Goal: Task Accomplishment & Management: Manage account settings

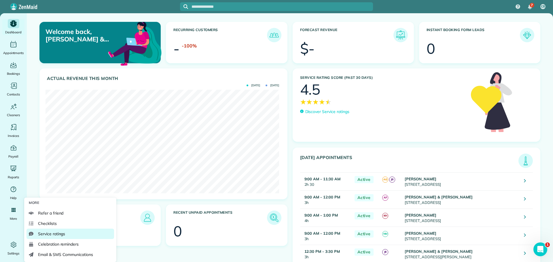
click at [52, 232] on span "Service ratings" at bounding box center [51, 234] width 27 height 6
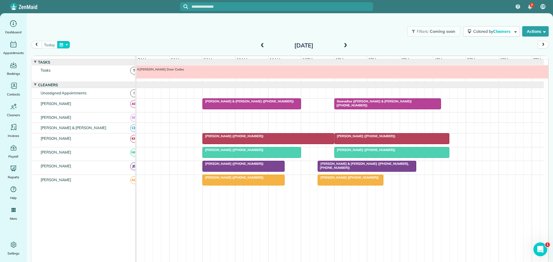
click at [65, 43] on button "button" at bounding box center [63, 45] width 13 height 8
click at [123, 64] on link "3" at bounding box center [123, 64] width 9 height 9
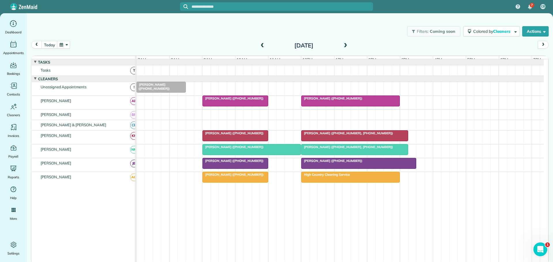
click at [347, 101] on span "Antonio Morales (+18325389083)" at bounding box center [332, 98] width 62 height 4
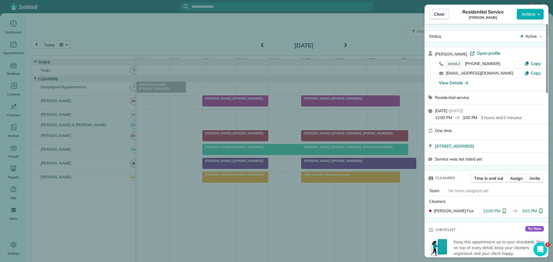
click at [443, 12] on span "Close" at bounding box center [439, 14] width 10 height 6
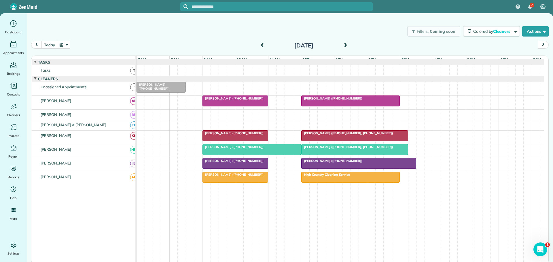
click at [350, 177] on span "High Country Cleaning Service" at bounding box center [325, 175] width 49 height 4
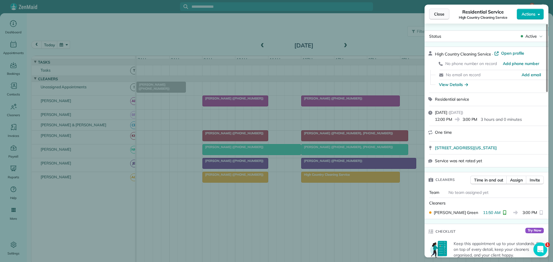
click at [444, 13] on span "Close" at bounding box center [439, 14] width 10 height 6
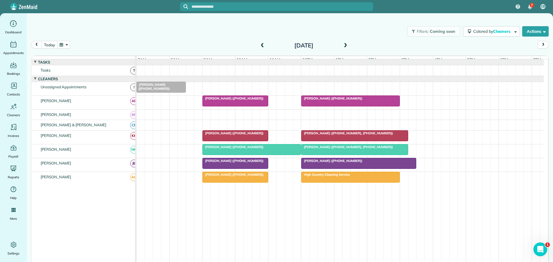
click at [51, 44] on button "today" at bounding box center [49, 45] width 16 height 8
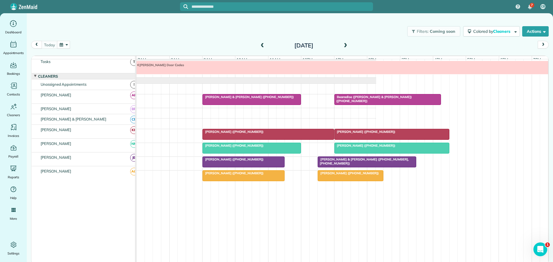
scroll to position [8, 0]
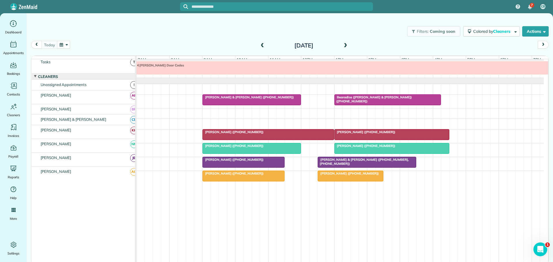
click at [247, 146] on span "Antonio Morales (+18325389083)" at bounding box center [233, 146] width 62 height 4
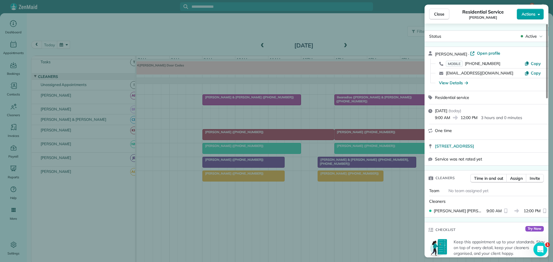
click at [524, 13] on span "Actions" at bounding box center [529, 14] width 14 height 6
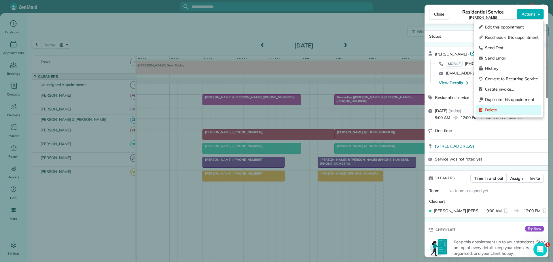
click at [491, 108] on span "Delete" at bounding box center [512, 110] width 54 height 6
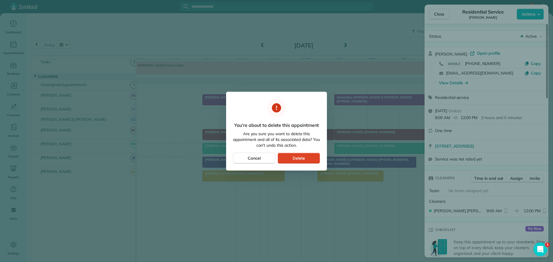
click at [300, 156] on span "Delete" at bounding box center [299, 159] width 12 height 6
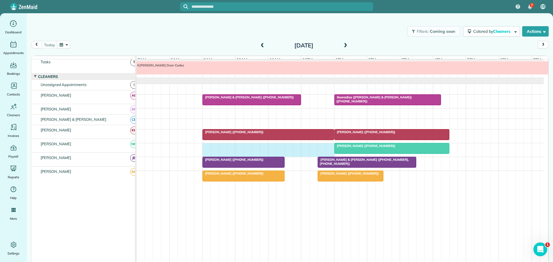
drag, startPoint x: 205, startPoint y: 147, endPoint x: 326, endPoint y: 149, distance: 121.6
click at [328, 149] on div "[PERSON_NAME] ([PHONE_NUMBER])" at bounding box center [340, 150] width 407 height 14
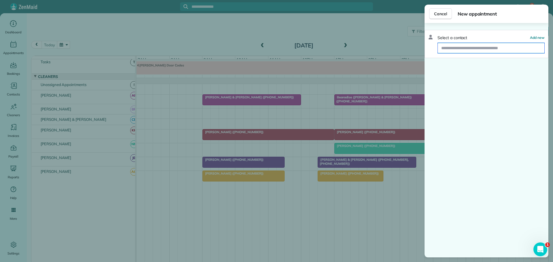
click at [470, 48] on input "text" at bounding box center [491, 48] width 107 height 10
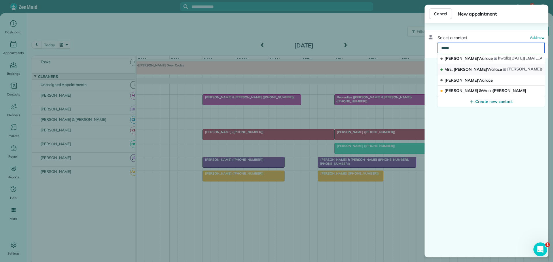
type input "*****"
click at [465, 69] on span "Mrs. Britney Walla ce" at bounding box center [473, 69] width 58 height 5
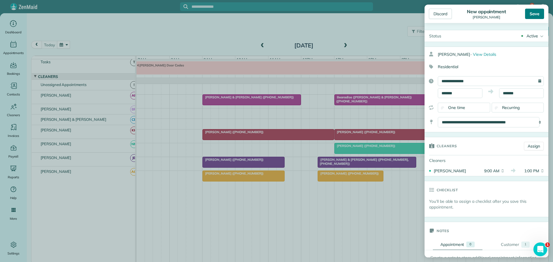
click at [537, 15] on div "Save" at bounding box center [534, 14] width 19 height 10
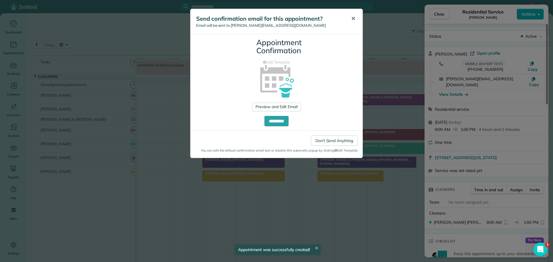
click at [353, 18] on span "✕" at bounding box center [353, 18] width 4 height 7
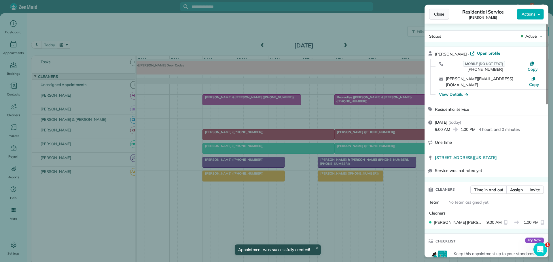
click at [442, 12] on span "Close" at bounding box center [439, 14] width 10 height 6
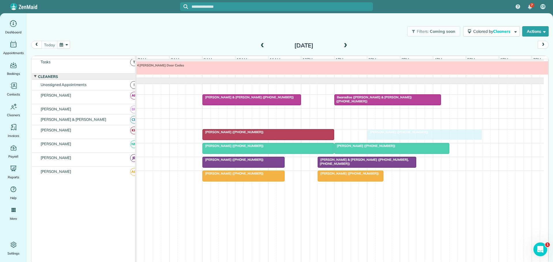
drag, startPoint x: 349, startPoint y: 134, endPoint x: 377, endPoint y: 130, distance: 28.2
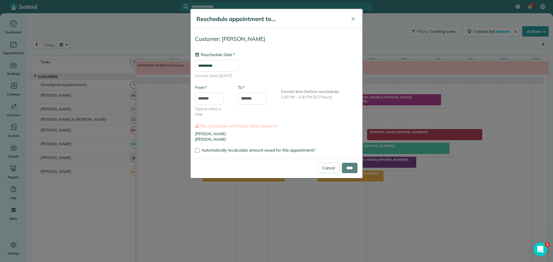
type input "**********"
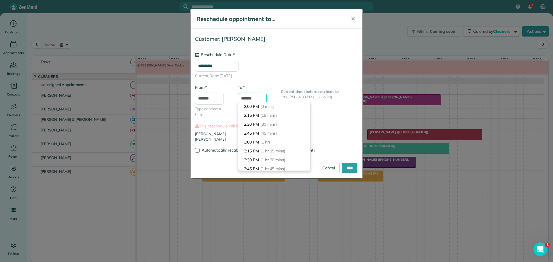
click at [245, 97] on input "*******" at bounding box center [252, 99] width 29 height 12
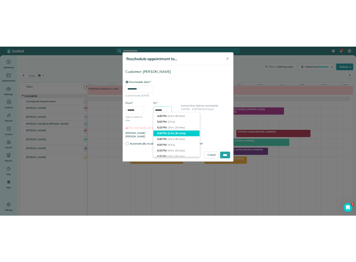
scroll to position [87, 0]
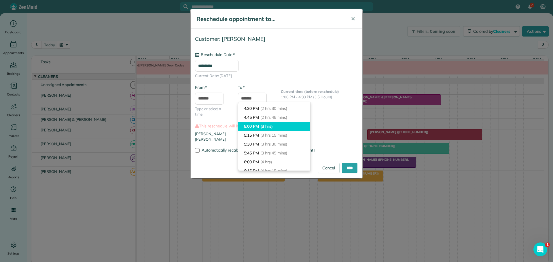
type input "*******"
click at [248, 124] on li "5:00 PM (3 hrs)" at bounding box center [274, 126] width 72 height 9
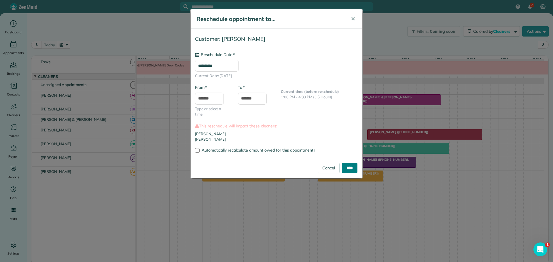
click at [351, 168] on input "****" at bounding box center [350, 168] width 16 height 10
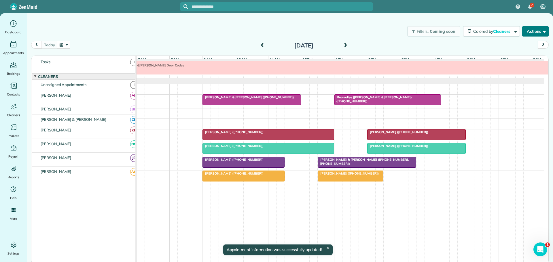
click at [536, 31] on button "Actions" at bounding box center [535, 31] width 27 height 10
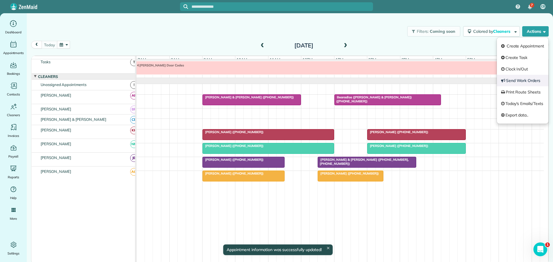
click at [520, 80] on link "Send Work Orders" at bounding box center [523, 81] width 52 height 12
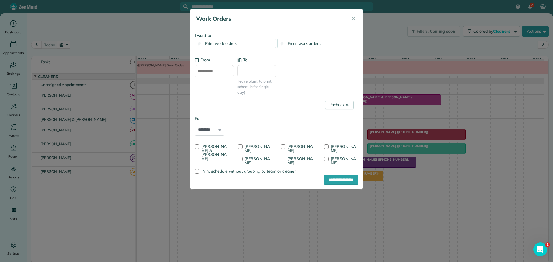
type input "**********"
click at [197, 147] on div at bounding box center [197, 147] width 5 height 5
click at [243, 157] on div at bounding box center [240, 159] width 5 height 5
click at [326, 146] on div at bounding box center [326, 147] width 5 height 5
click at [335, 178] on input "**********" at bounding box center [341, 180] width 34 height 10
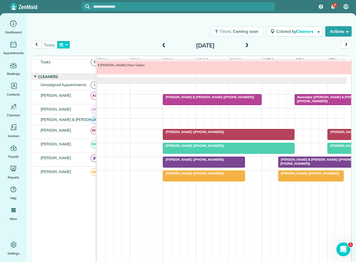
click at [65, 45] on button "button" at bounding box center [63, 45] width 13 height 8
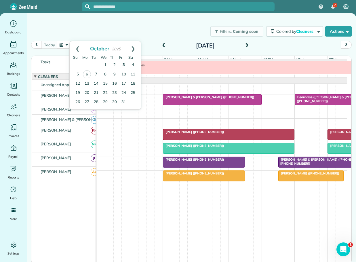
click at [123, 64] on link "3" at bounding box center [123, 64] width 9 height 9
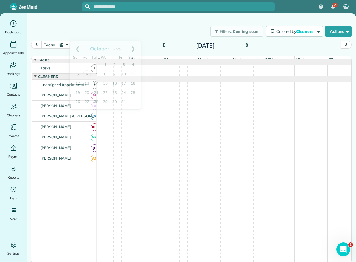
scroll to position [0, 0]
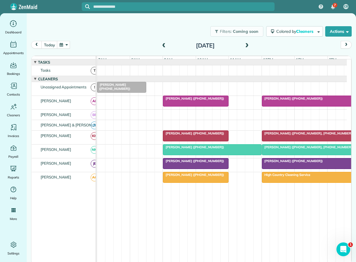
click at [287, 163] on span "[PERSON_NAME] ([PHONE_NUMBER])" at bounding box center [293, 161] width 62 height 4
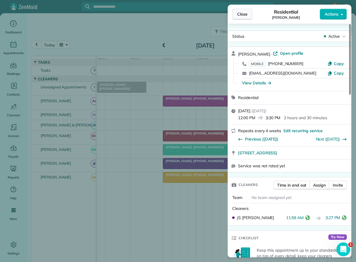
click at [245, 13] on span "Close" at bounding box center [242, 14] width 10 height 6
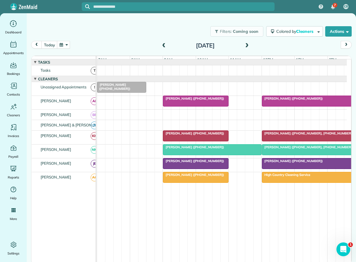
click at [193, 177] on span "[PERSON_NAME] ([PHONE_NUMBER])" at bounding box center [194, 175] width 62 height 4
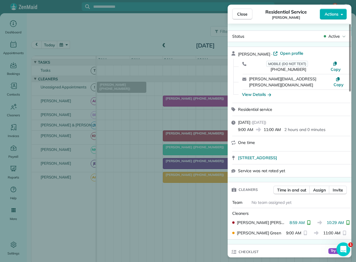
scroll to position [58, 0]
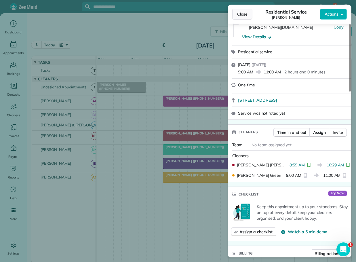
click at [241, 13] on span "Close" at bounding box center [242, 14] width 10 height 6
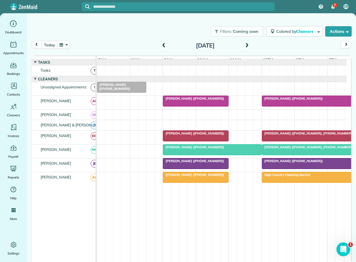
click at [291, 177] on span "High Country Cleaning Service" at bounding box center [286, 175] width 49 height 4
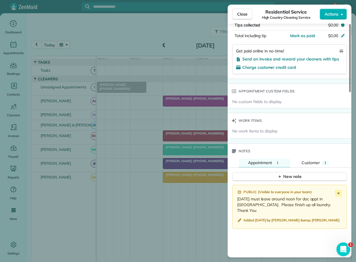
scroll to position [217, 0]
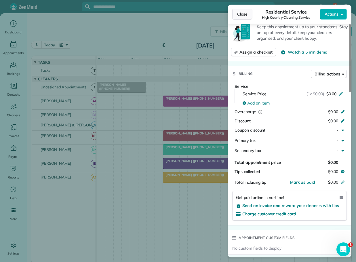
click at [242, 12] on span "Close" at bounding box center [242, 14] width 10 height 6
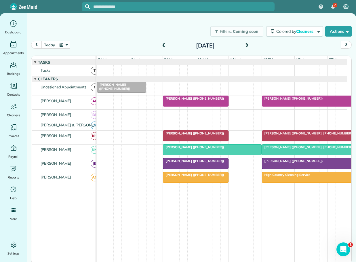
click at [287, 149] on span "[PERSON_NAME] ([PHONE_NUMBER], [PHONE_NUMBER])" at bounding box center [308, 147] width 92 height 4
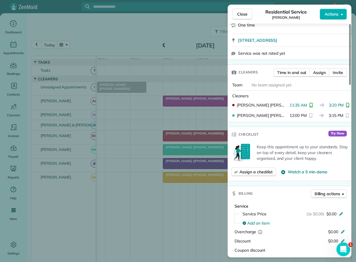
scroll to position [86, 0]
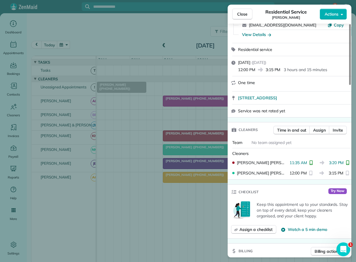
drag, startPoint x: 245, startPoint y: 11, endPoint x: 260, endPoint y: 25, distance: 20.0
click at [246, 12] on span "Close" at bounding box center [242, 14] width 10 height 6
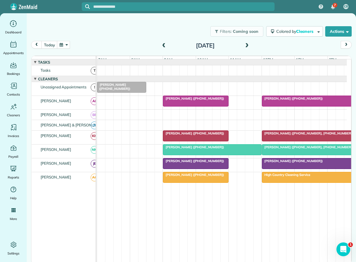
click at [290, 101] on span "[PERSON_NAME] ([PHONE_NUMBER])" at bounding box center [293, 98] width 62 height 4
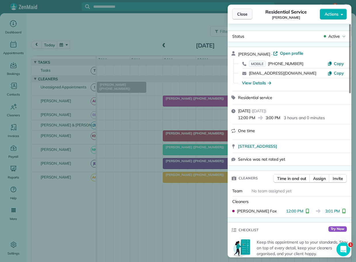
click at [242, 12] on span "Close" at bounding box center [242, 14] width 10 height 6
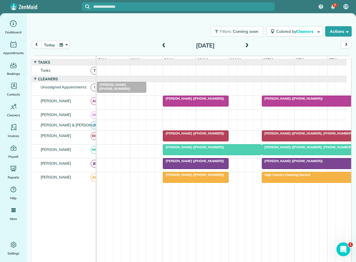
click at [283, 135] on span "[PERSON_NAME] ([PHONE_NUMBER], [PHONE_NUMBER])" at bounding box center [308, 133] width 92 height 4
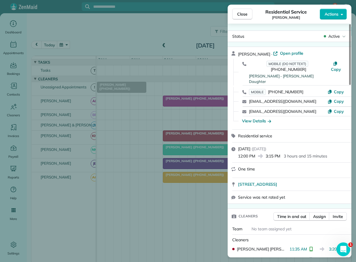
drag, startPoint x: 243, startPoint y: 13, endPoint x: 246, endPoint y: 15, distance: 3.8
click at [243, 13] on span "Close" at bounding box center [242, 14] width 10 height 6
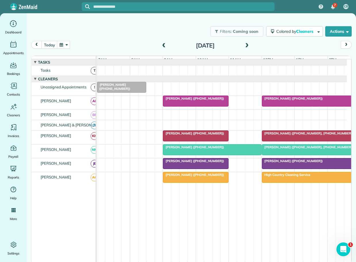
click at [248, 45] on span at bounding box center [247, 45] width 6 height 5
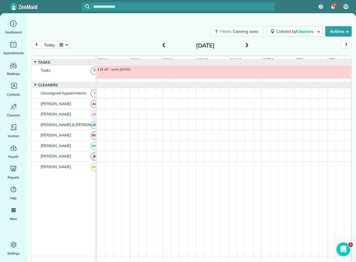
scroll to position [4, 0]
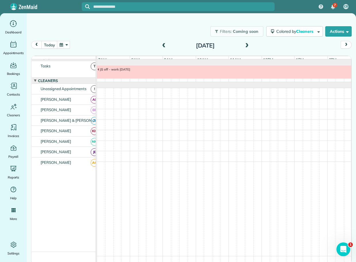
click at [248, 45] on span at bounding box center [247, 45] width 6 height 5
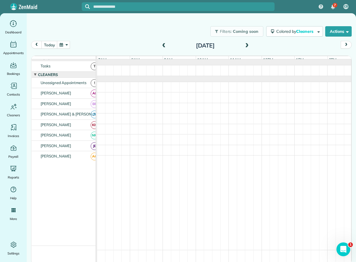
scroll to position [0, 0]
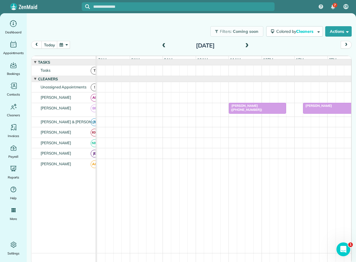
click at [255, 111] on span "[PERSON_NAME] ([PHONE_NUMBER])" at bounding box center [246, 108] width 34 height 8
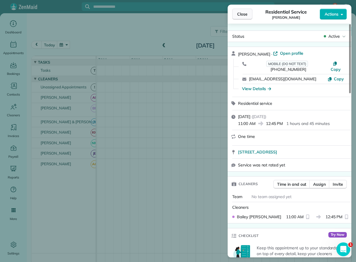
click at [242, 14] on span "Close" at bounding box center [242, 14] width 10 height 6
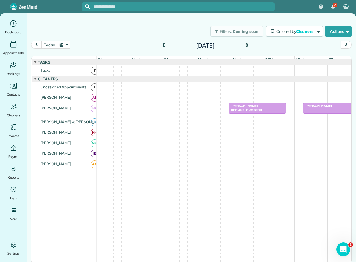
click at [338, 108] on div "[PERSON_NAME]" at bounding box center [332, 106] width 54 height 4
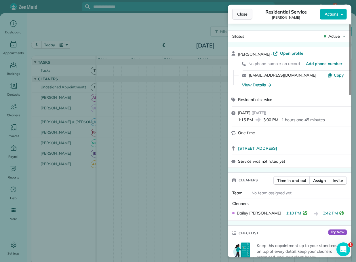
click at [240, 13] on span "Close" at bounding box center [242, 14] width 10 height 6
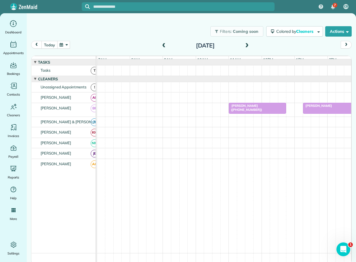
click at [48, 44] on button "today" at bounding box center [49, 45] width 16 height 8
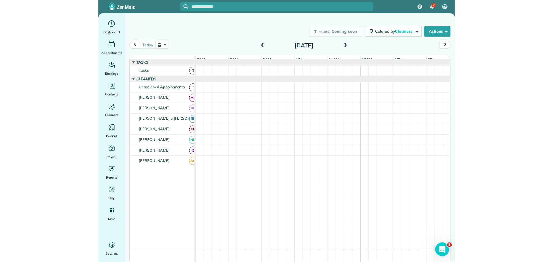
scroll to position [6, 0]
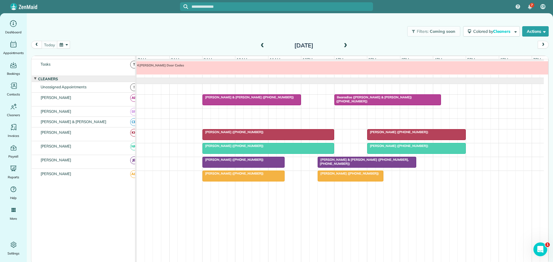
click at [65, 46] on button "button" at bounding box center [63, 45] width 13 height 8
click at [116, 64] on link "2" at bounding box center [114, 64] width 9 height 9
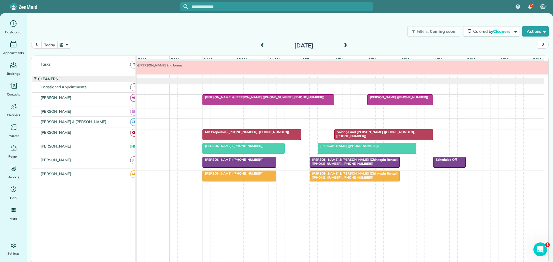
click at [50, 44] on button "today" at bounding box center [49, 45] width 16 height 8
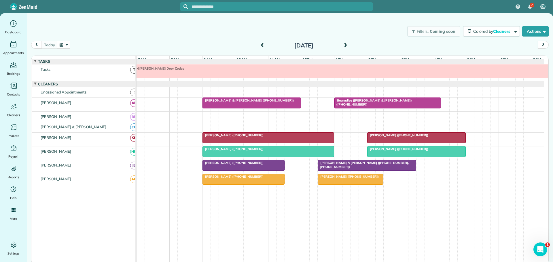
scroll to position [0, 0]
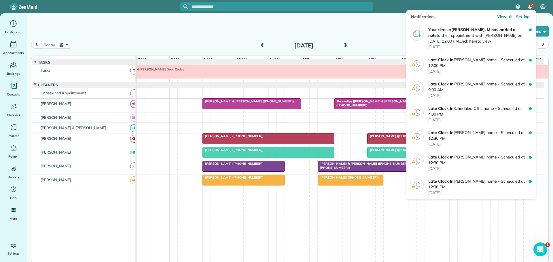
click at [530, 5] on div "7" at bounding box center [532, 5] width 5 height 5
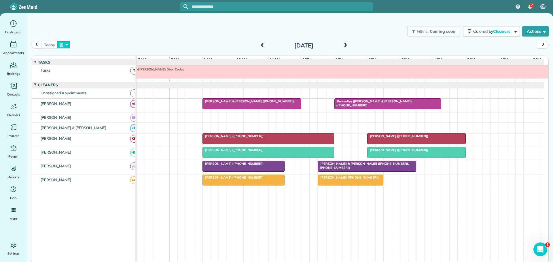
click at [66, 42] on button "button" at bounding box center [63, 45] width 13 height 8
click at [134, 47] on link "Next" at bounding box center [133, 48] width 16 height 14
click at [96, 82] on link "11" at bounding box center [96, 83] width 9 height 9
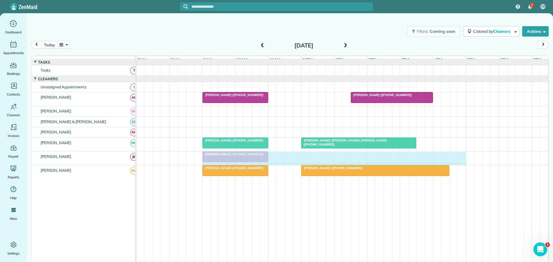
drag, startPoint x: 351, startPoint y: 160, endPoint x: 207, endPoint y: 160, distance: 144.0
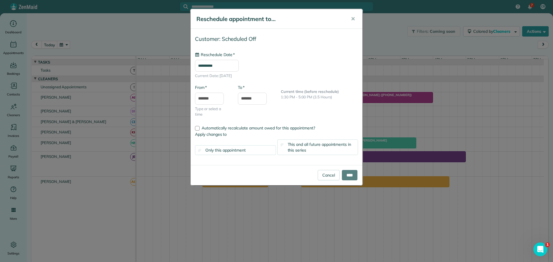
type input "**********"
click at [350, 175] on input "****" at bounding box center [350, 175] width 16 height 10
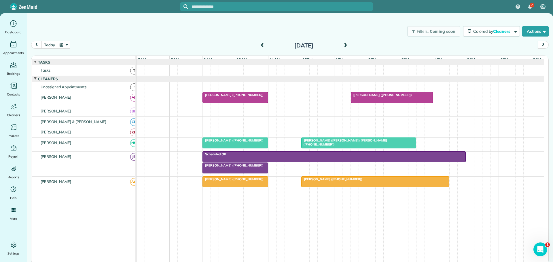
click at [238, 168] on span "Renee Scherlen (+18287739560)" at bounding box center [233, 166] width 62 height 4
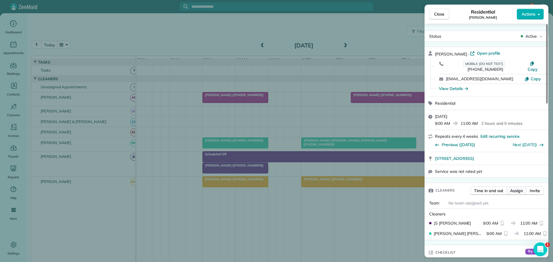
click at [513, 188] on span "Assign" at bounding box center [516, 191] width 13 height 6
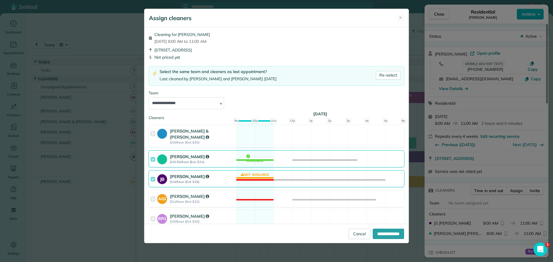
click at [154, 174] on div at bounding box center [154, 179] width 7 height 11
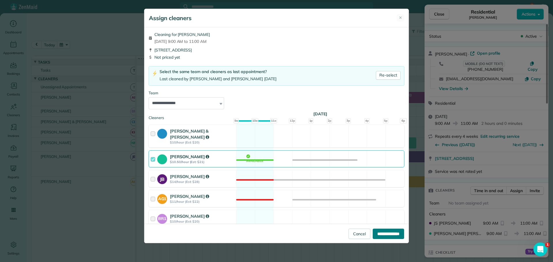
click at [391, 233] on input "**********" at bounding box center [388, 234] width 31 height 10
type input "**********"
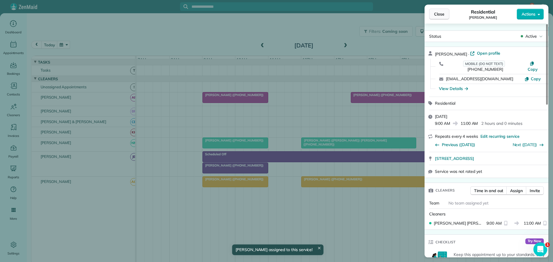
click at [438, 14] on span "Close" at bounding box center [439, 14] width 10 height 6
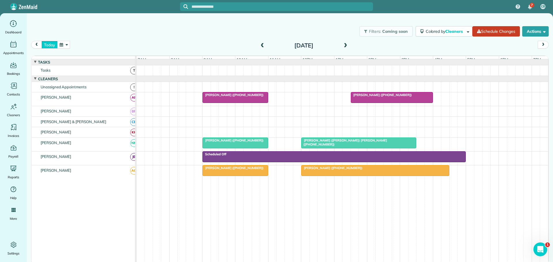
click at [49, 44] on button "today" at bounding box center [49, 45] width 16 height 8
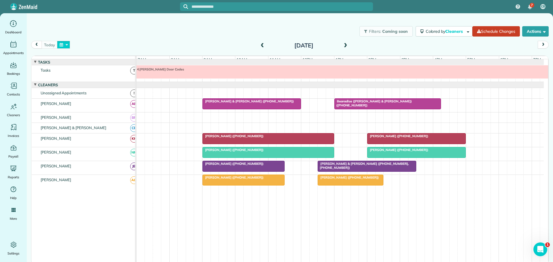
click at [65, 43] on button "button" at bounding box center [63, 45] width 13 height 8
click at [134, 47] on link "Next" at bounding box center [133, 48] width 16 height 14
click at [96, 73] on link "4" at bounding box center [96, 74] width 9 height 9
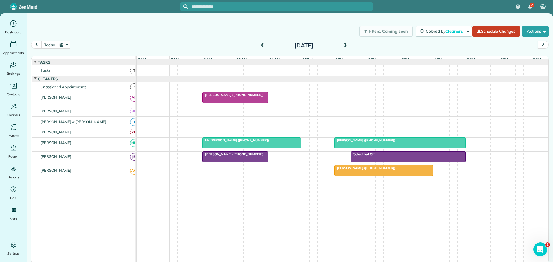
click at [178, 76] on div at bounding box center [343, 70] width 412 height 10
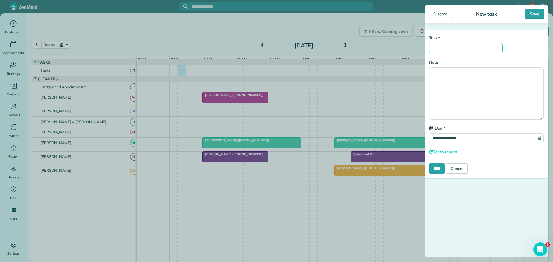
click at [435, 50] on input "* Task" at bounding box center [465, 48] width 73 height 11
type input "**********"
click at [438, 168] on input "****" at bounding box center [437, 169] width 16 height 10
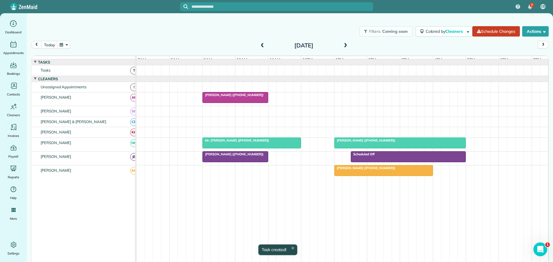
scroll to position [5, 0]
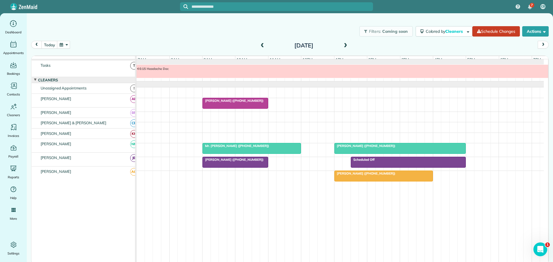
click at [64, 43] on button "button" at bounding box center [63, 45] width 13 height 8
click at [114, 83] on link "16" at bounding box center [114, 83] width 9 height 9
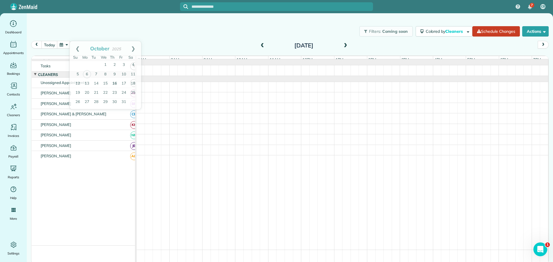
scroll to position [0, 0]
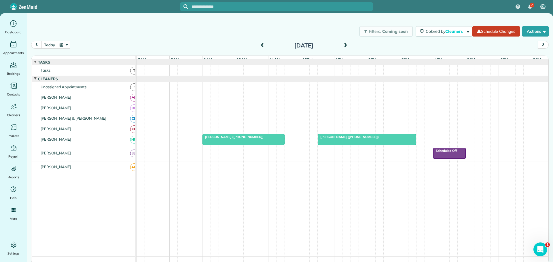
click at [194, 76] on div at bounding box center [343, 70] width 412 height 10
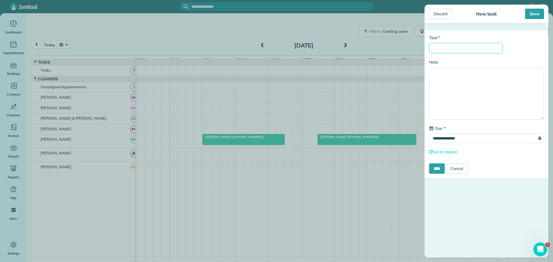
click at [445, 50] on input "* Task" at bounding box center [465, 48] width 73 height 11
type input "**********"
click at [436, 168] on input "****" at bounding box center [437, 169] width 16 height 10
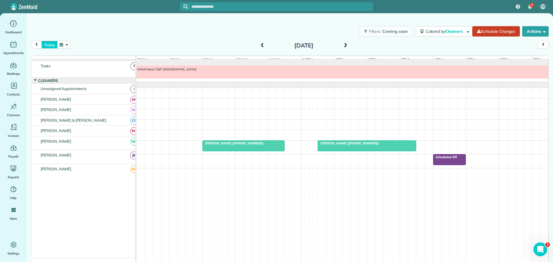
click at [49, 42] on button "today" at bounding box center [49, 45] width 16 height 8
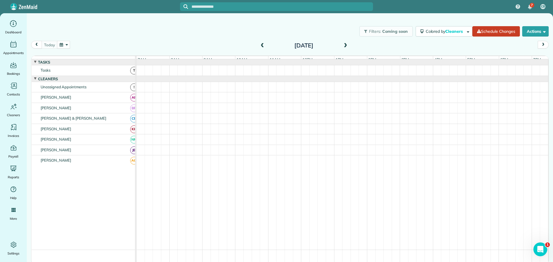
scroll to position [6, 0]
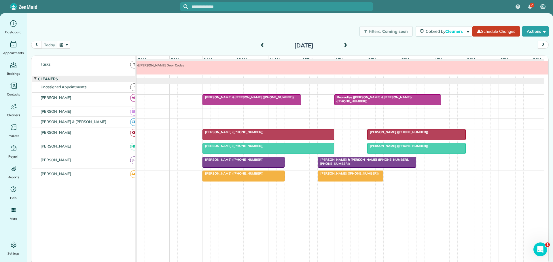
click at [255, 134] on div "[PERSON_NAME] ([PHONE_NUMBER])" at bounding box center [268, 132] width 128 height 4
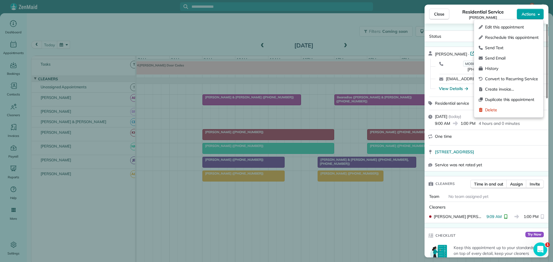
click at [530, 11] on span "Actions" at bounding box center [529, 14] width 14 height 6
click at [491, 68] on span "History" at bounding box center [512, 69] width 54 height 6
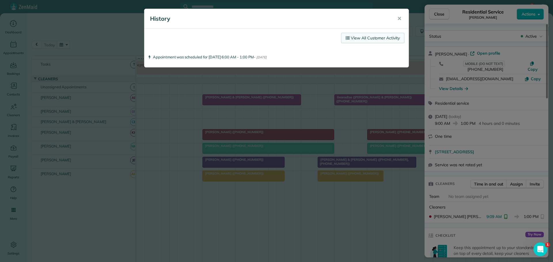
click at [373, 37] on link "View All Customer Activity" at bounding box center [372, 38] width 63 height 10
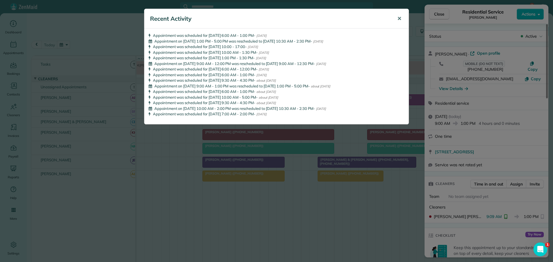
click at [400, 18] on span "✕" at bounding box center [399, 18] width 4 height 7
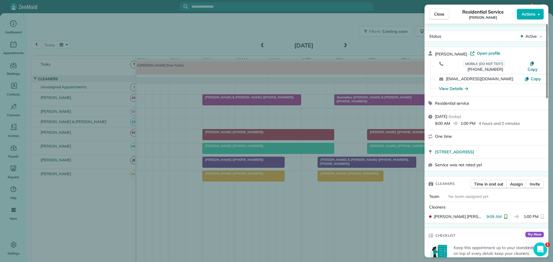
click at [436, 14] on span "Close" at bounding box center [439, 14] width 10 height 6
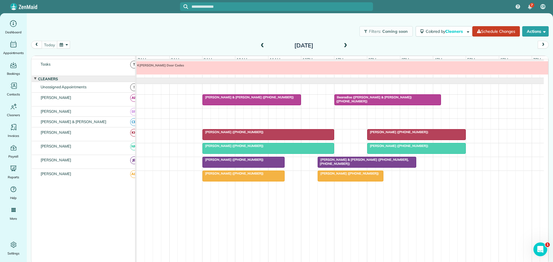
click at [67, 44] on button "button" at bounding box center [63, 45] width 13 height 8
click at [75, 45] on link "Prev" at bounding box center [78, 48] width 16 height 14
click at [87, 101] on link "29" at bounding box center [86, 101] width 9 height 9
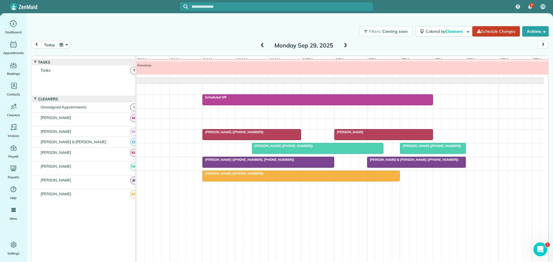
scroll to position [20, 0]
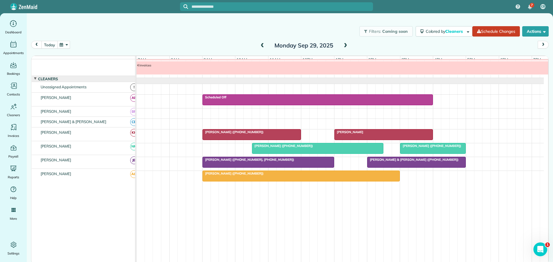
click at [50, 43] on button "today" at bounding box center [49, 45] width 16 height 8
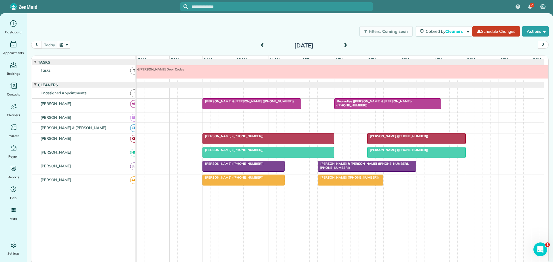
scroll to position [6, 0]
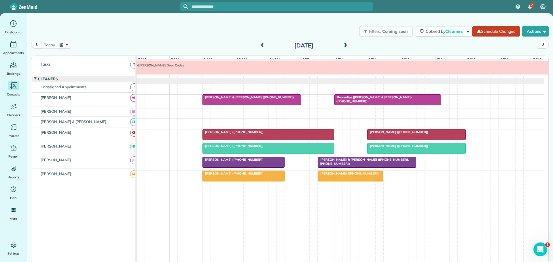
click at [13, 87] on icon "Main" at bounding box center [13, 87] width 3 height 2
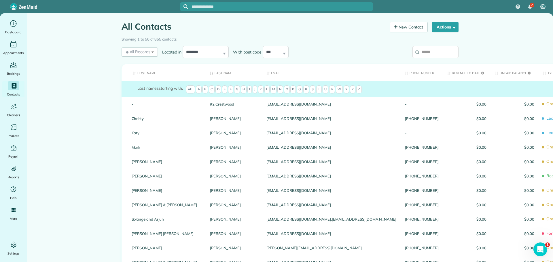
click at [429, 51] on input "search" at bounding box center [435, 52] width 46 height 12
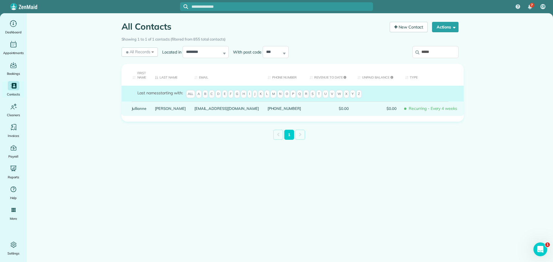
type input "*****"
click at [139, 107] on link "Jullianne" at bounding box center [139, 109] width 15 height 4
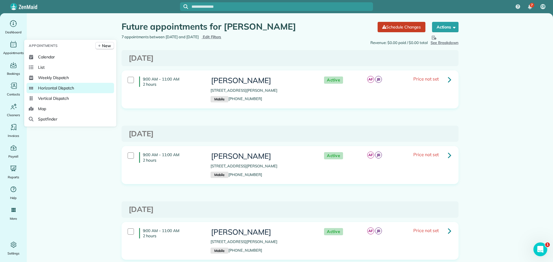
click at [50, 86] on span "Horizontal Dispatch" at bounding box center [56, 88] width 36 height 6
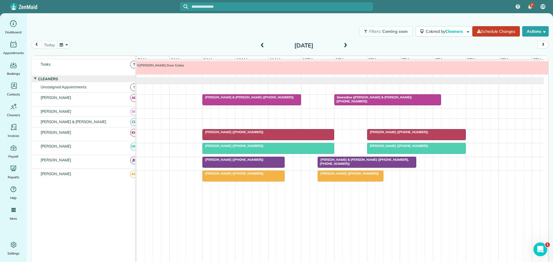
click at [346, 45] on span at bounding box center [345, 45] width 6 height 5
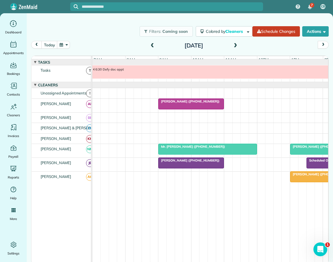
scroll to position [5, 0]
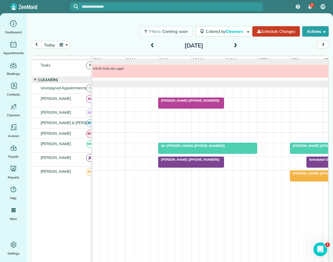
click at [204, 160] on span "Jullianne Spradlin (+18287738236)" at bounding box center [189, 160] width 62 height 4
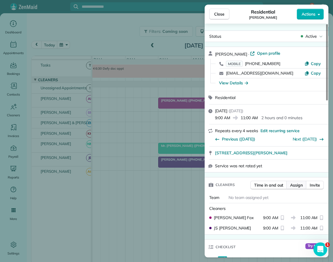
click at [296, 183] on span "Assign" at bounding box center [296, 185] width 13 height 6
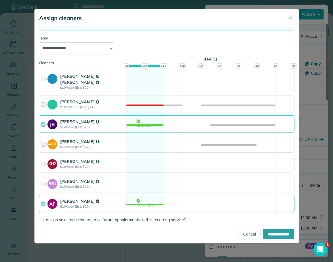
scroll to position [58, 0]
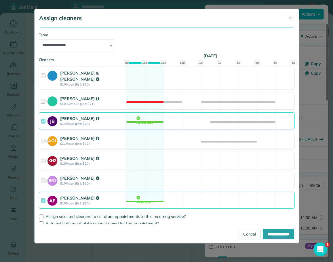
click at [42, 195] on div at bounding box center [44, 200] width 7 height 11
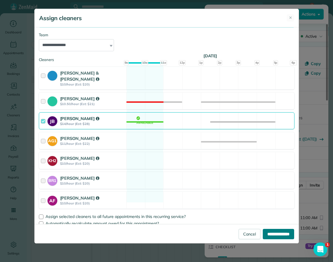
click at [269, 233] on input "**********" at bounding box center [278, 234] width 31 height 10
type input "**********"
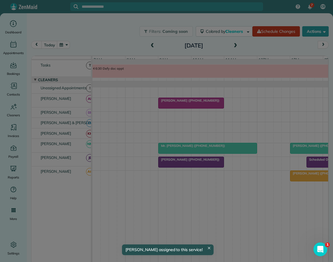
scroll to position [2, 0]
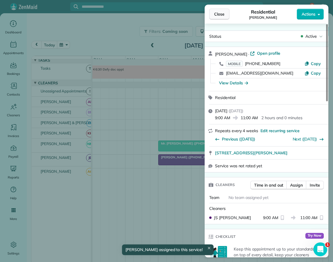
click at [224, 13] on span "Close" at bounding box center [219, 14] width 10 height 6
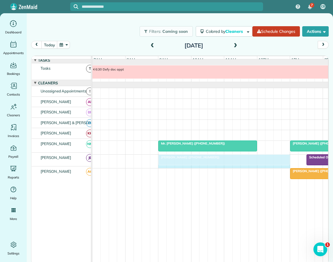
drag, startPoint x: 223, startPoint y: 158, endPoint x: 282, endPoint y: 160, distance: 59.1
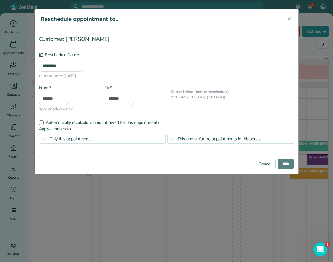
type input "**********"
click at [282, 163] on input "****" at bounding box center [286, 164] width 16 height 10
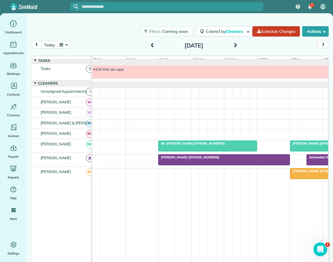
scroll to position [2, 0]
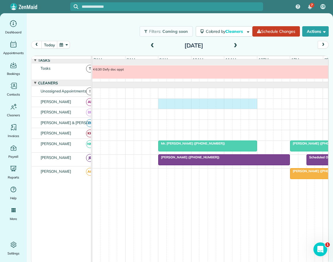
drag, startPoint x: 161, startPoint y: 103, endPoint x: 249, endPoint y: 104, distance: 88.2
click at [252, 104] on div at bounding box center [212, 104] width 240 height 10
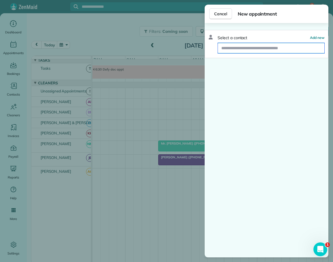
click at [243, 47] on input "text" at bounding box center [271, 48] width 107 height 10
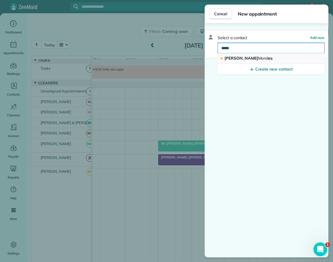
type input "*****"
click at [240, 58] on span "Antonio Moral es" at bounding box center [249, 58] width 48 height 5
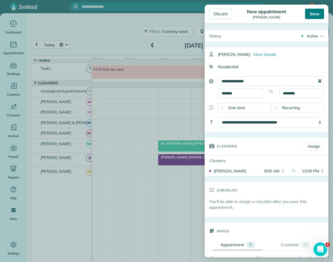
click at [315, 14] on div "Save" at bounding box center [314, 14] width 19 height 10
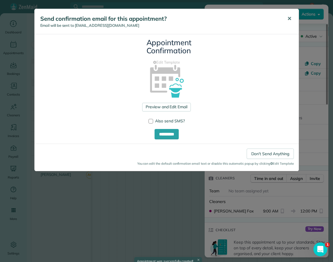
click at [291, 18] on span "✕" at bounding box center [289, 18] width 4 height 7
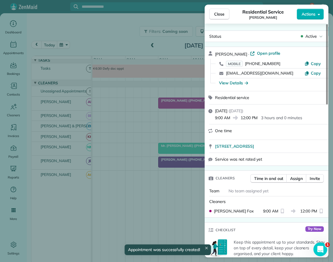
drag, startPoint x: 218, startPoint y: 12, endPoint x: 230, endPoint y: 20, distance: 14.8
click at [219, 13] on span "Close" at bounding box center [219, 14] width 10 height 6
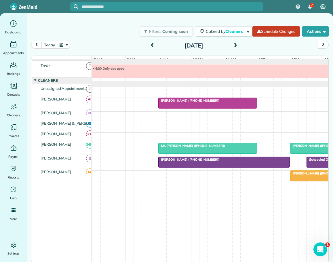
scroll to position [5, 0]
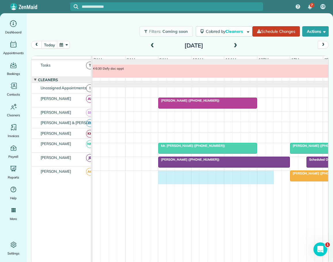
drag, startPoint x: 160, startPoint y: 173, endPoint x: 267, endPoint y: 184, distance: 108.0
click at [268, 184] on div "[PERSON_NAME] ([PHONE_NUMBER])" at bounding box center [212, 178] width 240 height 14
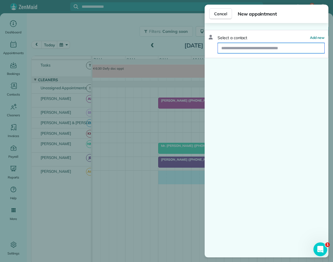
click at [249, 48] on input "text" at bounding box center [271, 48] width 107 height 10
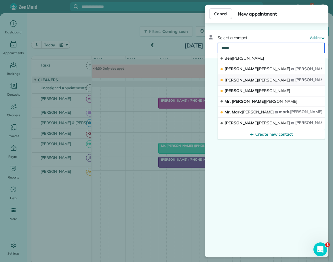
type input "*****"
click at [258, 77] on span "Smith" at bounding box center [274, 79] width 32 height 5
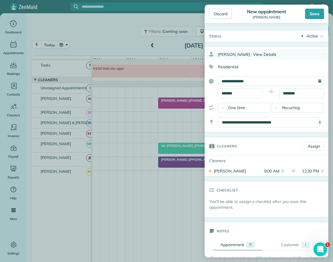
click at [253, 54] on span "View Details" at bounding box center [264, 54] width 23 height 5
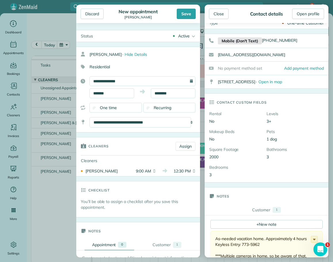
scroll to position [13, 0]
click at [222, 13] on div "Close" at bounding box center [219, 14] width 20 height 10
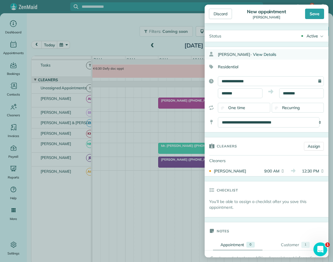
click at [253, 55] on span "View Details" at bounding box center [264, 54] width 23 height 5
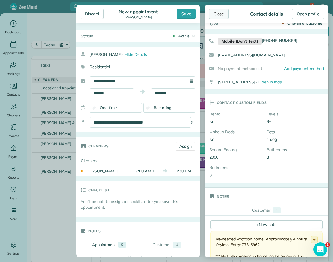
click at [218, 13] on div "Close" at bounding box center [219, 14] width 20 height 10
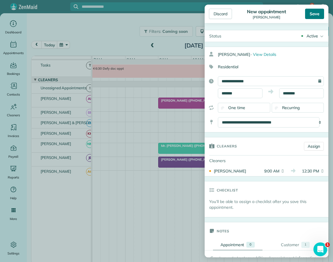
click at [315, 14] on div "Save" at bounding box center [314, 14] width 19 height 10
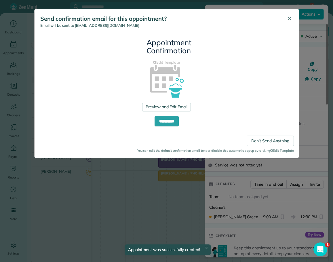
click at [288, 17] on span "✕" at bounding box center [289, 18] width 4 height 7
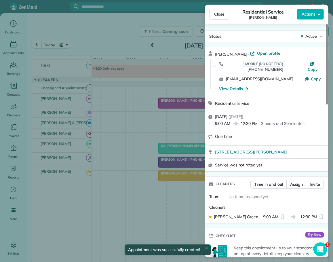
drag, startPoint x: 217, startPoint y: 14, endPoint x: 217, endPoint y: 26, distance: 11.5
click at [217, 15] on span "Close" at bounding box center [219, 14] width 10 height 6
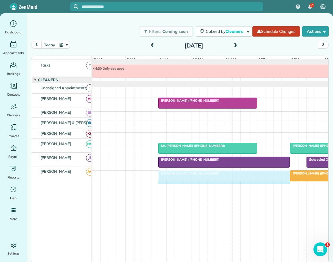
drag, startPoint x: 273, startPoint y: 175, endPoint x: 286, endPoint y: 173, distance: 13.7
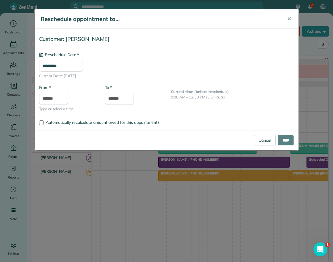
type input "**********"
click at [281, 138] on input "****" at bounding box center [286, 140] width 16 height 10
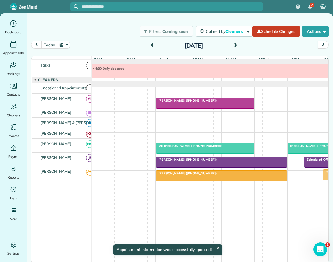
scroll to position [0, 3]
drag, startPoint x: 301, startPoint y: 173, endPoint x: 331, endPoint y: 173, distance: 30.0
click at [331, 173] on div "Filters: Coming soon Colored by Cleaners Color by Cleaner Color by Team Color b…" at bounding box center [180, 129] width 306 height 232
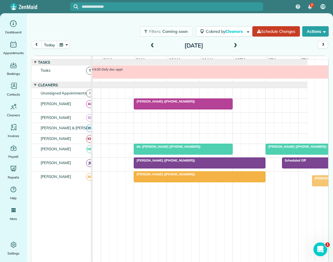
scroll to position [0, 25]
drag, startPoint x: 299, startPoint y: 180, endPoint x: 322, endPoint y: 180, distance: 23.3
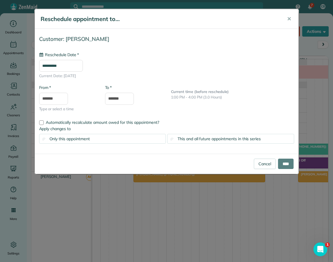
type input "**********"
click at [284, 161] on input "****" at bounding box center [286, 164] width 16 height 10
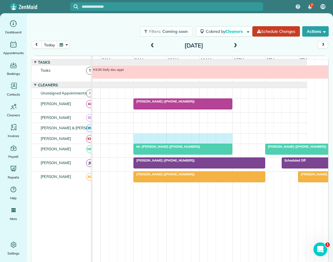
drag, startPoint x: 137, startPoint y: 139, endPoint x: 230, endPoint y: 143, distance: 92.3
click at [230, 143] on div at bounding box center [188, 139] width 240 height 10
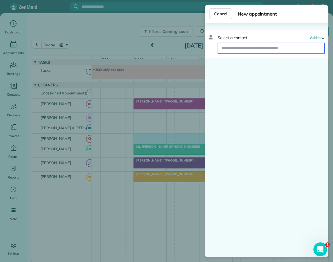
click at [240, 47] on input "text" at bounding box center [271, 48] width 107 height 10
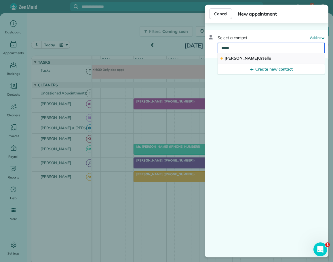
type input "*****"
click at [258, 58] on span "Orsel" at bounding box center [263, 58] width 10 height 5
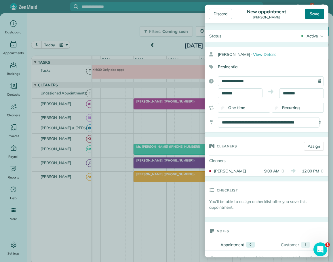
click at [313, 12] on div "Save" at bounding box center [314, 14] width 19 height 10
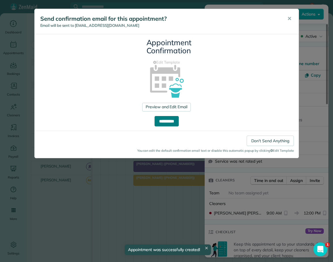
click at [168, 120] on input "**********" at bounding box center [167, 121] width 24 height 10
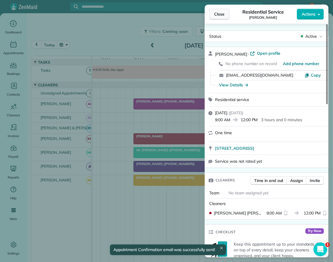
click at [222, 12] on span "Close" at bounding box center [219, 14] width 10 height 6
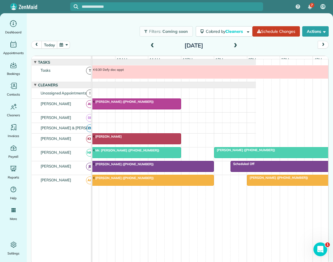
scroll to position [0, 104]
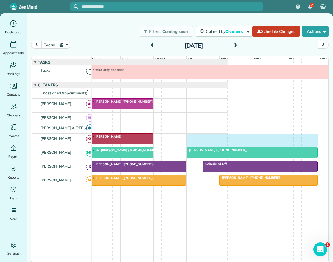
drag, startPoint x: 268, startPoint y: 141, endPoint x: 311, endPoint y: 141, distance: 42.6
click at [228, 141] on div "[PERSON_NAME]" at bounding box center [109, 141] width 240 height 14
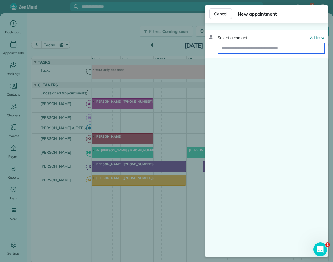
click at [246, 49] on input "text" at bounding box center [271, 48] width 107 height 10
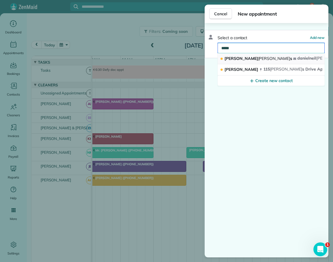
type input "*****"
click at [234, 58] on span "Daniel Roger s" at bounding box center [259, 58] width 68 height 5
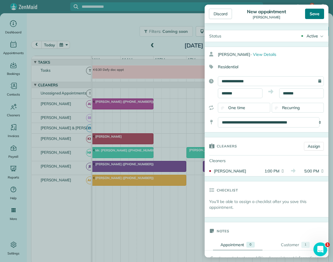
click at [317, 14] on div "Save" at bounding box center [314, 14] width 19 height 10
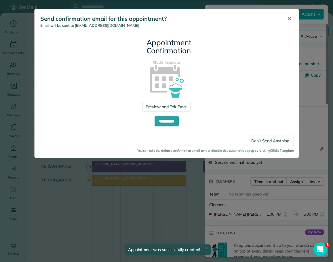
click at [290, 17] on span "✕" at bounding box center [289, 18] width 4 height 7
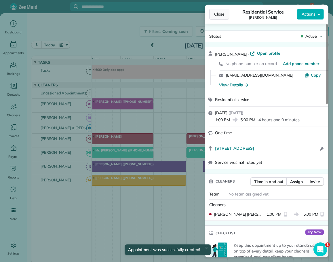
click at [222, 14] on span "Close" at bounding box center [219, 14] width 10 height 6
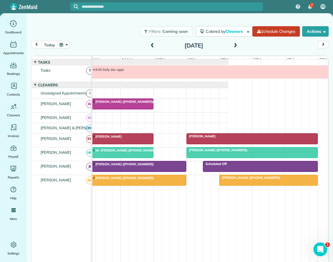
click at [236, 45] on span at bounding box center [235, 45] width 6 height 5
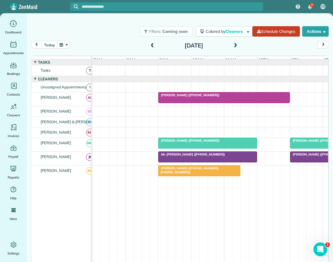
click at [152, 46] on span at bounding box center [152, 45] width 6 height 5
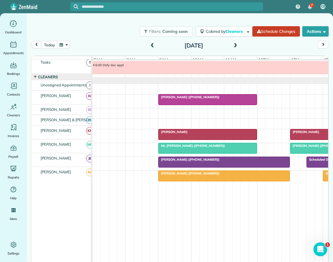
scroll to position [9, 0]
click at [236, 45] on span at bounding box center [235, 45] width 6 height 5
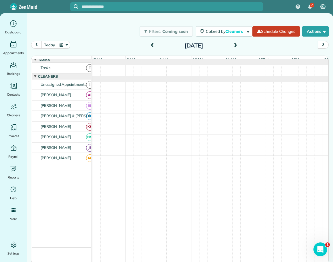
scroll to position [0, 0]
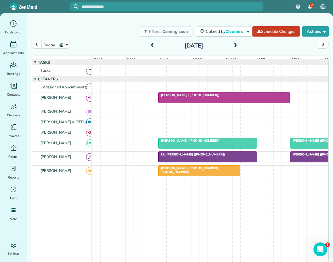
click at [153, 45] on span at bounding box center [152, 45] width 6 height 5
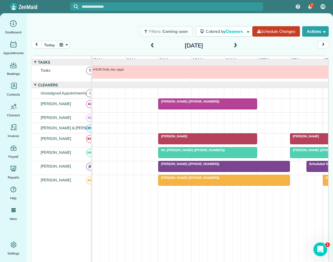
scroll to position [6, 0]
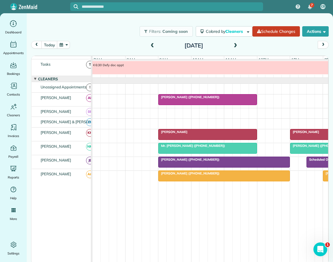
click at [236, 44] on span at bounding box center [235, 45] width 6 height 5
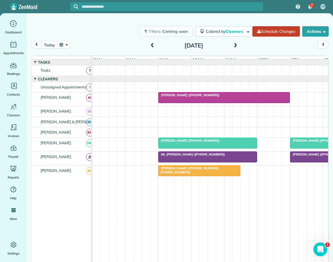
click at [153, 45] on span at bounding box center [152, 45] width 6 height 5
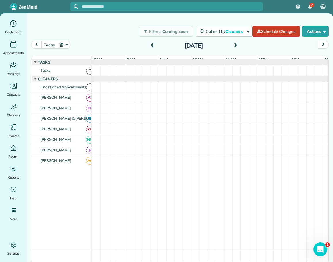
scroll to position [6, 0]
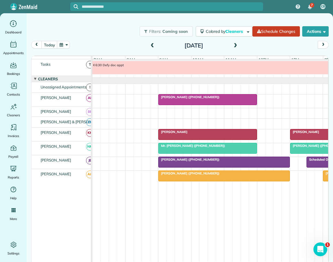
click at [173, 98] on span "[PERSON_NAME] ([PHONE_NUMBER])" at bounding box center [189, 97] width 62 height 4
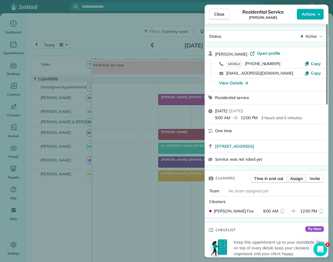
click at [295, 179] on span "Assign" at bounding box center [296, 179] width 13 height 6
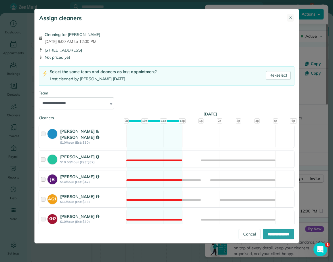
click at [288, 16] on button "✕" at bounding box center [290, 17] width 7 height 7
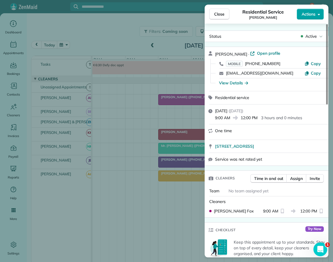
click at [311, 12] on span "Actions" at bounding box center [309, 14] width 14 height 6
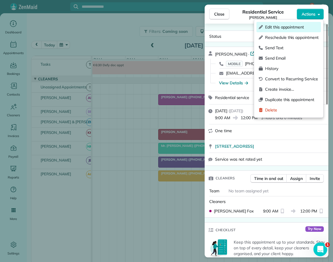
click at [270, 27] on span "Edit this appointment" at bounding box center [292, 27] width 54 height 6
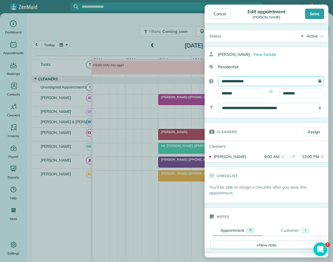
click at [237, 80] on input "**********" at bounding box center [271, 81] width 106 height 10
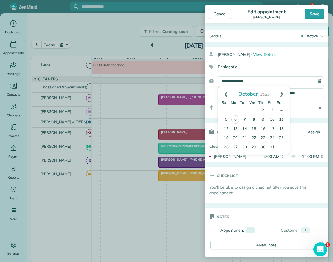
click at [254, 118] on link "8" at bounding box center [253, 119] width 9 height 9
type input "**********"
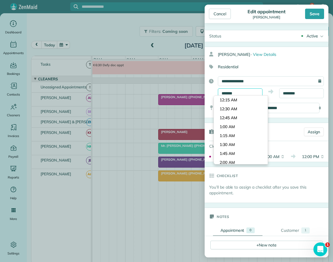
click at [226, 95] on body "7 CB Dashboard Appointments Bookings Contacts Cleaners Invoices Payroll Reports…" at bounding box center [166, 131] width 333 height 262
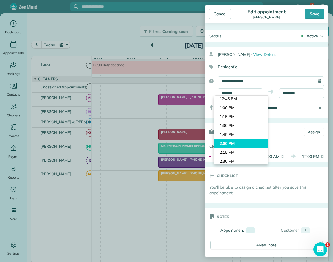
type input "*******"
click at [228, 141] on body "7 CB Dashboard Appointments Bookings Contacts Cleaners Invoices Payroll Reports…" at bounding box center [166, 131] width 333 height 262
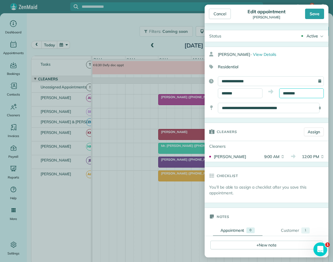
click at [286, 90] on input "********" at bounding box center [301, 93] width 45 height 10
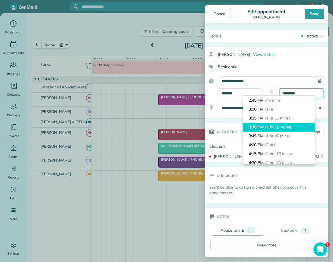
scroll to position [58, 0]
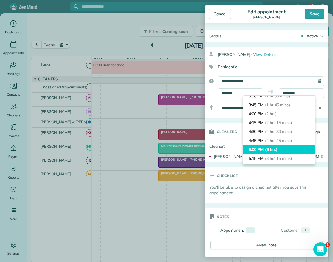
type input "*******"
click at [262, 149] on li "5:00 PM (3 hrs)" at bounding box center [279, 149] width 72 height 9
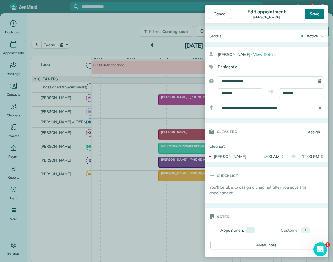
click at [312, 15] on div "Save" at bounding box center [314, 14] width 19 height 10
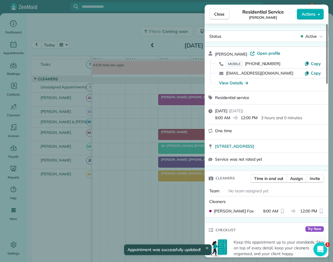
scroll to position [5, 0]
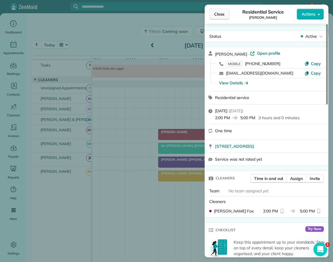
click at [217, 15] on span "Close" at bounding box center [219, 14] width 10 height 6
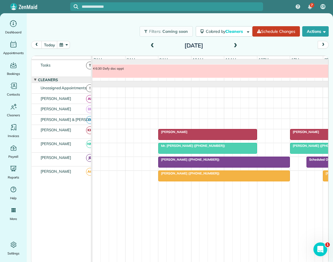
click at [236, 43] on span at bounding box center [235, 45] width 6 height 5
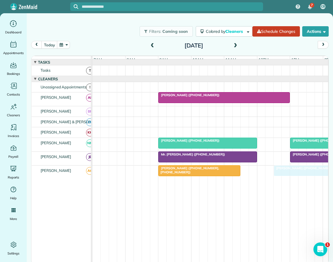
drag, startPoint x: 327, startPoint y: 101, endPoint x: 276, endPoint y: 174, distance: 88.8
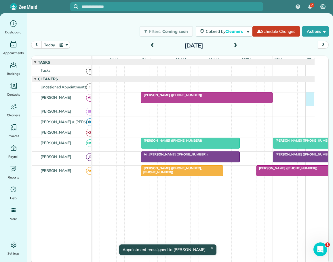
scroll to position [0, 34]
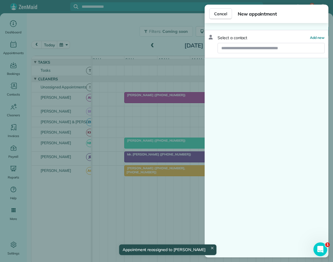
drag, startPoint x: 325, startPoint y: 102, endPoint x: 317, endPoint y: 104, distance: 7.5
click at [317, 104] on body "7 CB Dashboard Appointments Bookings Contacts Cleaners Invoices Payroll Reports…" at bounding box center [166, 131] width 333 height 262
click at [253, 49] on input "text" at bounding box center [271, 48] width 107 height 10
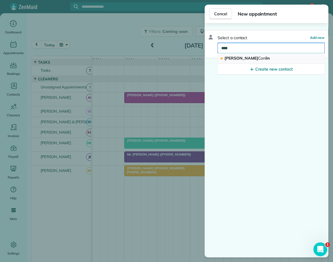
type input "****"
click at [232, 59] on span "Martin Conl in" at bounding box center [247, 58] width 45 height 5
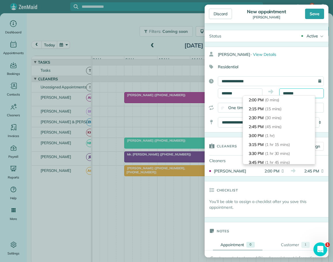
click at [293, 92] on input "*******" at bounding box center [301, 93] width 45 height 10
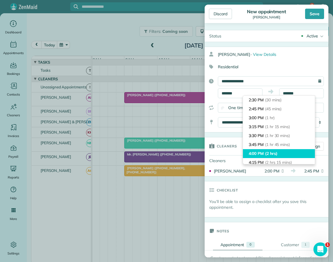
type input "*******"
click at [252, 152] on li "4:00 PM (2 hrs)" at bounding box center [279, 153] width 72 height 9
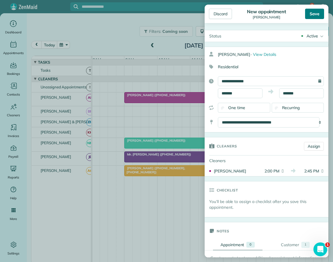
click at [315, 11] on div "Save" at bounding box center [314, 14] width 19 height 10
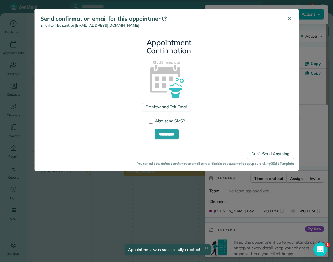
click at [288, 17] on span "✕" at bounding box center [289, 18] width 4 height 7
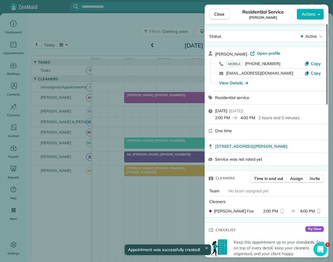
click at [213, 10] on button "Close" at bounding box center [219, 14] width 20 height 11
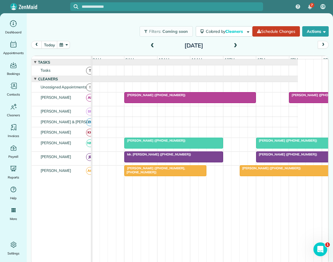
click at [152, 45] on span at bounding box center [152, 45] width 6 height 5
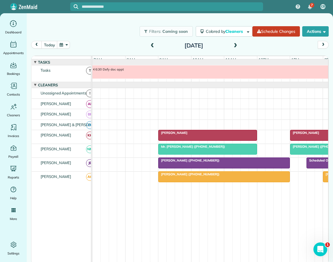
scroll to position [5, 0]
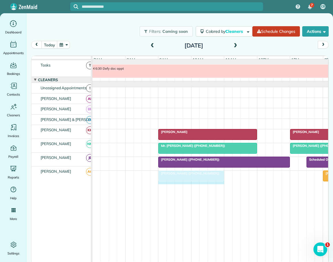
drag, startPoint x: 288, startPoint y: 173, endPoint x: 239, endPoint y: 173, distance: 49.3
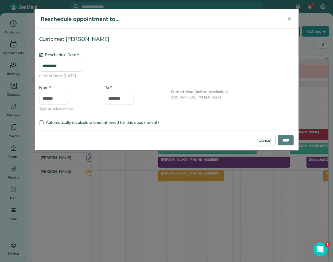
type input "**********"
click at [285, 139] on input "****" at bounding box center [286, 140] width 16 height 10
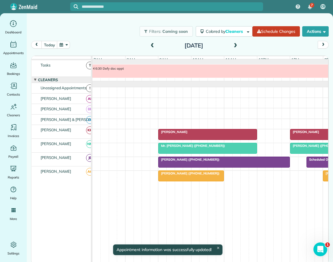
click at [191, 173] on span "[PERSON_NAME] ([PHONE_NUMBER])" at bounding box center [189, 173] width 62 height 4
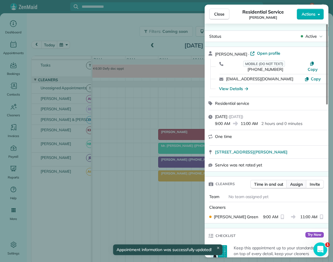
click at [297, 181] on span "Assign" at bounding box center [296, 184] width 13 height 6
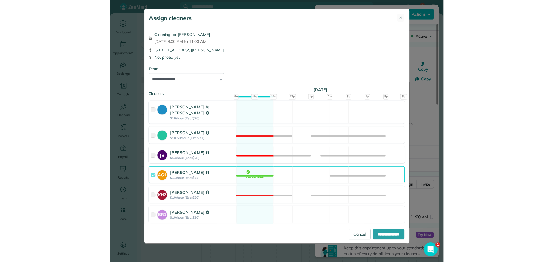
scroll to position [27, 0]
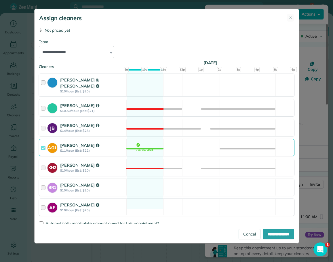
click at [41, 202] on div at bounding box center [44, 207] width 7 height 11
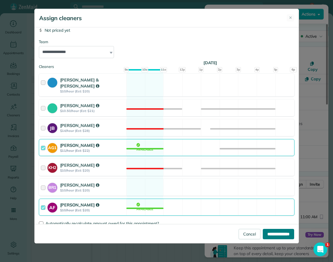
drag, startPoint x: 272, startPoint y: 233, endPoint x: 267, endPoint y: 231, distance: 5.8
click at [271, 233] on input "**********" at bounding box center [278, 234] width 31 height 10
type input "**********"
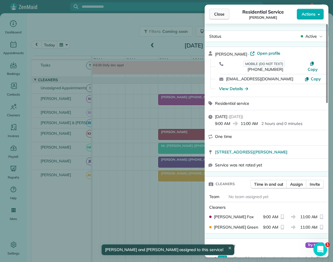
click at [218, 12] on span "Close" at bounding box center [219, 14] width 10 height 6
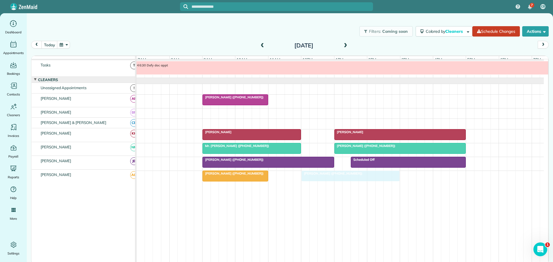
drag, startPoint x: 384, startPoint y: 176, endPoint x: 319, endPoint y: 176, distance: 64.8
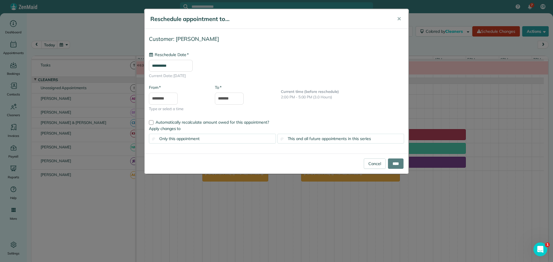
type input "**********"
click at [399, 164] on input "****" at bounding box center [396, 164] width 16 height 10
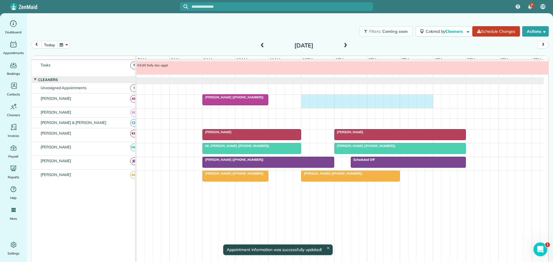
drag, startPoint x: 305, startPoint y: 101, endPoint x: 425, endPoint y: 105, distance: 119.9
click at [429, 105] on div "[PERSON_NAME] ([PHONE_NUMBER])" at bounding box center [340, 102] width 407 height 14
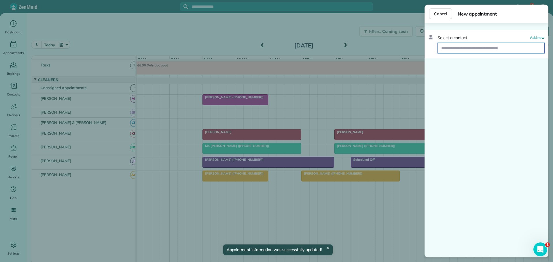
click at [457, 46] on input "text" at bounding box center [491, 48] width 107 height 10
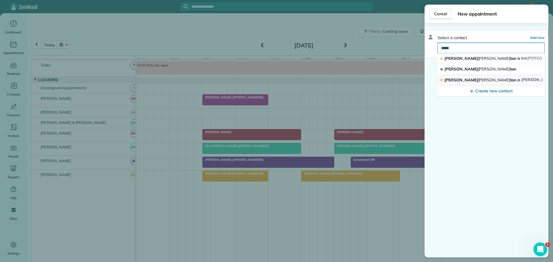
type input "*****"
click at [459, 80] on span "Mrs. Berta Hamil ton" at bounding box center [480, 79] width 72 height 5
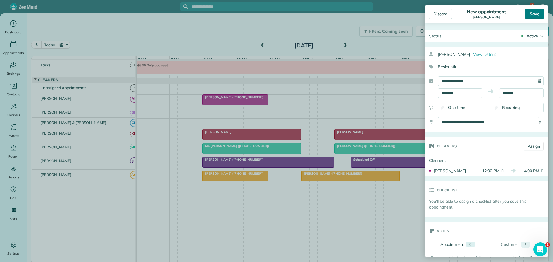
click at [534, 14] on div "Save" at bounding box center [534, 14] width 19 height 10
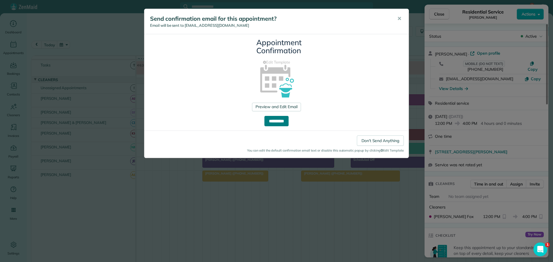
click at [282, 120] on input "**********" at bounding box center [276, 121] width 24 height 10
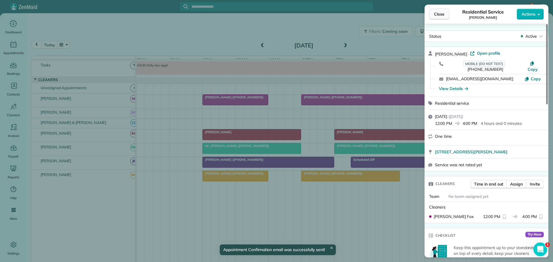
click at [441, 11] on button "Close" at bounding box center [439, 14] width 20 height 11
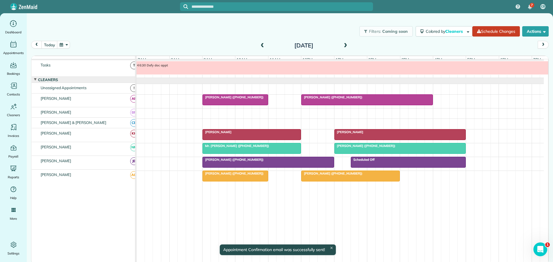
click at [344, 44] on span at bounding box center [345, 45] width 6 height 5
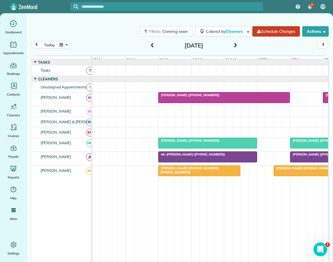
click at [63, 44] on button "button" at bounding box center [63, 45] width 13 height 8
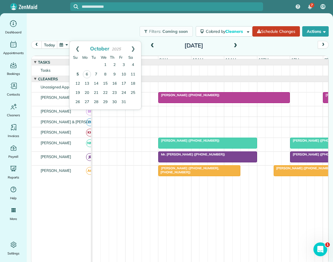
click at [78, 73] on link "5" at bounding box center [77, 74] width 9 height 9
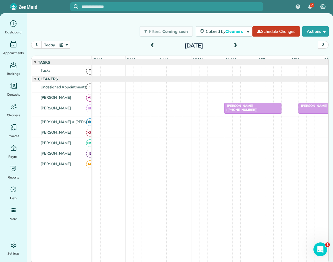
click at [244, 110] on span "[PERSON_NAME] ([PHONE_NUMBER])" at bounding box center [241, 108] width 34 height 8
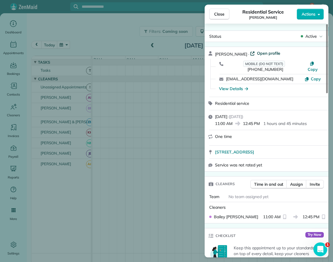
click at [263, 53] on span "Open profile" at bounding box center [268, 53] width 23 height 6
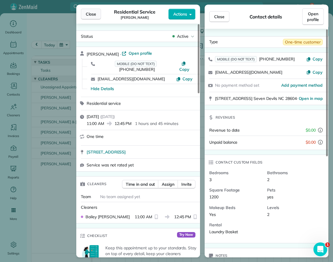
click at [91, 13] on span "Close" at bounding box center [91, 14] width 10 height 6
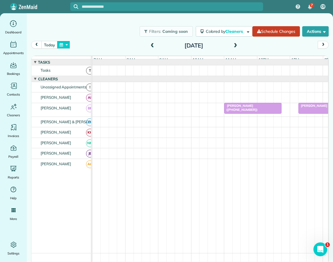
click at [66, 41] on button "button" at bounding box center [63, 45] width 13 height 8
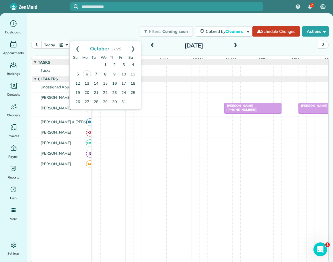
click at [107, 71] on link "8" at bounding box center [105, 74] width 9 height 9
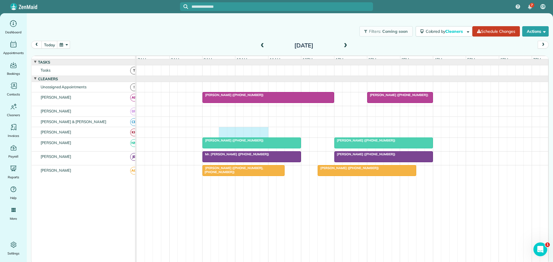
drag, startPoint x: 221, startPoint y: 134, endPoint x: 267, endPoint y: 135, distance: 46.1
click at [266, 135] on div at bounding box center [343, 132] width 412 height 10
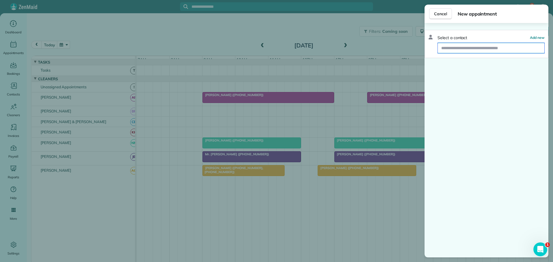
click at [451, 49] on input "text" at bounding box center [491, 48] width 107 height 10
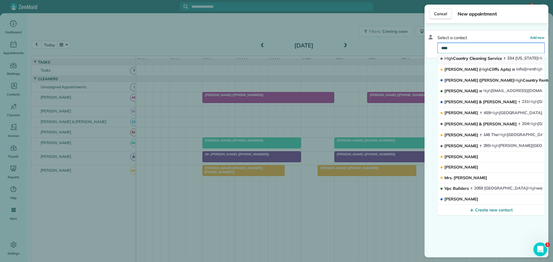
type input "****"
click at [453, 58] on span "High" at bounding box center [448, 58] width 9 height 5
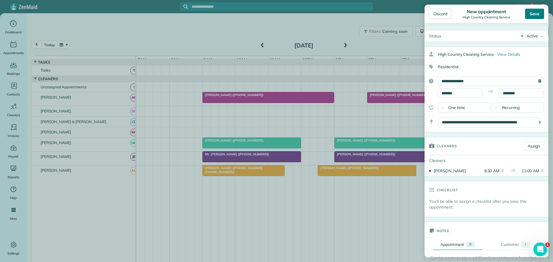
click at [537, 12] on div "Save" at bounding box center [534, 14] width 19 height 10
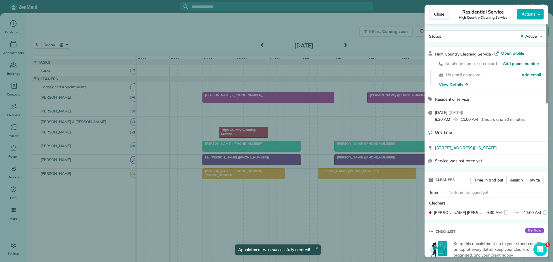
click at [435, 14] on span "Close" at bounding box center [439, 14] width 10 height 6
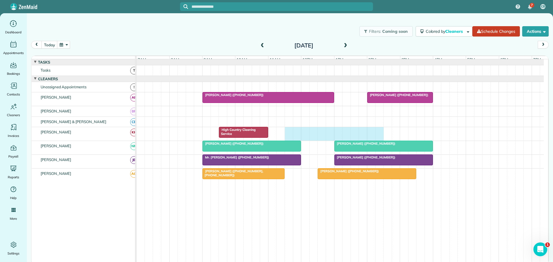
drag, startPoint x: 287, startPoint y: 135, endPoint x: 376, endPoint y: 136, distance: 89.0
click at [380, 136] on div "High Country Cleaning Service" at bounding box center [340, 134] width 407 height 14
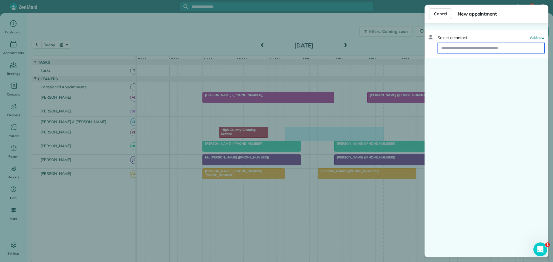
click at [462, 49] on input "text" at bounding box center [491, 48] width 107 height 10
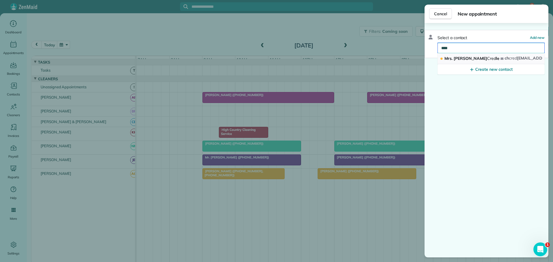
type input "****"
click at [458, 57] on span "Mrs. Cathy Cred le" at bounding box center [471, 58] width 55 height 5
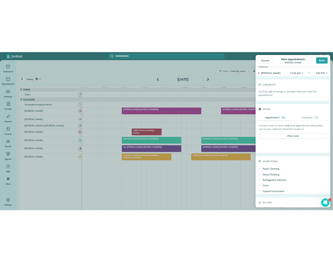
scroll to position [144, 0]
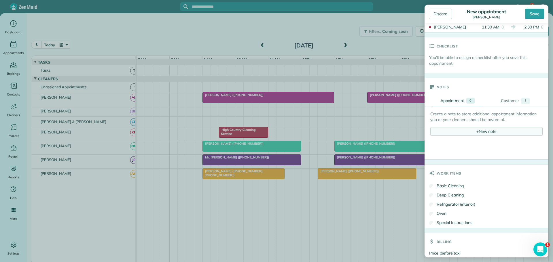
click at [468, 132] on div "+ New note" at bounding box center [486, 131] width 112 height 9
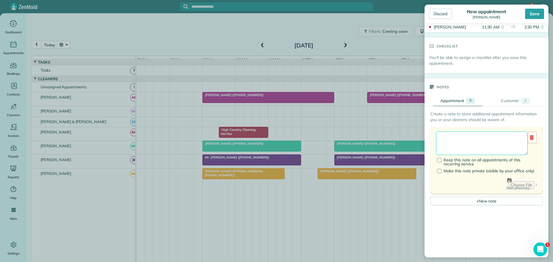
click at [460, 140] on textarea at bounding box center [482, 144] width 92 height 24
type textarea "**********"
click at [538, 12] on div "Save" at bounding box center [534, 14] width 19 height 10
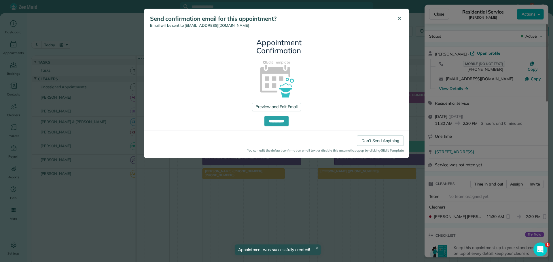
click at [399, 17] on span "✕" at bounding box center [399, 18] width 4 height 7
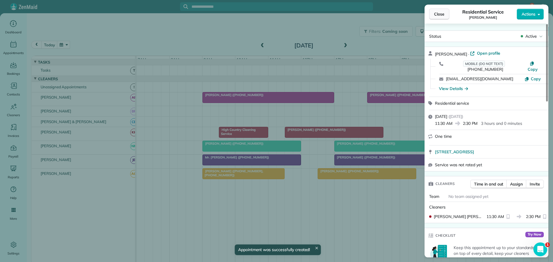
click at [439, 16] on span "Close" at bounding box center [439, 14] width 10 height 6
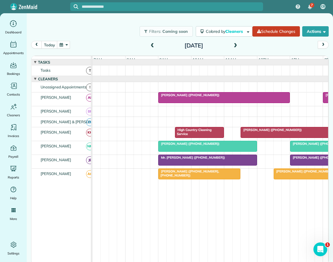
click at [234, 46] on span at bounding box center [235, 45] width 6 height 5
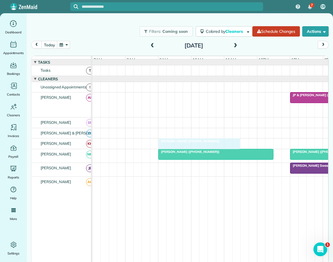
drag, startPoint x: 300, startPoint y: 111, endPoint x: 172, endPoint y: 147, distance: 132.9
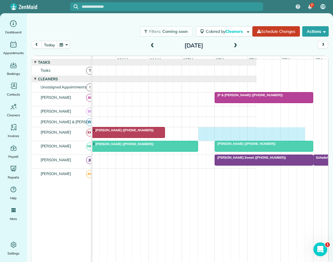
drag, startPoint x: 275, startPoint y: 135, endPoint x: 300, endPoint y: 136, distance: 24.8
click at [257, 136] on div "Susie Adams (+17046075811)" at bounding box center [137, 134] width 240 height 14
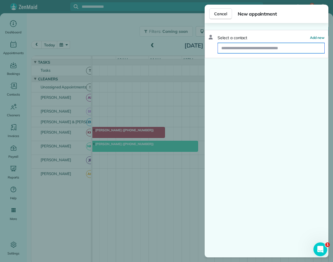
click at [265, 51] on input "text" at bounding box center [271, 48] width 107 height 10
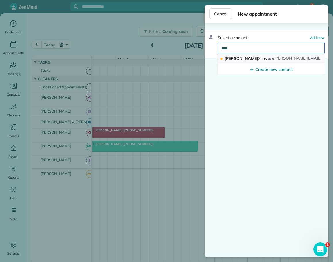
type input "****"
click at [258, 57] on span "Sims" at bounding box center [262, 58] width 9 height 5
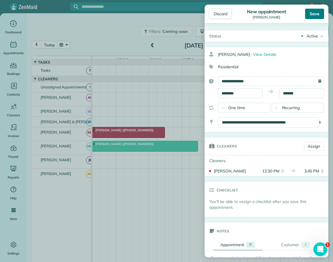
click at [316, 12] on div "Save" at bounding box center [314, 14] width 19 height 10
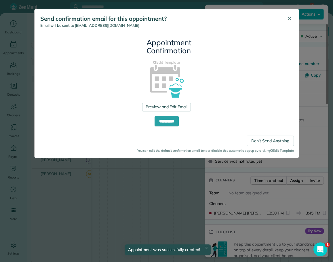
click at [289, 17] on span "✕" at bounding box center [289, 18] width 4 height 7
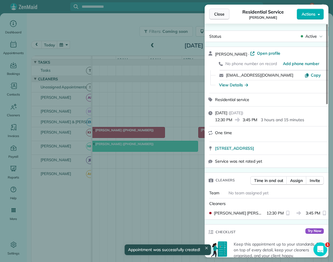
click at [215, 14] on span "Close" at bounding box center [219, 14] width 10 height 6
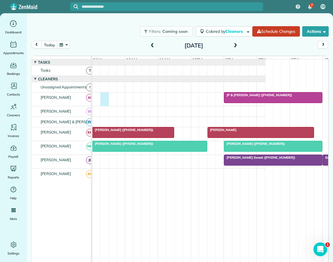
scroll to position [0, 65]
drag, startPoint x: 94, startPoint y: 101, endPoint x: 117, endPoint y: 101, distance: 22.8
click at [117, 101] on div "JP & Denise Martz (+18287734337)" at bounding box center [147, 99] width 240 height 14
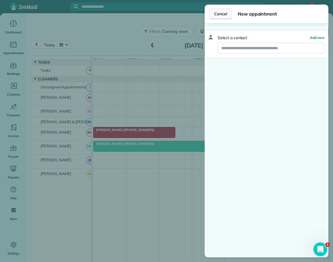
click at [225, 14] on span "Cancel" at bounding box center [220, 14] width 13 height 6
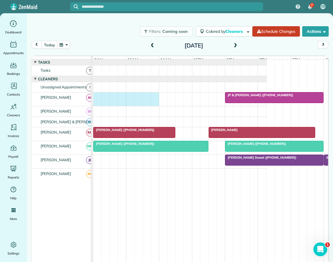
drag, startPoint x: 95, startPoint y: 98, endPoint x: 152, endPoint y: 102, distance: 56.9
click at [155, 102] on div "JP & Denise Martz (+18287734337)" at bounding box center [147, 99] width 240 height 14
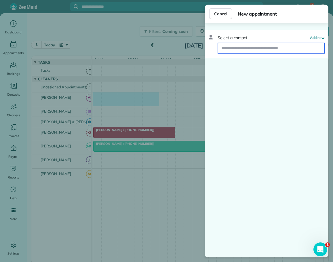
click at [240, 46] on input "text" at bounding box center [271, 48] width 107 height 10
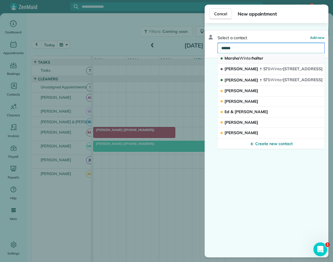
type input "******"
click at [241, 57] on span "Winter" at bounding box center [245, 58] width 13 height 5
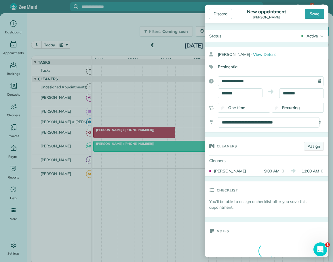
click at [308, 148] on link "Assign" at bounding box center [314, 146] width 20 height 9
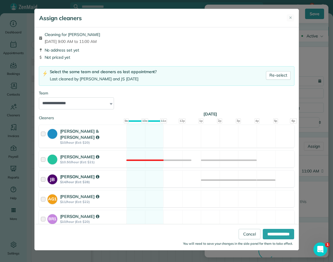
click at [44, 174] on div at bounding box center [44, 179] width 7 height 11
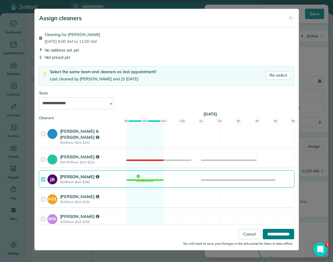
click at [266, 231] on input "**********" at bounding box center [278, 234] width 31 height 10
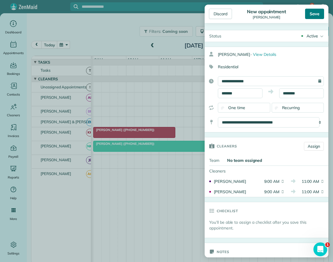
click at [311, 13] on div "Save" at bounding box center [314, 14] width 19 height 10
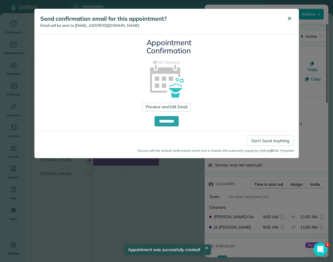
click at [290, 16] on span "✕" at bounding box center [289, 18] width 4 height 7
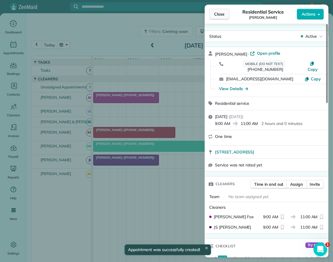
click at [219, 14] on span "Close" at bounding box center [219, 14] width 10 height 6
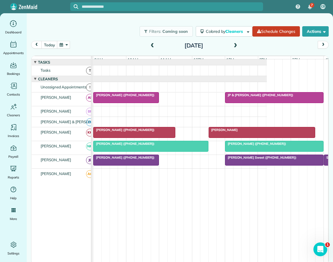
click at [235, 45] on span at bounding box center [235, 45] width 6 height 5
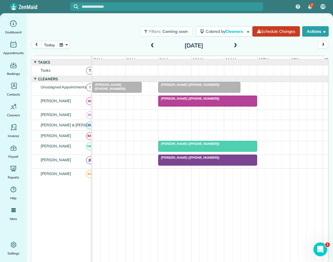
click at [153, 44] on span at bounding box center [152, 45] width 6 height 5
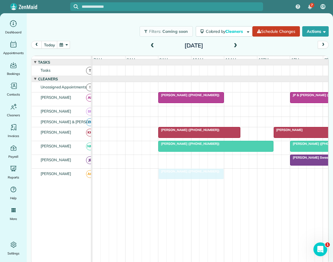
drag, startPoint x: 185, startPoint y: 163, endPoint x: 184, endPoint y: 173, distance: 9.5
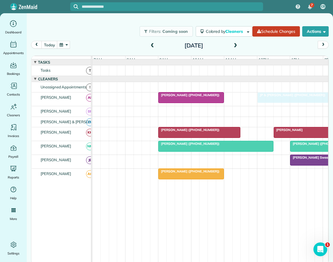
drag, startPoint x: 298, startPoint y: 99, endPoint x: 267, endPoint y: 99, distance: 31.4
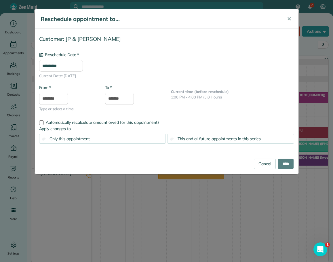
type input "**********"
click at [283, 162] on input "****" at bounding box center [286, 164] width 16 height 10
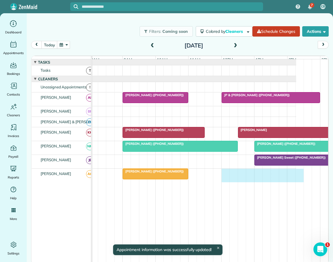
scroll to position [0, 39]
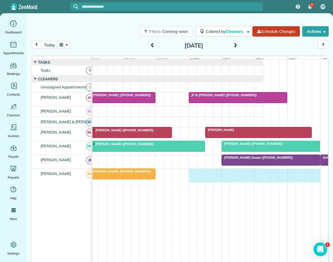
drag, startPoint x: 259, startPoint y: 177, endPoint x: 313, endPoint y: 183, distance: 54.1
click at [264, 182] on div "Marsha Winterhalter (+18138572566)" at bounding box center [144, 176] width 240 height 14
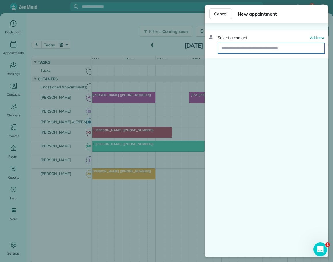
click at [237, 48] on input "text" at bounding box center [271, 48] width 107 height 10
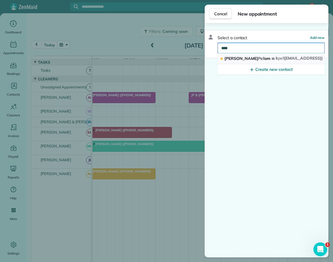
type input "****"
click at [238, 59] on span "Kristin Pell om" at bounding box center [248, 58] width 46 height 5
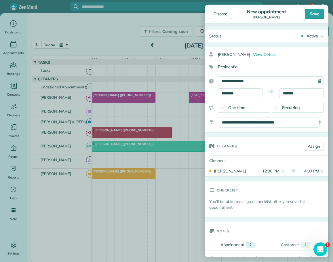
drag, startPoint x: 319, startPoint y: 14, endPoint x: 316, endPoint y: 15, distance: 3.0
click at [318, 14] on div "Save" at bounding box center [314, 14] width 19 height 10
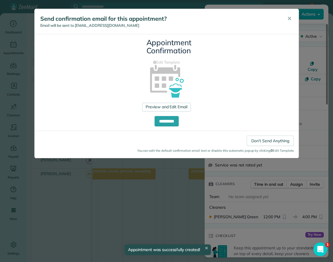
drag, startPoint x: 290, startPoint y: 17, endPoint x: 282, endPoint y: 18, distance: 8.5
click at [289, 17] on span "✕" at bounding box center [289, 18] width 4 height 7
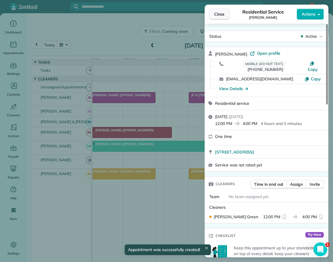
drag, startPoint x: 217, startPoint y: 14, endPoint x: 286, endPoint y: 87, distance: 100.1
click at [218, 14] on span "Close" at bounding box center [219, 14] width 10 height 6
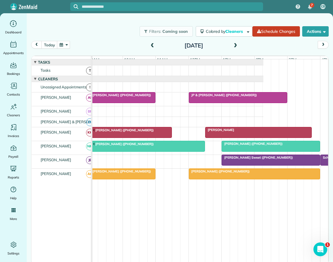
click at [137, 173] on div "Marsha Winterhalter (+18138572566)" at bounding box center [123, 171] width 62 height 4
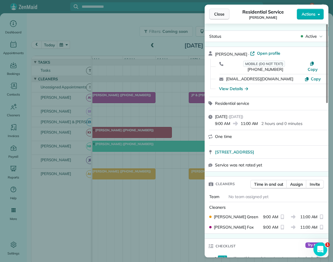
click at [222, 16] on span "Close" at bounding box center [219, 14] width 10 height 6
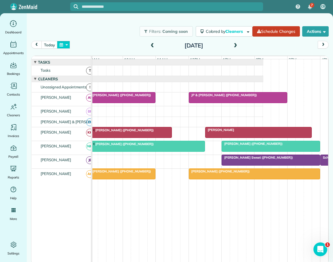
click at [67, 44] on button "button" at bounding box center [63, 45] width 13 height 8
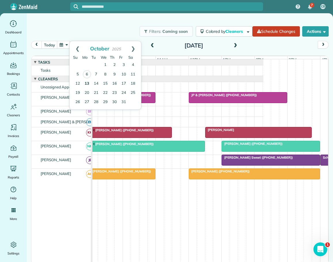
click at [86, 82] on link "13" at bounding box center [86, 83] width 9 height 9
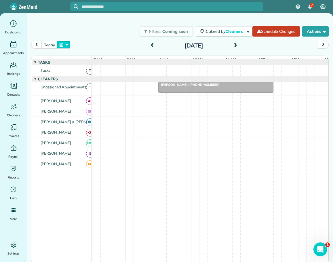
click at [64, 44] on button "button" at bounding box center [63, 45] width 13 height 8
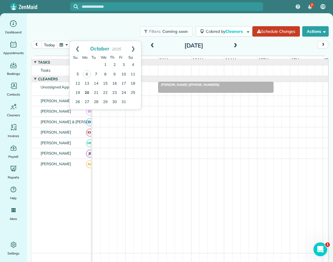
click at [88, 92] on link "20" at bounding box center [86, 92] width 9 height 9
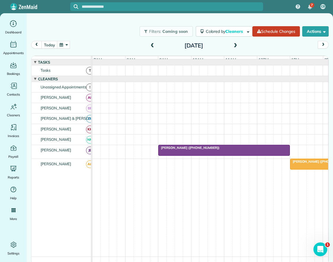
click at [207, 150] on span "Marsha Winterhalter (+18138572566)" at bounding box center [189, 148] width 62 height 4
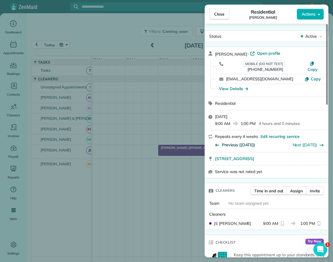
click at [233, 142] on span "Previous (Sep 22)" at bounding box center [238, 145] width 33 height 6
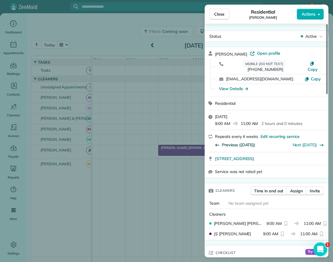
click at [240, 142] on span "Previous (Aug 25)" at bounding box center [238, 145] width 33 height 6
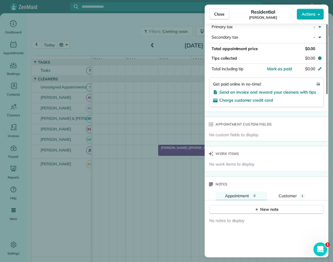
scroll to position [289, 0]
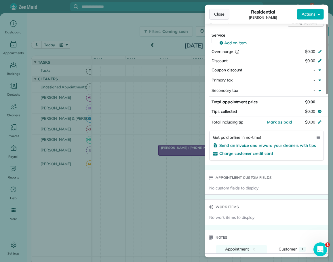
click at [218, 15] on span "Close" at bounding box center [219, 14] width 10 height 6
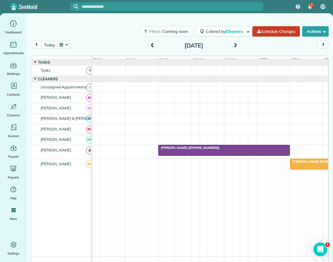
click at [53, 45] on button "today" at bounding box center [49, 45] width 16 height 8
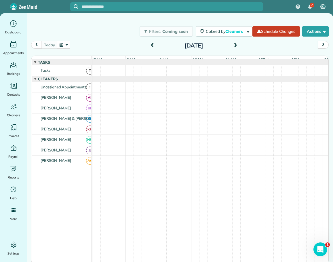
scroll to position [6, 0]
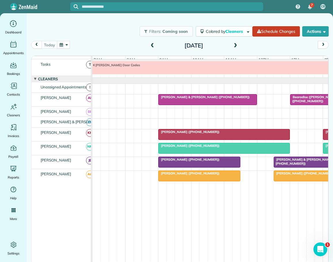
click at [235, 45] on span at bounding box center [235, 45] width 6 height 5
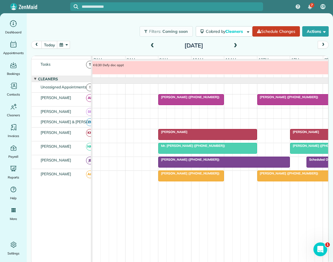
click at [236, 45] on span at bounding box center [235, 45] width 6 height 5
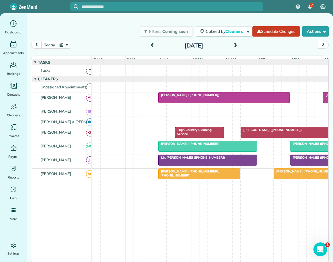
click at [236, 45] on span at bounding box center [235, 45] width 6 height 5
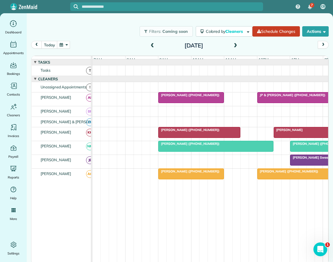
scroll to position [2, 0]
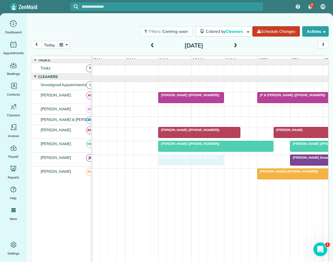
drag, startPoint x: 193, startPoint y: 175, endPoint x: 193, endPoint y: 169, distance: 6.0
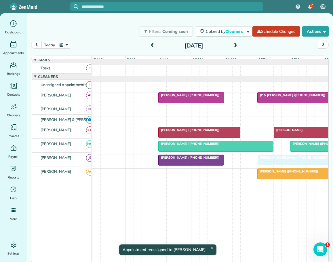
drag, startPoint x: 298, startPoint y: 159, endPoint x: 294, endPoint y: 159, distance: 4.0
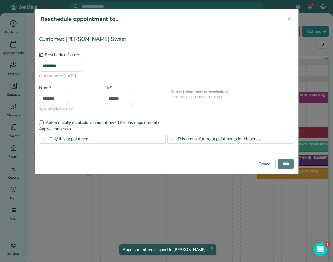
type input "**********"
click at [284, 163] on input "****" at bounding box center [286, 164] width 16 height 10
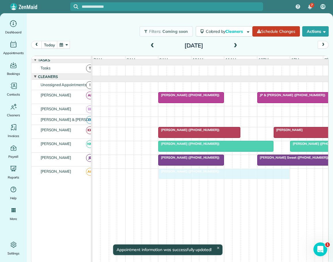
drag, startPoint x: 278, startPoint y: 174, endPoint x: 181, endPoint y: 177, distance: 96.8
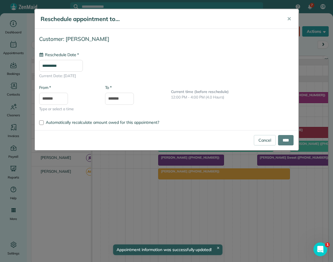
type input "**********"
click at [286, 139] on input "****" at bounding box center [286, 140] width 16 height 10
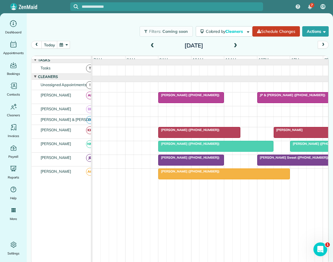
click at [235, 46] on span at bounding box center [235, 45] width 6 height 5
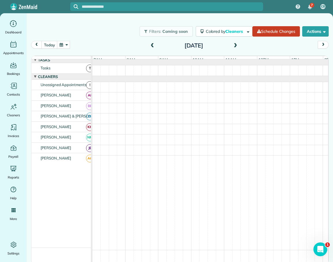
scroll to position [0, 0]
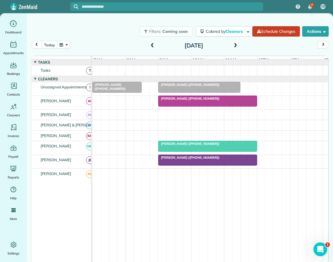
click at [191, 87] on span "Nancy Murphy (+17403914952)" at bounding box center [189, 85] width 62 height 4
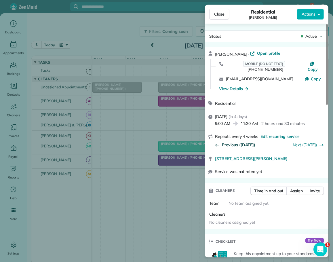
click at [241, 142] on span "Previous (Sep 12)" at bounding box center [238, 145] width 33 height 6
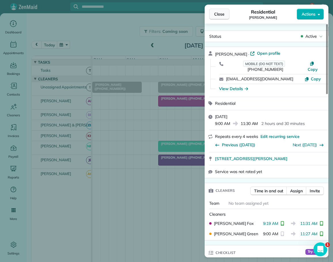
click at [220, 14] on span "Close" at bounding box center [219, 14] width 10 height 6
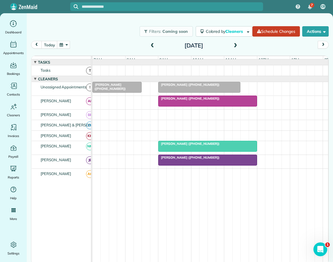
click at [201, 87] on span "Nancy Murphy (+17403914952)" at bounding box center [189, 85] width 62 height 4
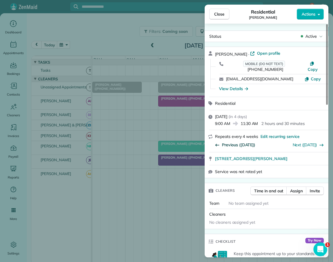
click at [227, 142] on span "Previous (Sep 12)" at bounding box center [238, 145] width 33 height 6
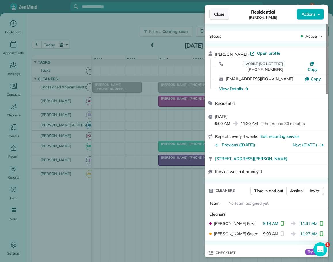
click at [222, 15] on span "Close" at bounding box center [219, 14] width 10 height 6
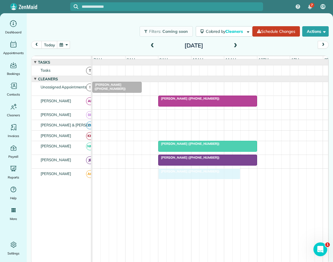
drag, startPoint x: 191, startPoint y: 90, endPoint x: 195, endPoint y: 180, distance: 90.0
drag, startPoint x: 240, startPoint y: 178, endPoint x: 221, endPoint y: 177, distance: 18.7
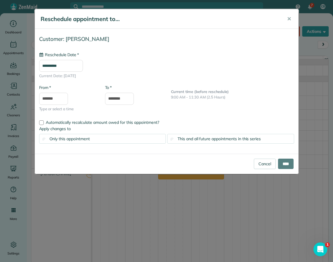
type input "**********"
click at [283, 162] on input "****" at bounding box center [286, 164] width 16 height 10
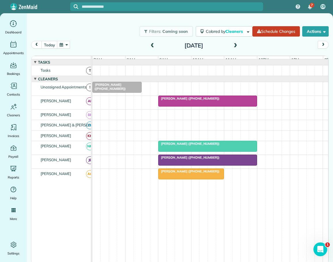
click at [154, 44] on span at bounding box center [152, 45] width 6 height 5
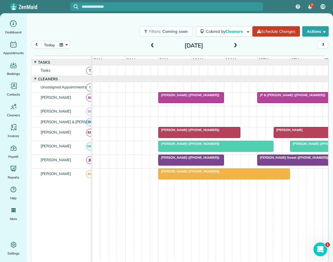
click at [235, 44] on span at bounding box center [235, 45] width 6 height 5
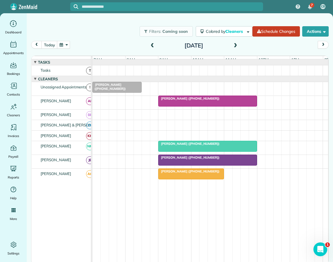
scroll to position [2, 0]
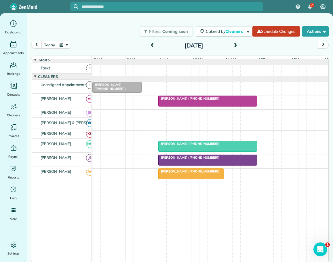
click at [173, 177] on div at bounding box center [191, 174] width 65 height 10
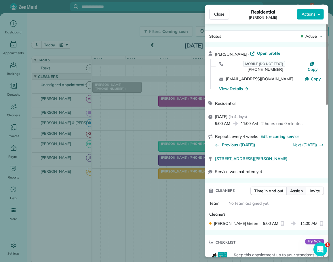
click at [295, 188] on span "Assign" at bounding box center [296, 191] width 13 height 6
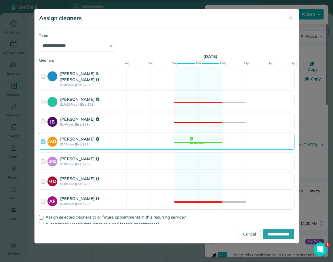
scroll to position [58, 0]
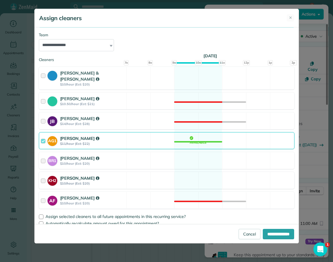
click at [42, 175] on div at bounding box center [44, 180] width 7 height 11
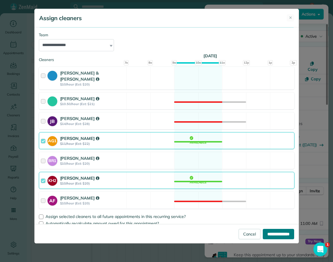
click at [274, 233] on input "**********" at bounding box center [278, 234] width 31 height 10
type input "**********"
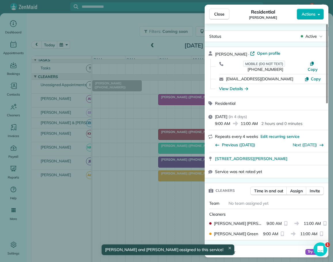
click at [214, 12] on button "Close" at bounding box center [219, 14] width 20 height 11
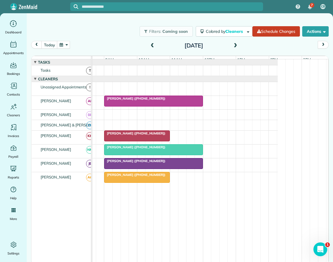
scroll to position [0, 60]
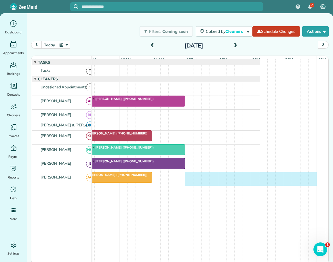
drag, startPoint x: 259, startPoint y: 180, endPoint x: 310, endPoint y: 181, distance: 51.0
click at [260, 181] on div "Nancy Murphy (+17403914952)" at bounding box center [140, 179] width 240 height 14
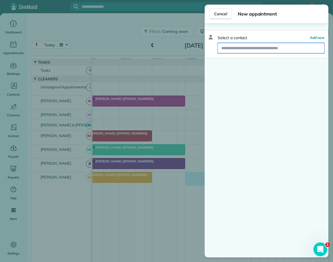
click at [236, 50] on input "text" at bounding box center [271, 48] width 107 height 10
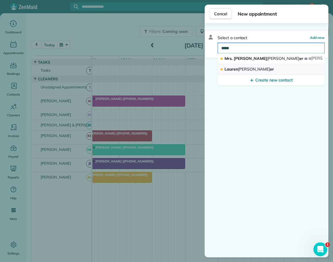
type input "*****"
click at [230, 68] on span "Lauren Litak er" at bounding box center [250, 69] width 50 height 5
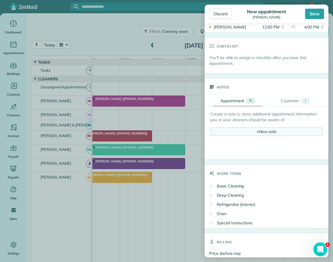
click at [262, 132] on div "+ New note" at bounding box center [267, 131] width 112 height 9
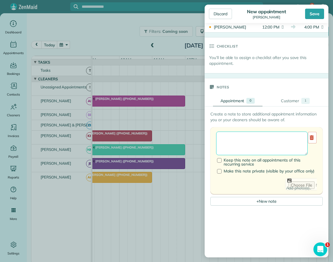
click at [242, 141] on textarea at bounding box center [262, 144] width 92 height 24
type textarea "**********"
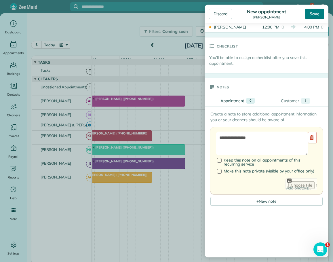
click at [312, 12] on div "Save" at bounding box center [314, 14] width 19 height 10
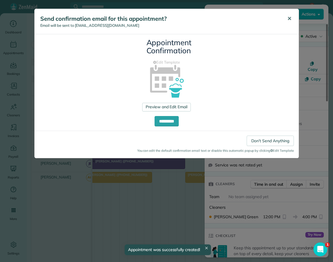
click at [290, 16] on span "✕" at bounding box center [289, 18] width 4 height 7
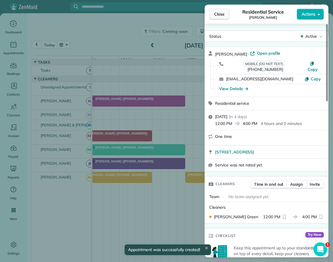
click at [218, 14] on span "Close" at bounding box center [219, 14] width 10 height 6
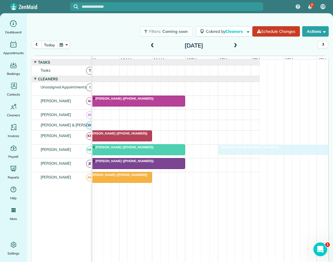
drag, startPoint x: 200, startPoint y: 178, endPoint x: 225, endPoint y: 158, distance: 31.6
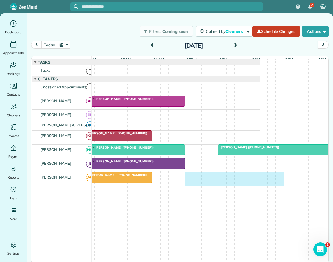
drag, startPoint x: 189, startPoint y: 179, endPoint x: 277, endPoint y: 182, distance: 87.6
click at [260, 182] on div "Nancy Murphy (+17403914952)" at bounding box center [140, 179] width 240 height 14
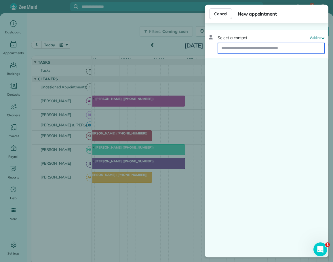
click at [251, 48] on input "text" at bounding box center [271, 48] width 107 height 10
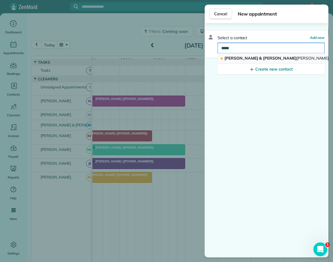
type input "*****"
click at [245, 59] on span "Lucas & Leigh Schum acher" at bounding box center [282, 58] width 115 height 5
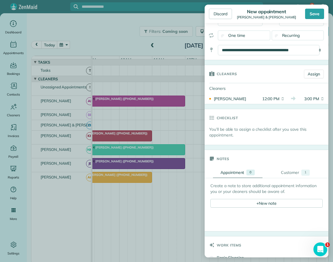
scroll to position [86, 0]
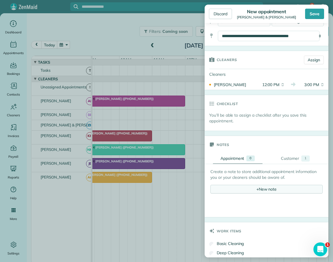
click at [267, 190] on div "+ New note" at bounding box center [267, 189] width 112 height 9
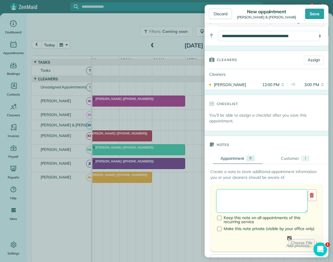
click at [235, 191] on textarea at bounding box center [262, 201] width 92 height 24
type textarea "**********"
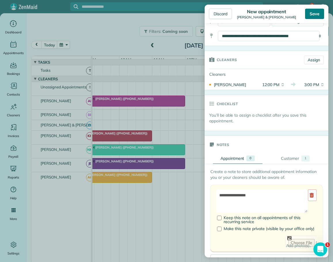
click at [313, 15] on div "Save" at bounding box center [314, 14] width 19 height 10
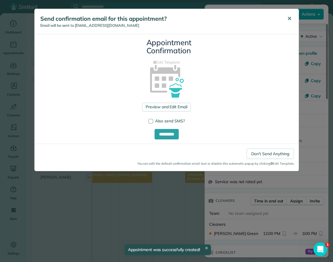
click at [291, 16] on span "✕" at bounding box center [289, 18] width 4 height 7
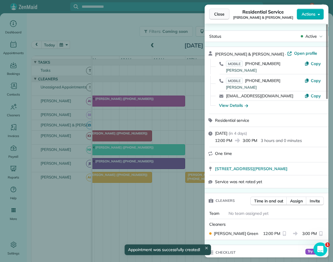
click at [218, 13] on span "Close" at bounding box center [219, 14] width 10 height 6
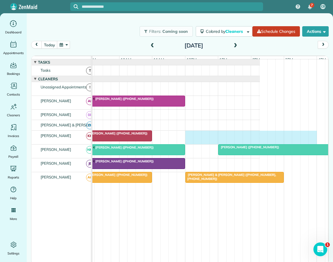
drag, startPoint x: 189, startPoint y: 137, endPoint x: 312, endPoint y: 139, distance: 123.6
click at [260, 139] on div "Nancy Murphy (+17403914952)" at bounding box center [140, 138] width 240 height 14
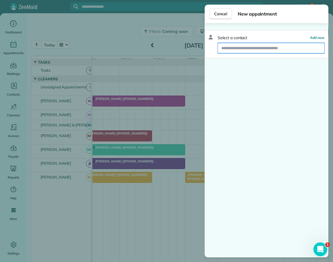
click at [260, 48] on input "text" at bounding box center [271, 48] width 107 height 10
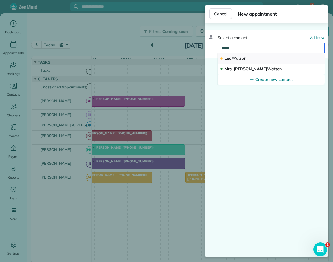
type input "*****"
click at [239, 57] on span "Watso" at bounding box center [238, 58] width 12 height 5
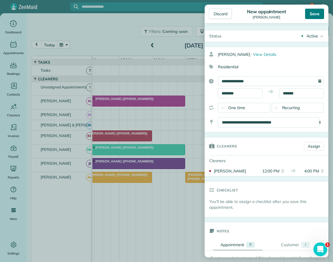
click at [315, 13] on div "Save" at bounding box center [314, 14] width 19 height 10
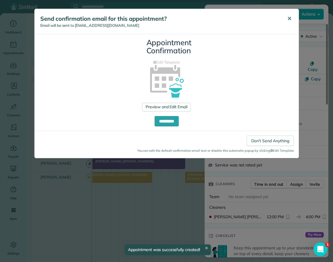
click at [288, 17] on span "✕" at bounding box center [289, 18] width 4 height 7
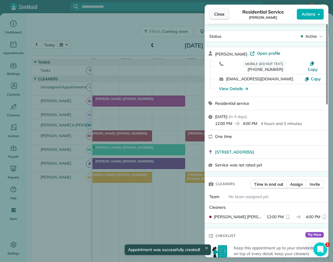
click at [219, 14] on span "Close" at bounding box center [219, 14] width 10 height 6
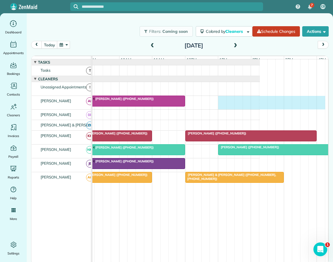
drag, startPoint x: 221, startPoint y: 101, endPoint x: 317, endPoint y: 103, distance: 96.2
click at [260, 103] on div "Patty Patella (+18287198409)" at bounding box center [140, 103] width 240 height 14
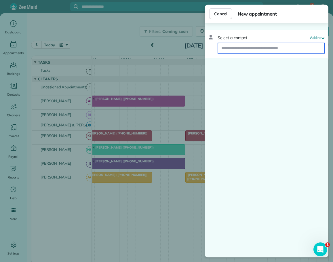
click at [230, 48] on input "text" at bounding box center [271, 48] width 107 height 10
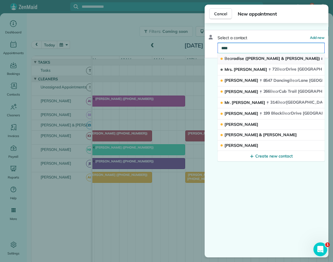
type input "****"
click at [227, 57] on span "Bear" at bounding box center [229, 58] width 9 height 5
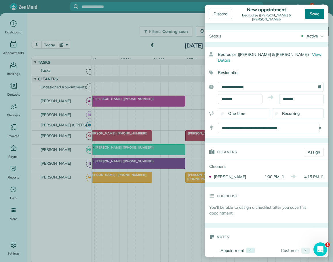
click at [315, 14] on div "Save" at bounding box center [314, 14] width 19 height 10
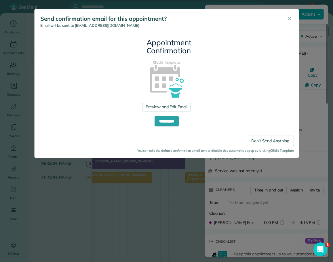
drag, startPoint x: 290, startPoint y: 19, endPoint x: 285, endPoint y: 18, distance: 5.0
click at [290, 19] on span "✕" at bounding box center [289, 18] width 4 height 7
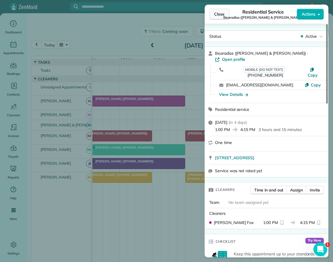
click at [219, 12] on span "Close" at bounding box center [219, 14] width 10 height 6
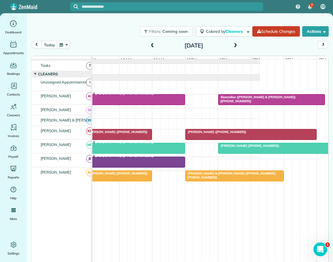
scroll to position [6, 0]
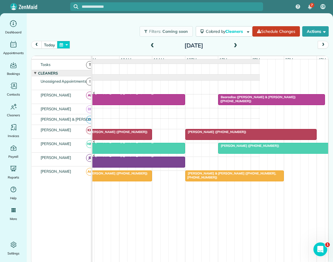
click at [65, 43] on button "button" at bounding box center [63, 45] width 13 height 8
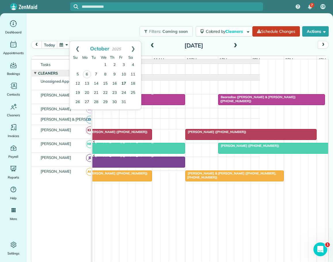
click at [124, 82] on link "17" at bounding box center [123, 83] width 9 height 9
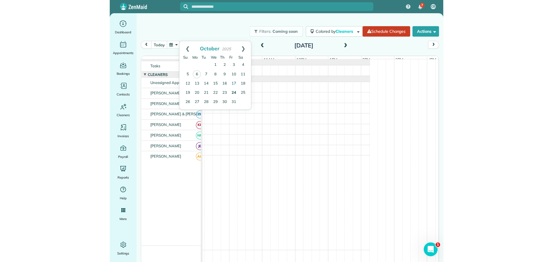
scroll to position [0, 0]
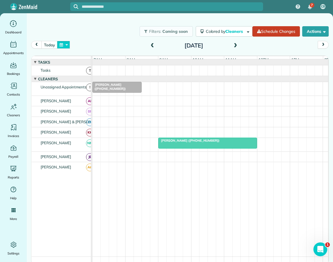
click at [64, 43] on button "button" at bounding box center [63, 45] width 13 height 8
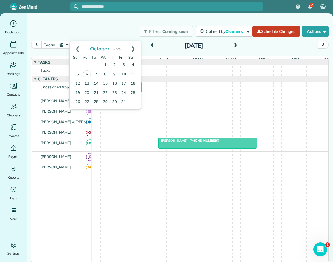
click at [124, 73] on link "10" at bounding box center [123, 74] width 9 height 9
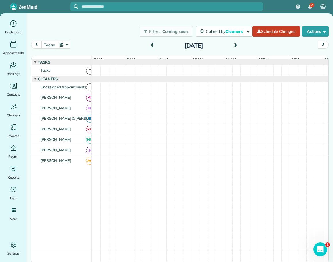
click at [106, 35] on div "Filters: Coming soon Colored by Cleaners Color by Cleaner Color by Team Color b…" at bounding box center [180, 31] width 306 height 19
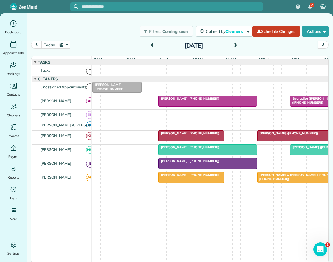
click at [102, 24] on div "Filters: Coming soon Colored by Cleaners Color by Cleaner Color by Team Color b…" at bounding box center [180, 31] width 306 height 19
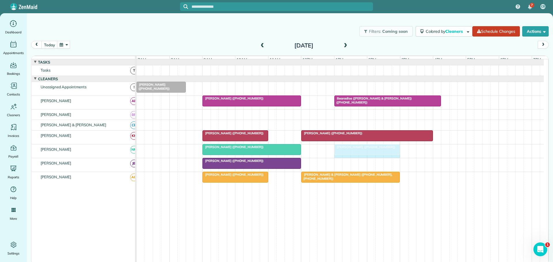
drag, startPoint x: 465, startPoint y: 151, endPoint x: 400, endPoint y: 156, distance: 66.1
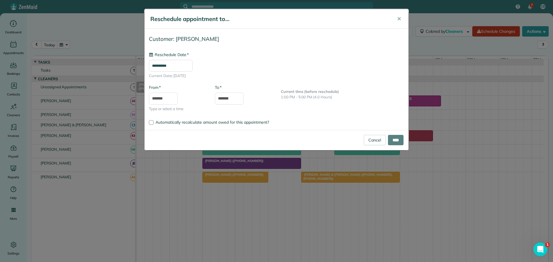
type input "**********"
click at [394, 140] on input "****" at bounding box center [396, 140] width 16 height 10
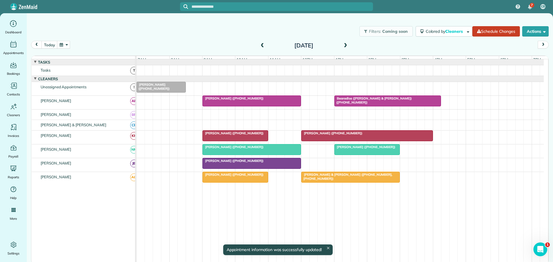
click at [367, 149] on span "[PERSON_NAME] ([PHONE_NUMBER])" at bounding box center [365, 147] width 62 height 4
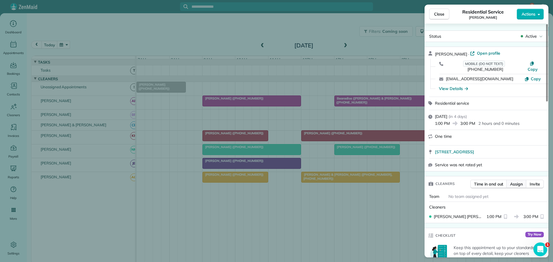
click at [516, 181] on span "Assign" at bounding box center [516, 184] width 13 height 6
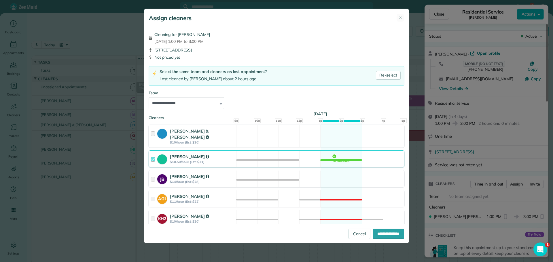
click at [154, 175] on div at bounding box center [154, 179] width 7 height 11
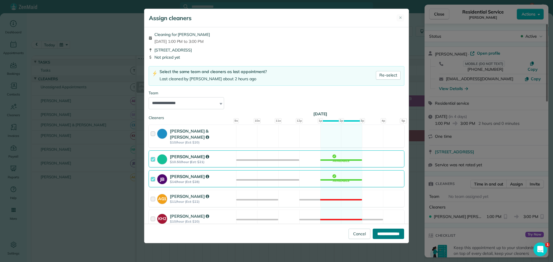
click at [380, 233] on input "**********" at bounding box center [388, 234] width 31 height 10
type input "**********"
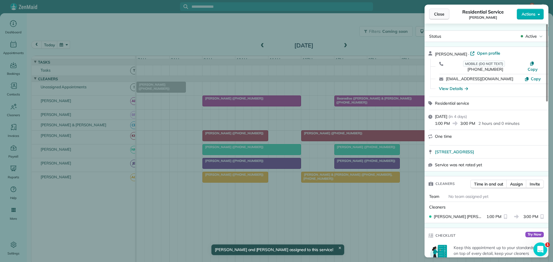
click at [437, 12] on span "Close" at bounding box center [439, 14] width 10 height 6
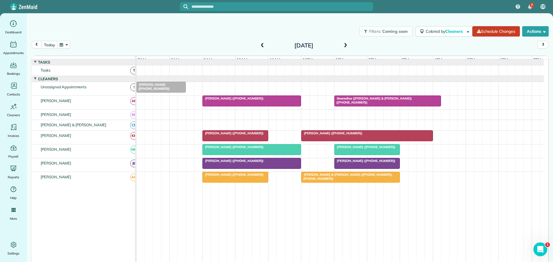
drag, startPoint x: 441, startPoint y: 103, endPoint x: 436, endPoint y: 103, distance: 4.9
click at [436, 103] on link "Bearadise ([PERSON_NAME] & [PERSON_NAME]) ([PHONE_NUMBER])" at bounding box center [387, 101] width 107 height 11
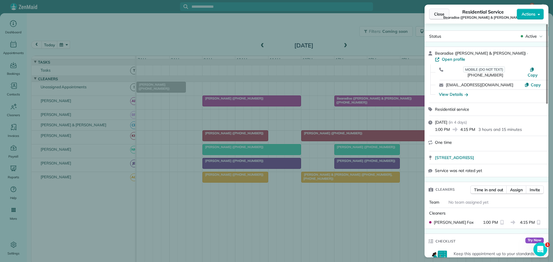
click at [435, 12] on span "Close" at bounding box center [439, 14] width 10 height 6
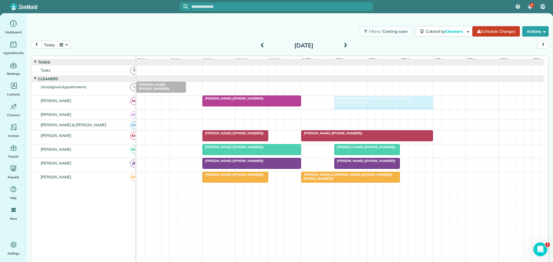
drag, startPoint x: 440, startPoint y: 104, endPoint x: 433, endPoint y: 104, distance: 6.6
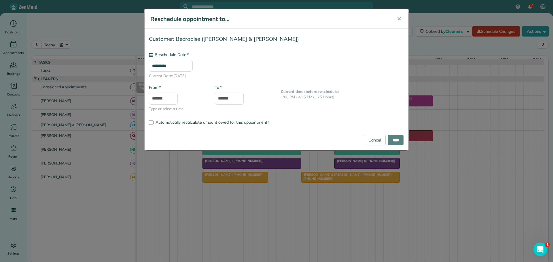
type input "**********"
click at [397, 138] on input "****" at bounding box center [396, 140] width 16 height 10
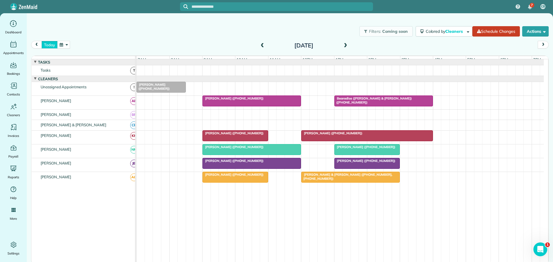
click at [51, 44] on button "today" at bounding box center [49, 45] width 16 height 8
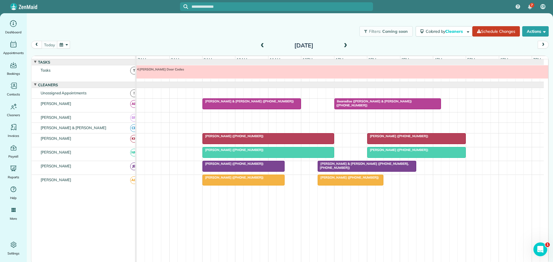
click at [344, 46] on span at bounding box center [345, 45] width 6 height 5
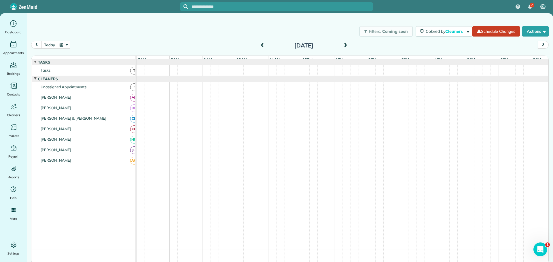
scroll to position [6, 0]
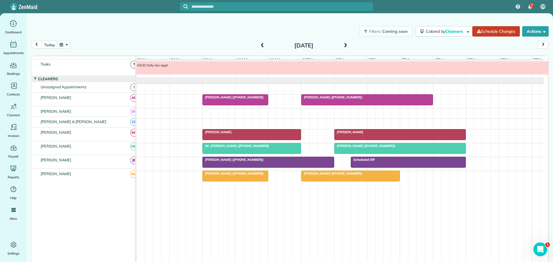
click at [262, 46] on span at bounding box center [262, 45] width 6 height 5
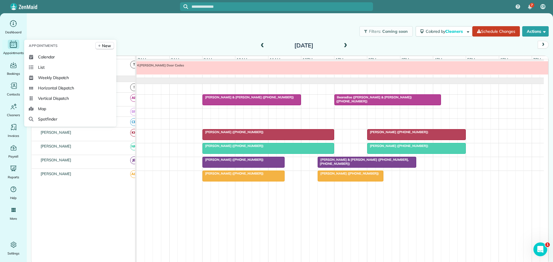
click at [14, 43] on icon "Main" at bounding box center [13, 44] width 9 height 9
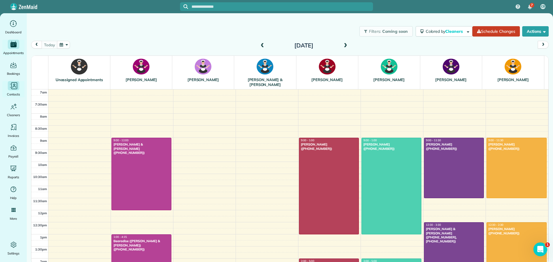
click at [12, 84] on icon "Main" at bounding box center [14, 85] width 6 height 7
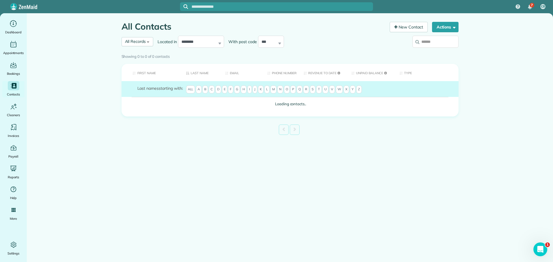
click at [423, 43] on input "search" at bounding box center [435, 42] width 46 height 12
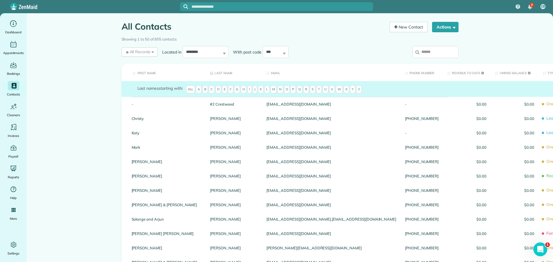
click at [428, 56] on input "search" at bounding box center [435, 52] width 46 height 12
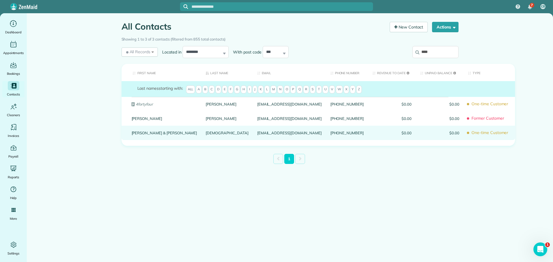
type input "****"
click at [150, 135] on link "Richard & Diane" at bounding box center [165, 133] width 66 height 4
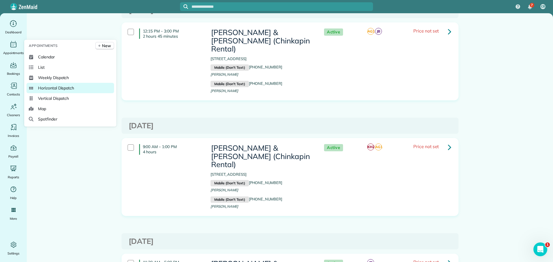
click at [54, 88] on span "Horizontal Dispatch" at bounding box center [56, 88] width 36 height 6
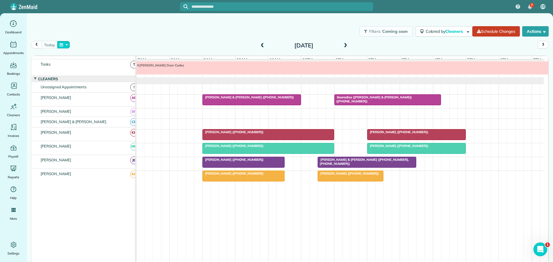
click at [66, 43] on button "button" at bounding box center [63, 45] width 13 height 8
click at [79, 47] on link "Prev" at bounding box center [78, 48] width 16 height 14
click at [115, 90] on link "25" at bounding box center [114, 92] width 9 height 9
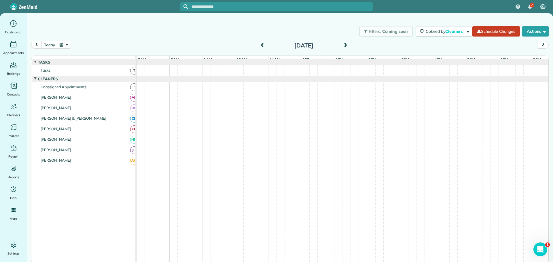
scroll to position [5, 0]
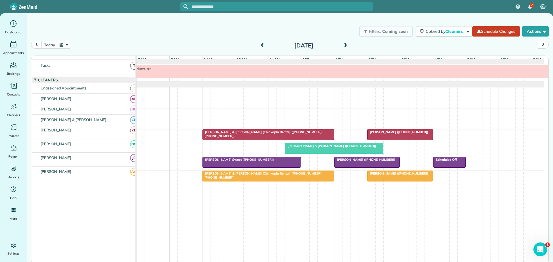
click at [243, 174] on span "[PERSON_NAME] & [PERSON_NAME] (Chinkapin Rental) ([PHONE_NUMBER], [PHONE_NUMBER…" at bounding box center [262, 176] width 120 height 8
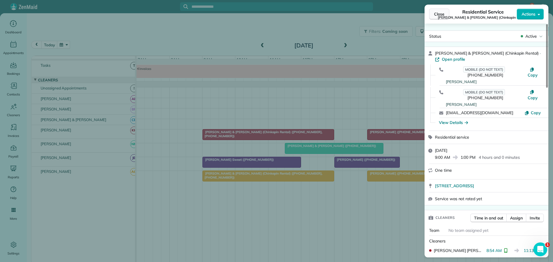
click at [441, 13] on span "Close" at bounding box center [439, 14] width 10 height 6
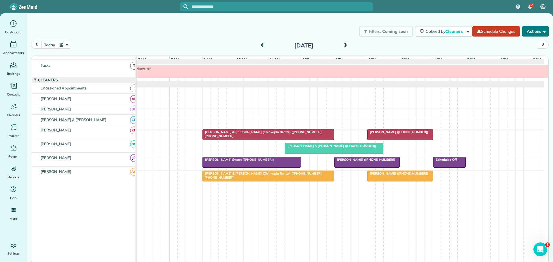
click at [533, 29] on button "Actions" at bounding box center [535, 31] width 27 height 10
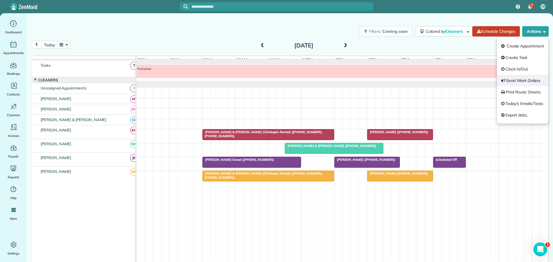
click at [519, 79] on link "Send Work Orders" at bounding box center [523, 81] width 52 height 12
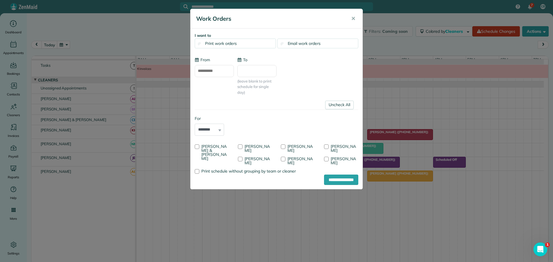
click at [202, 69] on input "**********" at bounding box center [214, 71] width 39 height 12
click at [200, 84] on link "Prev" at bounding box center [203, 84] width 16 height 14
click at [241, 126] on link "25" at bounding box center [239, 128] width 9 height 9
type input "**********"
click at [338, 105] on link "Uncheck All" at bounding box center [339, 105] width 29 height 9
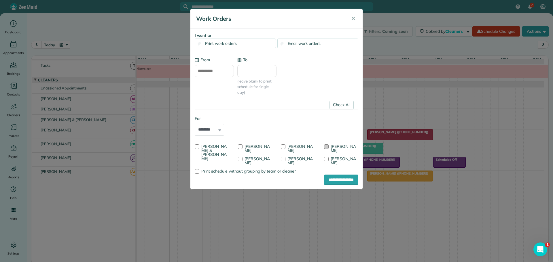
click at [325, 146] on div at bounding box center [326, 147] width 5 height 5
click at [338, 180] on input "**********" at bounding box center [341, 180] width 34 height 10
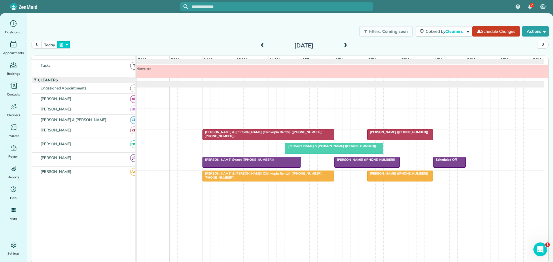
click at [63, 43] on button "button" at bounding box center [63, 45] width 13 height 8
click at [105, 73] on link "8" at bounding box center [105, 74] width 9 height 9
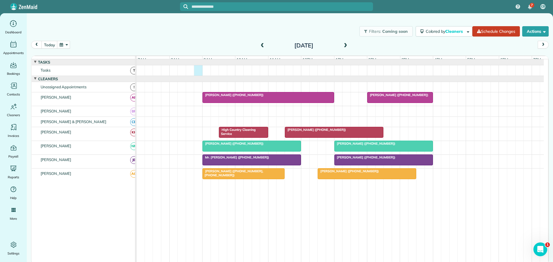
click at [194, 76] on div at bounding box center [340, 70] width 407 height 10
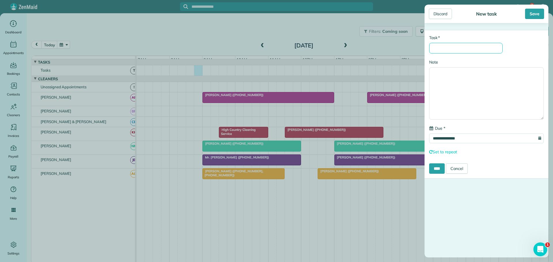
click at [452, 51] on input "* Task" at bounding box center [465, 48] width 73 height 11
type input "**********"
click at [440, 169] on input "****" at bounding box center [437, 169] width 16 height 10
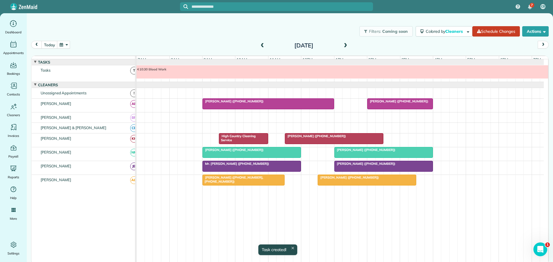
scroll to position [6, 0]
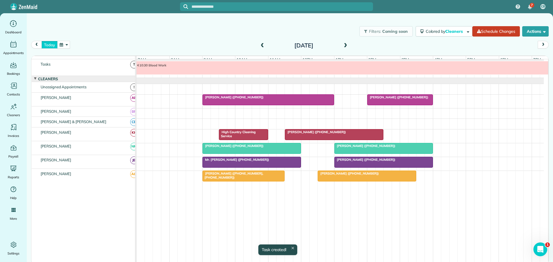
click at [49, 45] on button "today" at bounding box center [49, 45] width 16 height 8
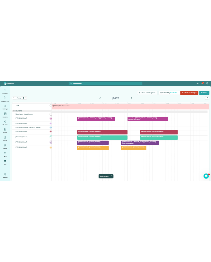
scroll to position [0, 0]
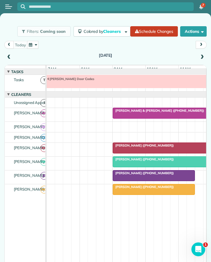
click at [142, 117] on div at bounding box center [162, 113] width 98 height 10
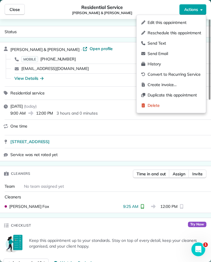
click at [188, 8] on span "Actions" at bounding box center [191, 10] width 14 height 6
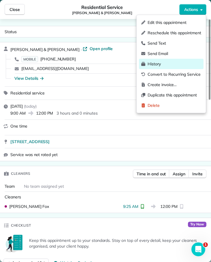
click at [162, 64] on span "History" at bounding box center [174, 64] width 54 height 6
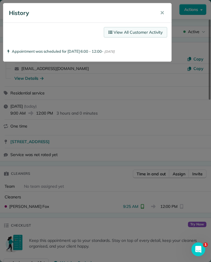
click at [135, 33] on link "View All Customer Activity" at bounding box center [135, 32] width 63 height 10
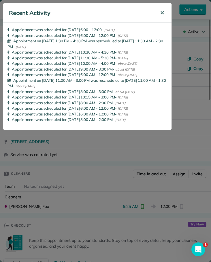
click at [162, 14] on span "✕" at bounding box center [162, 13] width 4 height 7
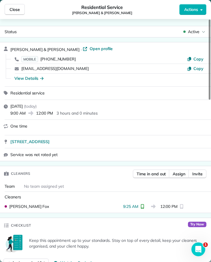
drag, startPoint x: 15, startPoint y: 10, endPoint x: 45, endPoint y: 41, distance: 42.4
click at [16, 10] on span "Close" at bounding box center [15, 10] width 10 height 6
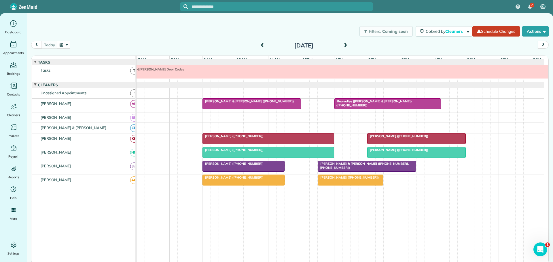
click at [347, 106] on span "Bearadise ([PERSON_NAME] & [PERSON_NAME]) ([PHONE_NUMBER])" at bounding box center [373, 103] width 78 height 8
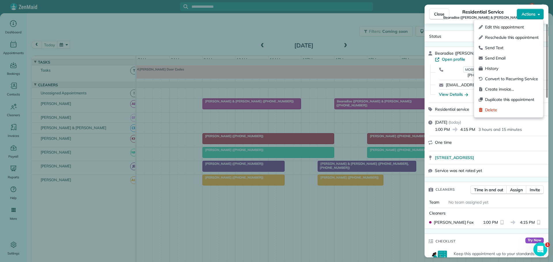
click at [524, 12] on span "Actions" at bounding box center [529, 14] width 14 height 6
click at [489, 66] on span "History" at bounding box center [512, 69] width 54 height 6
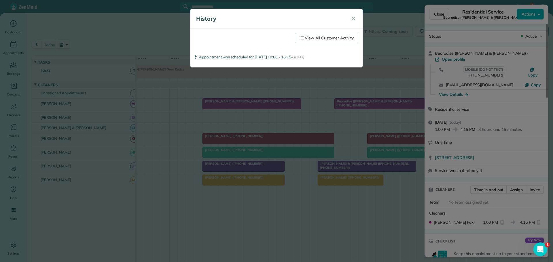
click at [328, 35] on link "View All Customer Activity" at bounding box center [326, 38] width 63 height 10
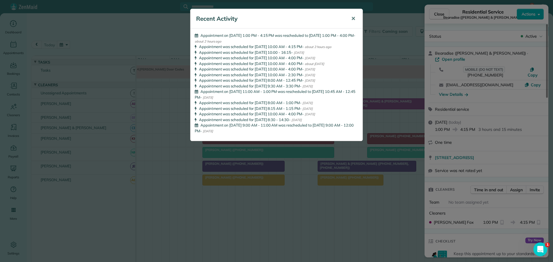
click at [355, 18] on button "✕" at bounding box center [353, 19] width 13 height 14
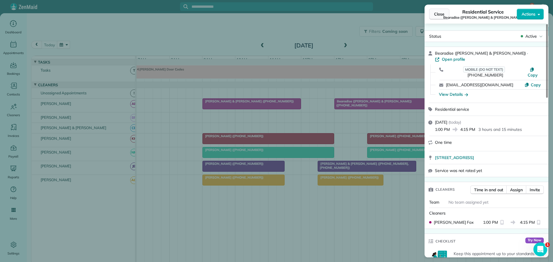
click at [439, 14] on span "Close" at bounding box center [439, 14] width 10 height 6
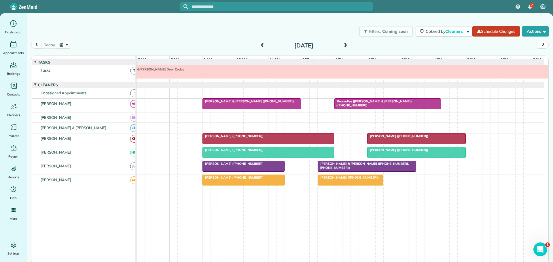
click at [384, 108] on div at bounding box center [388, 104] width 106 height 10
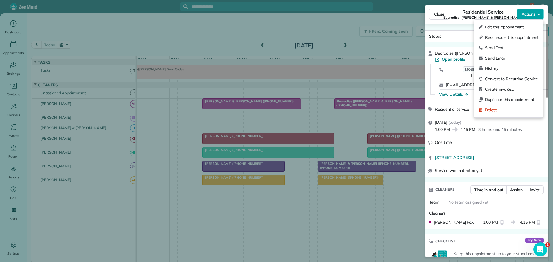
click at [535, 12] on button "Actions" at bounding box center [530, 14] width 27 height 11
click at [494, 68] on span "History" at bounding box center [512, 69] width 54 height 6
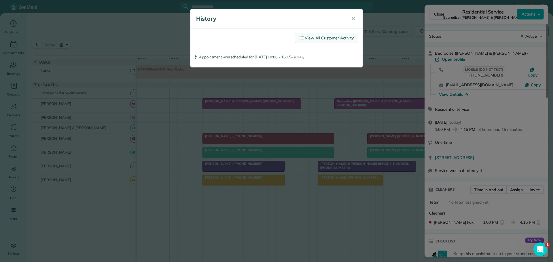
click at [331, 37] on link "View All Customer Activity" at bounding box center [326, 38] width 63 height 10
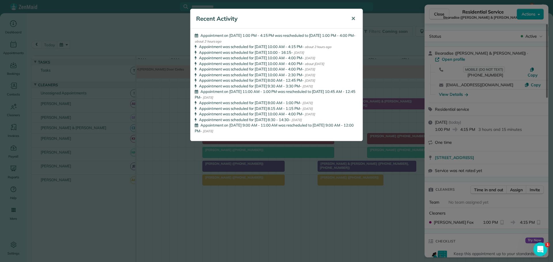
click at [355, 16] on span "✕" at bounding box center [353, 18] width 4 height 7
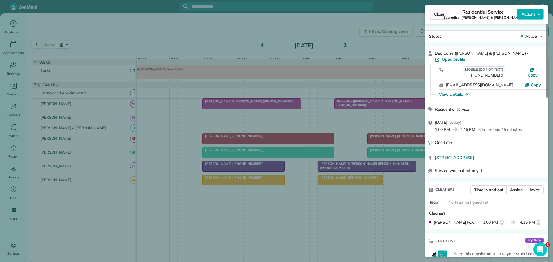
click at [434, 13] on span "Close" at bounding box center [439, 14] width 10 height 6
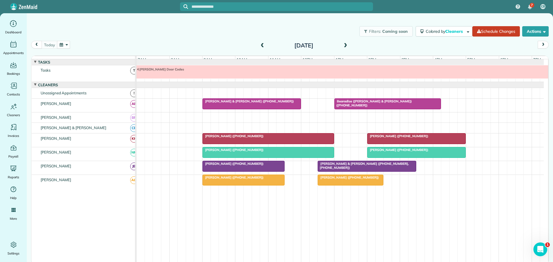
click at [232, 138] on span "[PERSON_NAME] ([PHONE_NUMBER])" at bounding box center [233, 136] width 62 height 4
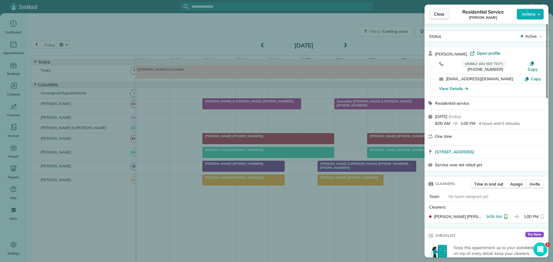
click at [438, 13] on span "Close" at bounding box center [439, 14] width 10 height 6
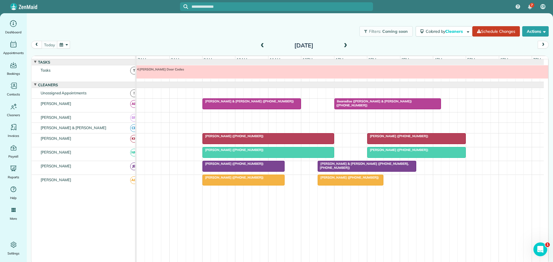
click at [236, 103] on span "[PERSON_NAME] & [PERSON_NAME] ([PHONE_NUMBER])" at bounding box center [248, 101] width 92 height 4
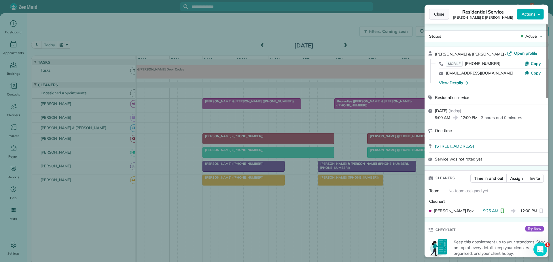
click at [438, 14] on span "Close" at bounding box center [439, 14] width 10 height 6
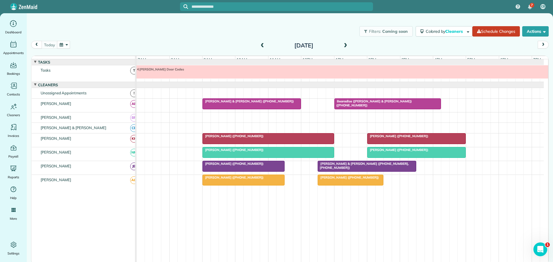
click at [278, 152] on div "[PERSON_NAME] ([PHONE_NUMBER])" at bounding box center [268, 150] width 128 height 4
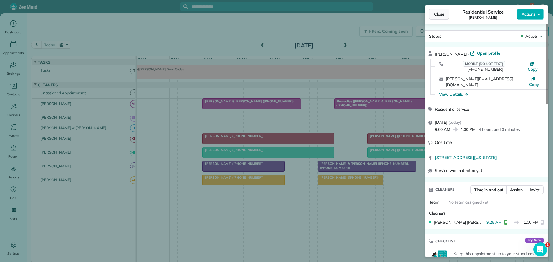
click at [438, 16] on span "Close" at bounding box center [439, 14] width 10 height 6
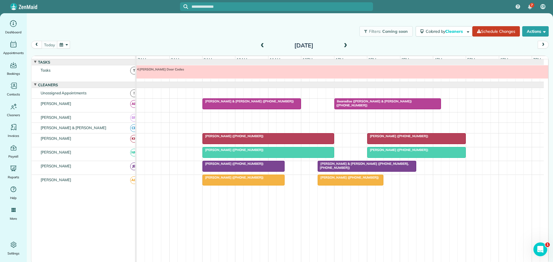
click at [243, 166] on span "[PERSON_NAME] ([PHONE_NUMBER])" at bounding box center [233, 164] width 62 height 4
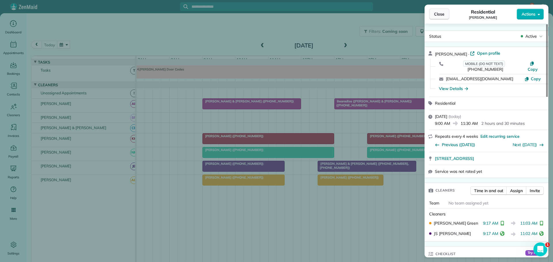
click at [439, 13] on span "Close" at bounding box center [439, 14] width 10 height 6
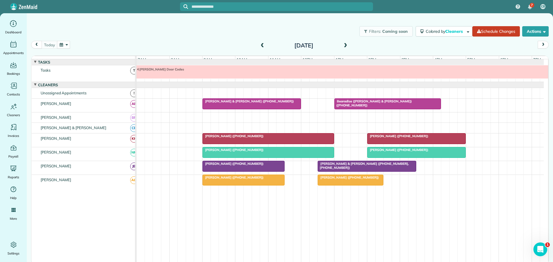
click at [271, 138] on div "[PERSON_NAME] ([PHONE_NUMBER])" at bounding box center [268, 136] width 128 height 4
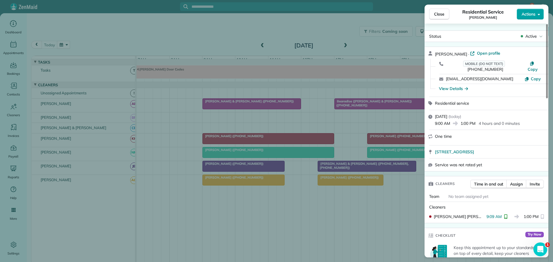
click at [532, 14] on span "Actions" at bounding box center [529, 14] width 14 height 6
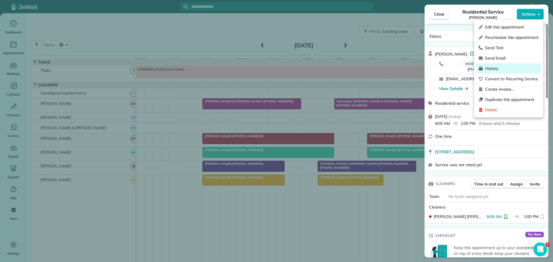
click at [493, 68] on span "History" at bounding box center [512, 69] width 54 height 6
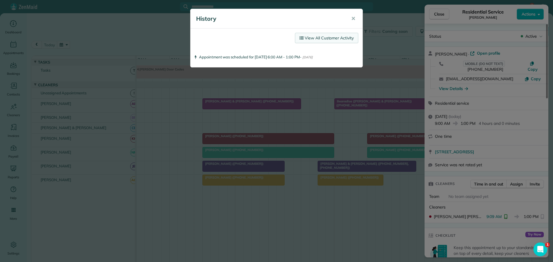
click at [334, 39] on link "View All Customer Activity" at bounding box center [326, 38] width 63 height 10
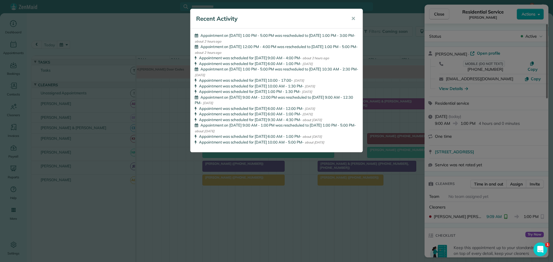
drag, startPoint x: 353, startPoint y: 18, endPoint x: 387, endPoint y: 17, distance: 33.4
click at [354, 18] on span "✕" at bounding box center [353, 18] width 4 height 7
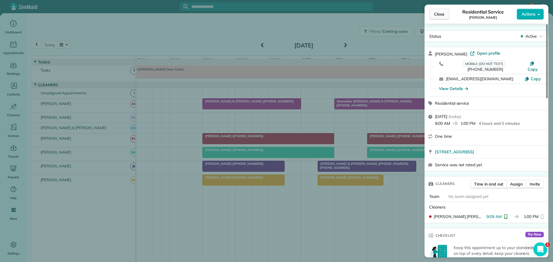
click at [438, 12] on span "Close" at bounding box center [439, 14] width 10 height 6
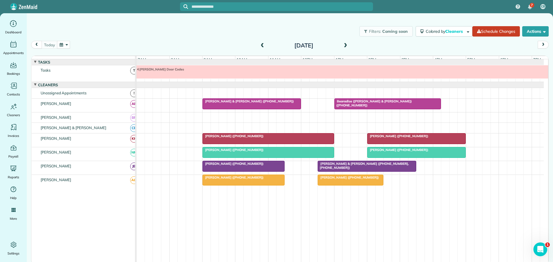
click at [396, 138] on span "[PERSON_NAME] ([PHONE_NUMBER])" at bounding box center [398, 136] width 62 height 4
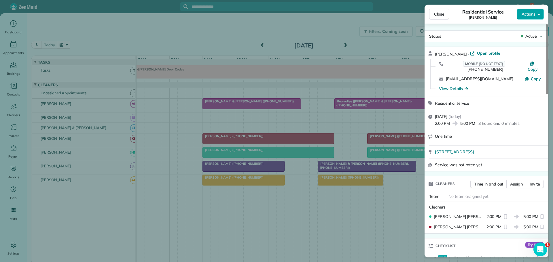
click at [526, 15] on span "Actions" at bounding box center [529, 14] width 14 height 6
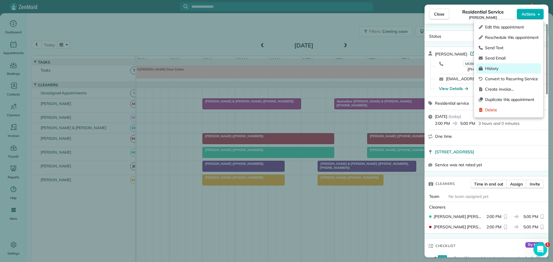
click at [491, 66] on span "History" at bounding box center [512, 69] width 54 height 6
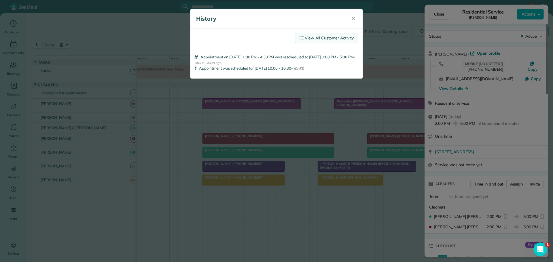
click at [331, 35] on link "View All Customer Activity" at bounding box center [326, 38] width 63 height 10
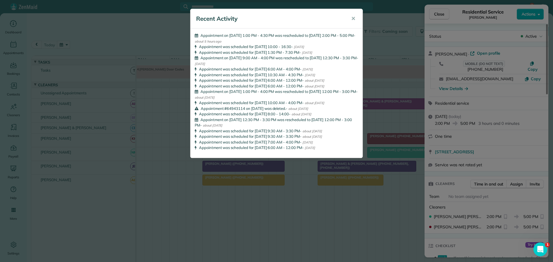
drag, startPoint x: 355, startPoint y: 17, endPoint x: 397, endPoint y: 17, distance: 41.5
click at [357, 17] on button "✕" at bounding box center [353, 19] width 13 height 14
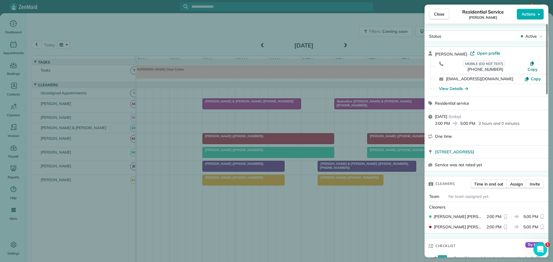
drag, startPoint x: 444, startPoint y: 13, endPoint x: 407, endPoint y: 59, distance: 58.4
click at [443, 14] on span "Close" at bounding box center [439, 14] width 10 height 6
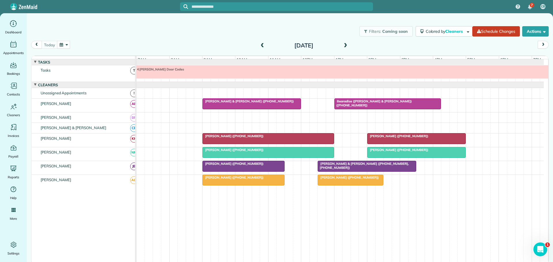
drag, startPoint x: 104, startPoint y: 153, endPoint x: 110, endPoint y: 153, distance: 6.3
click at [107, 153] on div "[PERSON_NAME]" at bounding box center [86, 152] width 108 height 10
click at [347, 168] on span "[PERSON_NAME] & [PERSON_NAME] ([PHONE_NUMBER], [PHONE_NUMBER])" at bounding box center [362, 166] width 91 height 8
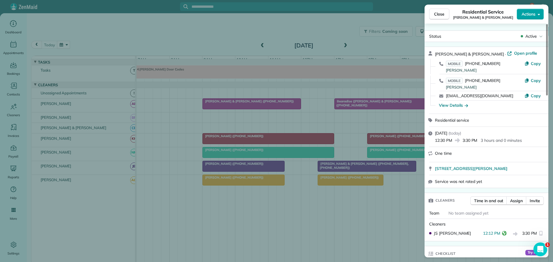
click at [525, 13] on span "Actions" at bounding box center [529, 14] width 14 height 6
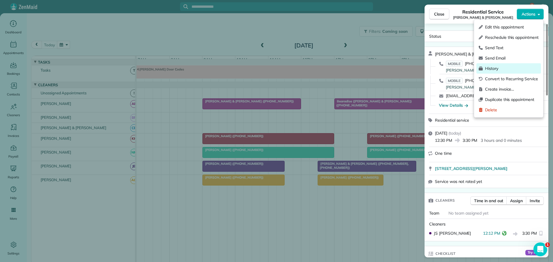
click at [496, 68] on span "History" at bounding box center [512, 69] width 54 height 6
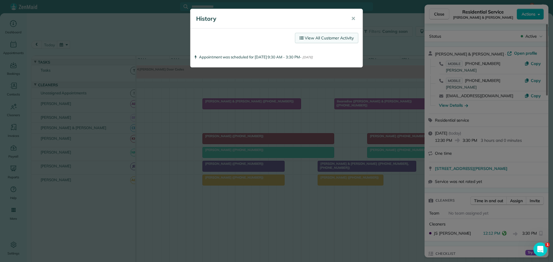
click at [319, 36] on link "View All Customer Activity" at bounding box center [326, 38] width 63 height 10
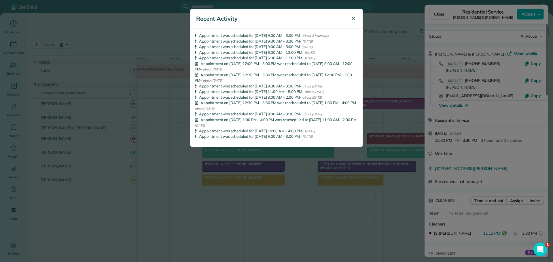
click at [355, 18] on span "✕" at bounding box center [353, 18] width 4 height 7
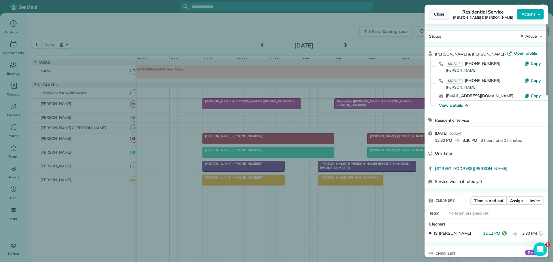
click at [441, 13] on span "Close" at bounding box center [439, 14] width 10 height 6
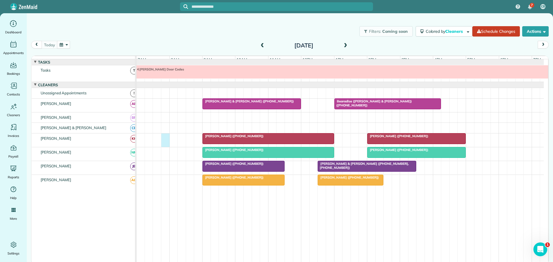
click at [161, 142] on div "[PERSON_NAME] ([PHONE_NUMBER]) [PERSON_NAME] ([PHONE_NUMBER])" at bounding box center [340, 141] width 407 height 14
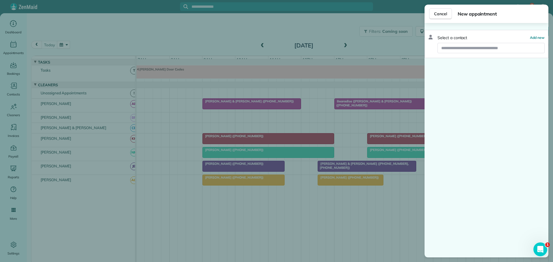
drag, startPoint x: 436, startPoint y: 13, endPoint x: 395, endPoint y: 90, distance: 87.1
click at [437, 13] on span "Cancel" at bounding box center [440, 14] width 13 height 6
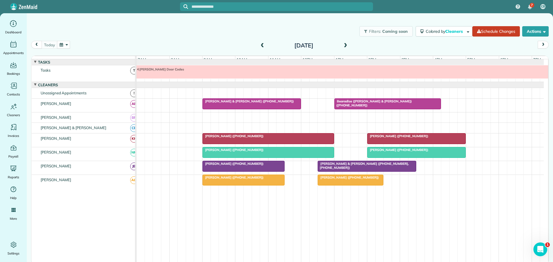
click at [338, 180] on span "[PERSON_NAME] ([PHONE_NUMBER])" at bounding box center [348, 178] width 62 height 4
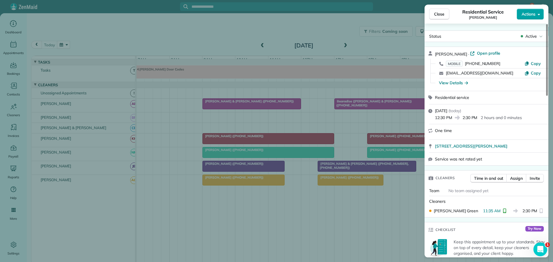
click at [527, 14] on span "Actions" at bounding box center [529, 14] width 14 height 6
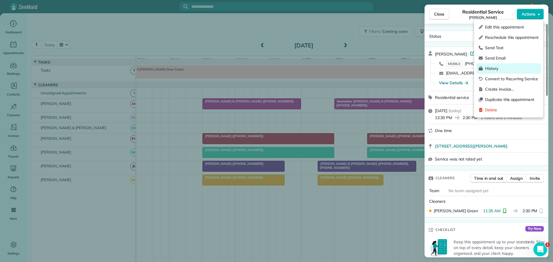
click at [493, 66] on span "History" at bounding box center [512, 69] width 54 height 6
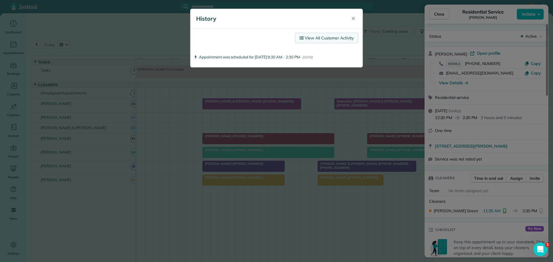
click at [331, 35] on link "View All Customer Activity" at bounding box center [326, 38] width 63 height 10
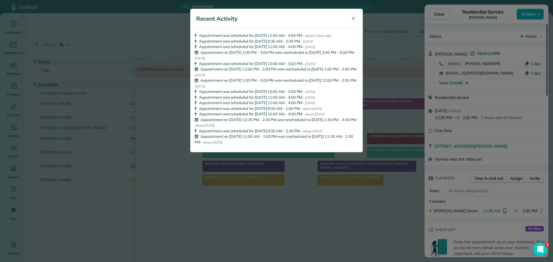
click at [154, 154] on div "Recent Activity ✕ Appointment was scheduled for [DATE] 11:00 AM - 4:00 PM - abo…" at bounding box center [276, 131] width 553 height 262
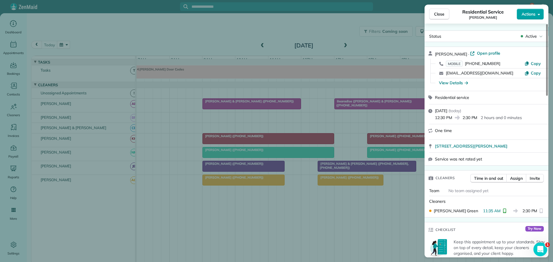
click at [523, 12] on span "Actions" at bounding box center [529, 14] width 14 height 6
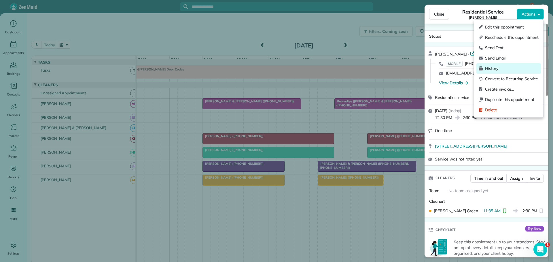
click at [491, 67] on span "History" at bounding box center [512, 69] width 54 height 6
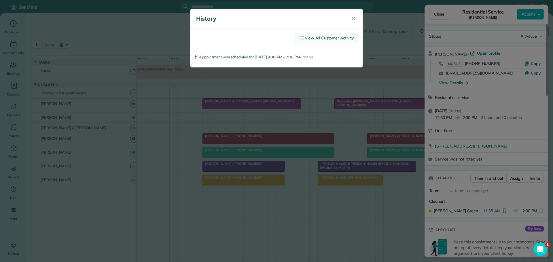
click at [329, 38] on link "View All Customer Activity" at bounding box center [326, 38] width 63 height 10
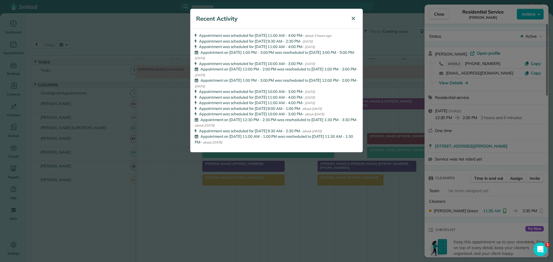
click at [355, 16] on span "✕" at bounding box center [353, 18] width 4 height 7
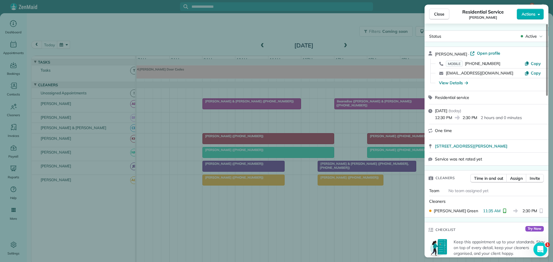
click at [188, 31] on div "Close Residential Service [PERSON_NAME] Actions Status Active [PERSON_NAME] · O…" at bounding box center [276, 131] width 553 height 262
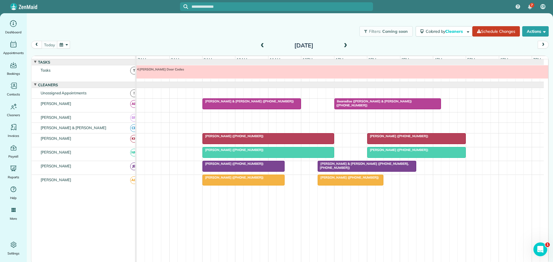
click at [284, 86] on td at bounding box center [340, 85] width 407 height 6
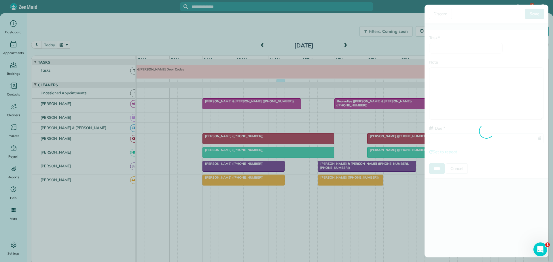
type input "**********"
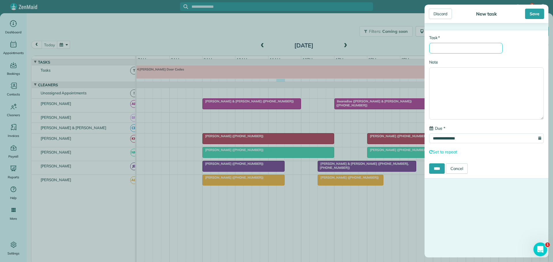
click at [438, 50] on input "* Task" at bounding box center [465, 48] width 73 height 11
type input "********"
click at [442, 168] on input "****" at bounding box center [437, 169] width 16 height 10
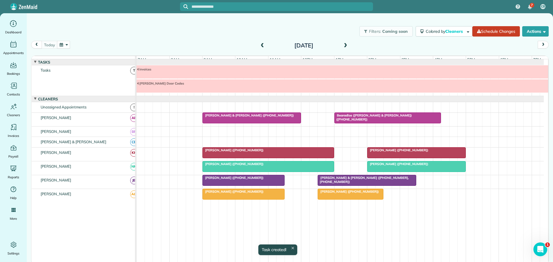
click at [186, 91] on div at bounding box center [400, 86] width 527 height 13
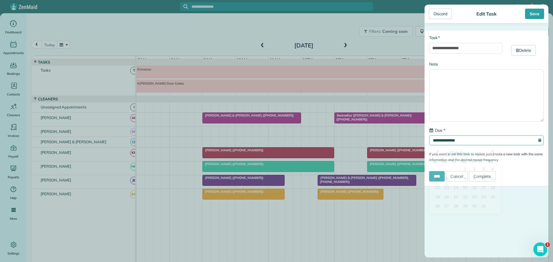
click at [448, 140] on input "**********" at bounding box center [486, 141] width 115 height 10
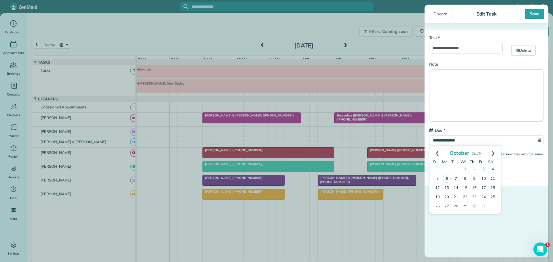
click at [456, 177] on link "7" at bounding box center [455, 179] width 9 height 9
type input "**********"
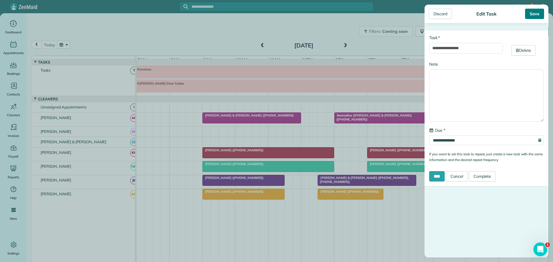
click at [536, 14] on div "Save" at bounding box center [534, 14] width 19 height 10
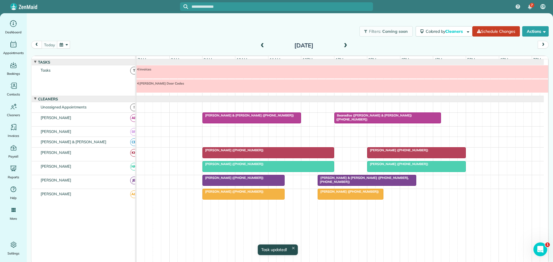
click at [262, 44] on span at bounding box center [262, 45] width 6 height 5
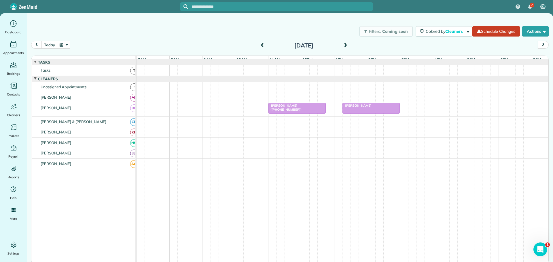
click at [179, 37] on div "Filters: Coming soon Colored by Cleaners Color by Cleaner Color by Team Color b…" at bounding box center [290, 31] width 526 height 19
click at [283, 112] on div at bounding box center [297, 108] width 57 height 10
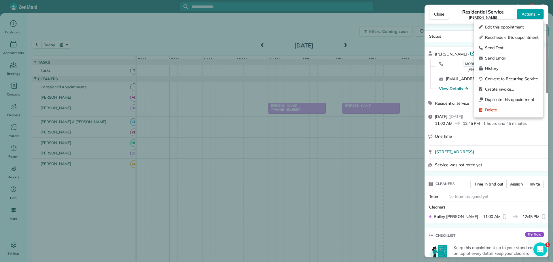
click at [525, 16] on span "Actions" at bounding box center [529, 14] width 14 height 6
click at [496, 67] on span "History" at bounding box center [512, 69] width 54 height 6
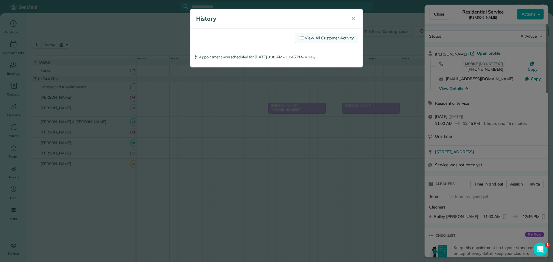
click at [340, 39] on link "View All Customer Activity" at bounding box center [326, 38] width 63 height 10
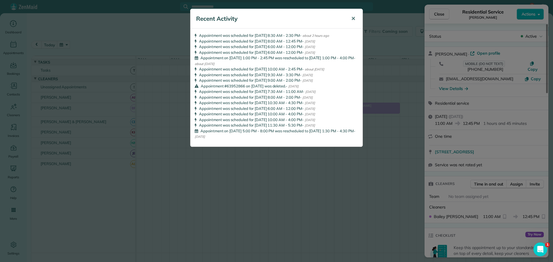
click at [353, 18] on span "✕" at bounding box center [353, 18] width 4 height 7
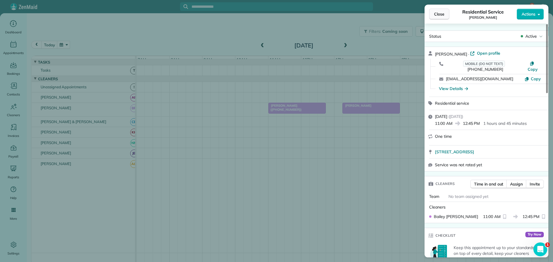
click at [439, 12] on span "Close" at bounding box center [439, 14] width 10 height 6
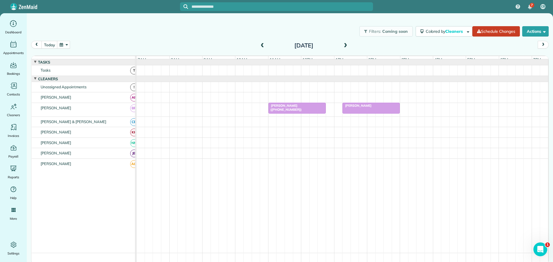
click at [366, 108] on div "[PERSON_NAME]" at bounding box center [371, 106] width 54 height 4
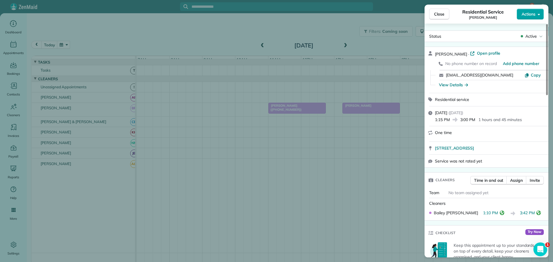
click at [529, 15] on span "Actions" at bounding box center [529, 14] width 14 height 6
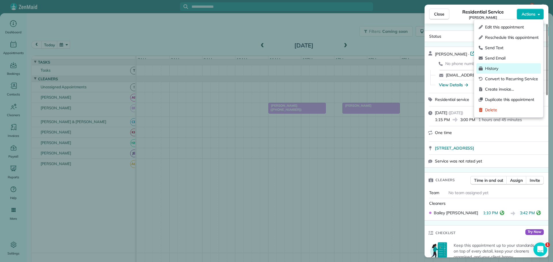
click at [493, 68] on span "History" at bounding box center [512, 69] width 54 height 6
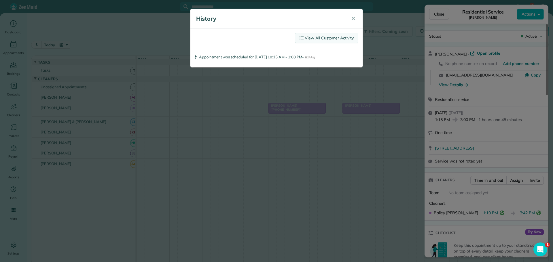
click at [335, 40] on link "View All Customer Activity" at bounding box center [326, 38] width 63 height 10
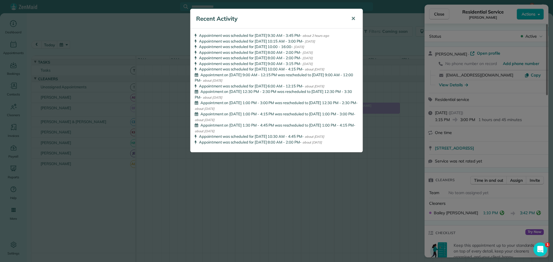
click at [354, 18] on span "✕" at bounding box center [353, 18] width 4 height 7
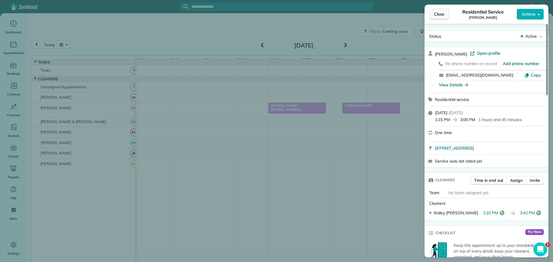
click at [440, 13] on span "Close" at bounding box center [439, 14] width 10 height 6
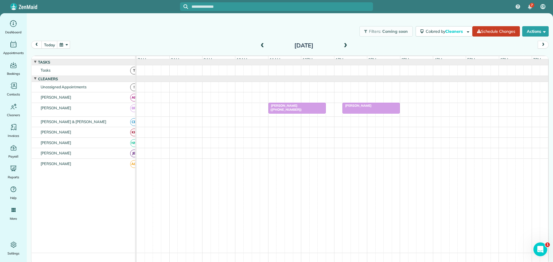
click at [129, 41] on div "[DATE] [DATE]" at bounding box center [290, 46] width 518 height 11
click at [344, 43] on span at bounding box center [345, 45] width 6 height 9
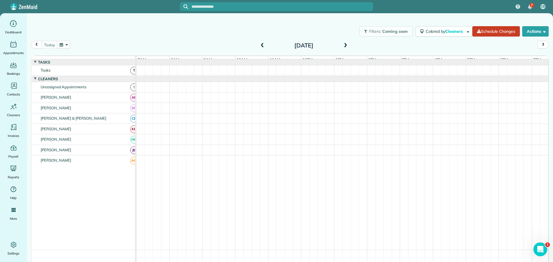
click at [344, 43] on span at bounding box center [345, 45] width 6 height 9
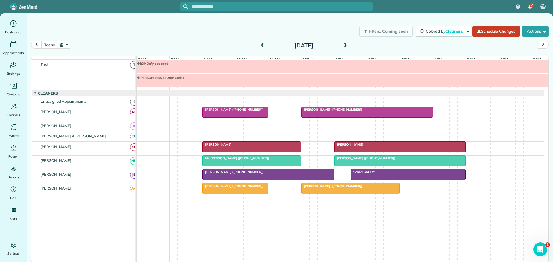
click at [344, 43] on span at bounding box center [345, 45] width 6 height 9
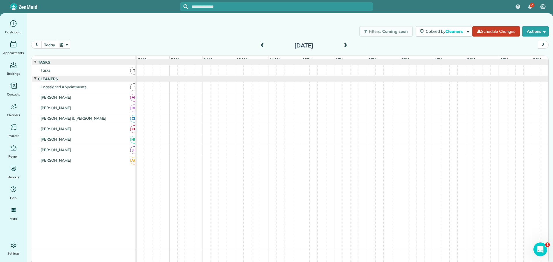
scroll to position [6, 0]
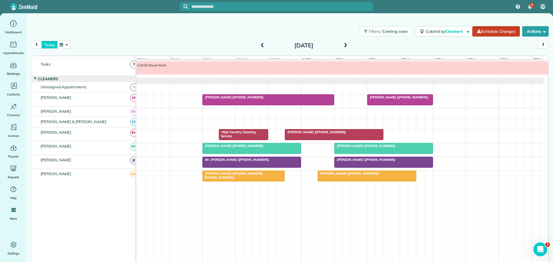
click at [49, 46] on button "today" at bounding box center [49, 45] width 16 height 8
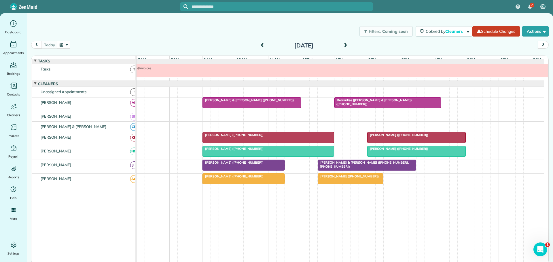
scroll to position [0, 0]
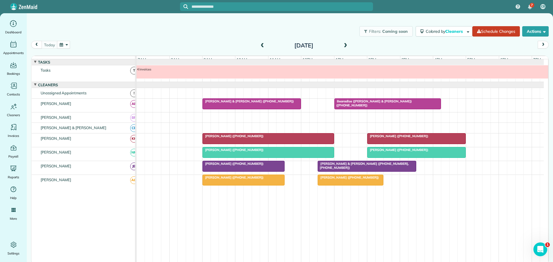
click at [263, 45] on span at bounding box center [262, 45] width 6 height 5
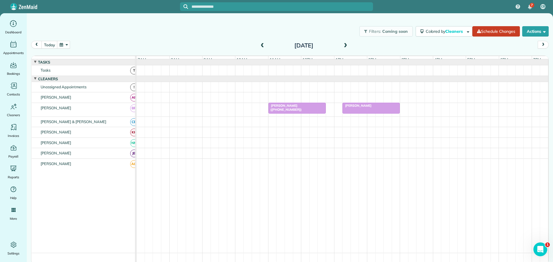
click at [285, 76] on div at bounding box center [343, 70] width 412 height 10
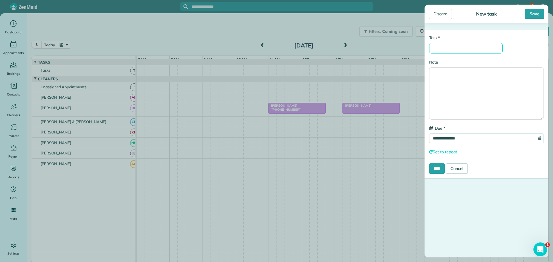
click at [446, 50] on input "* Task" at bounding box center [465, 48] width 73 height 11
type input "**********"
click at [438, 169] on input "****" at bounding box center [437, 169] width 16 height 10
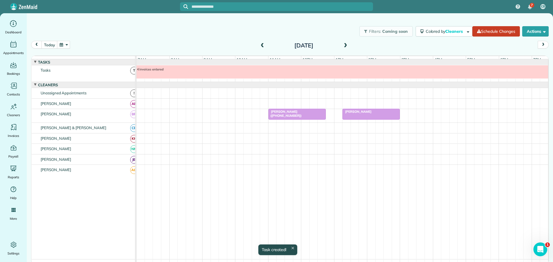
scroll to position [4, 0]
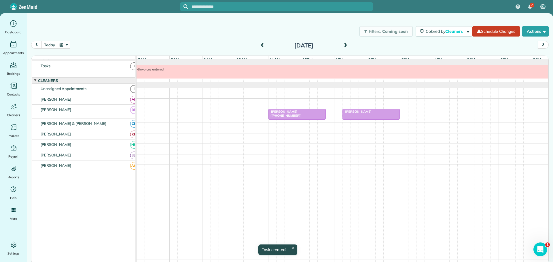
click at [262, 44] on span at bounding box center [262, 45] width 6 height 5
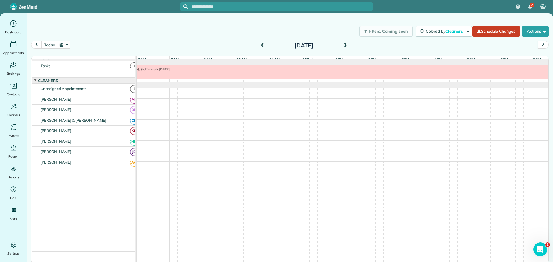
click at [262, 44] on span at bounding box center [262, 45] width 6 height 5
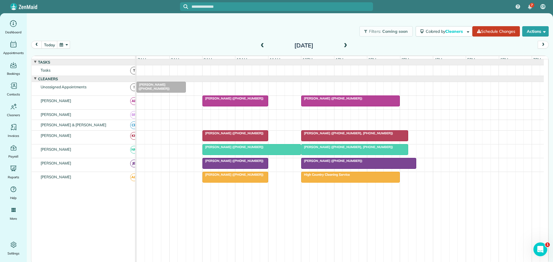
click at [321, 101] on span "[PERSON_NAME] ([PHONE_NUMBER])" at bounding box center [332, 98] width 62 height 4
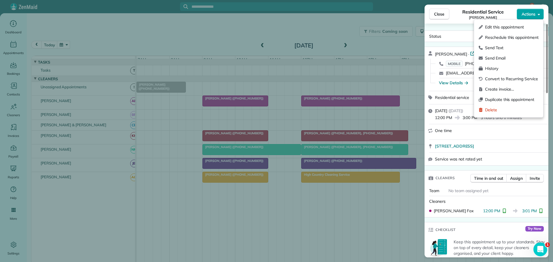
click at [527, 11] on button "Actions" at bounding box center [530, 14] width 27 height 11
click at [489, 69] on span "History" at bounding box center [512, 69] width 54 height 6
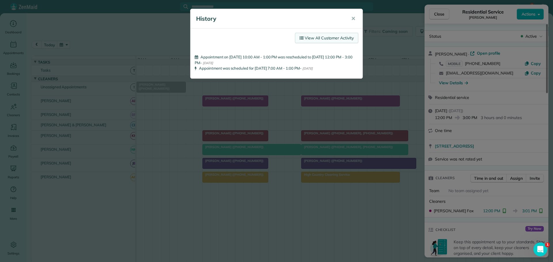
click at [341, 37] on link "View All Customer Activity" at bounding box center [326, 38] width 63 height 10
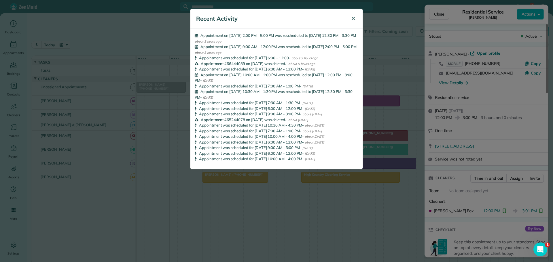
click at [351, 16] on span "✕" at bounding box center [353, 18] width 4 height 7
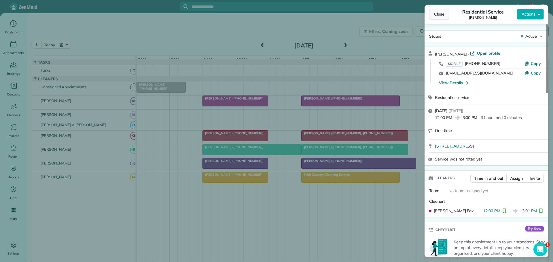
click at [438, 14] on span "Close" at bounding box center [439, 14] width 10 height 6
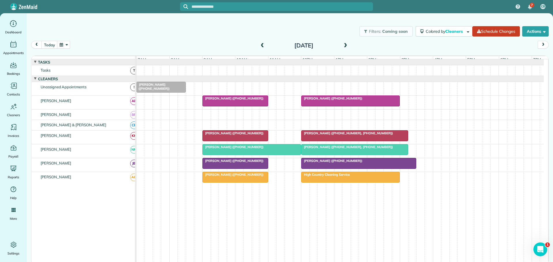
click at [263, 44] on span at bounding box center [262, 45] width 6 height 5
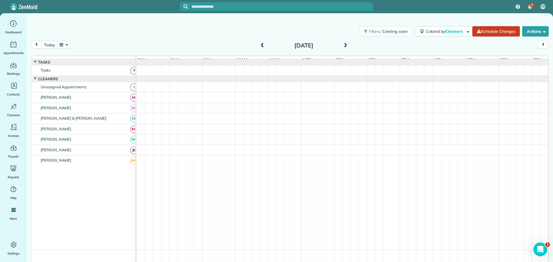
scroll to position [6, 0]
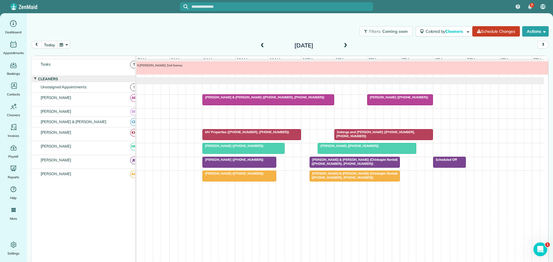
click at [263, 44] on span at bounding box center [262, 45] width 6 height 5
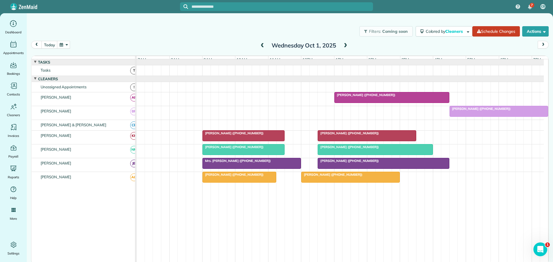
click at [345, 44] on span at bounding box center [345, 45] width 6 height 5
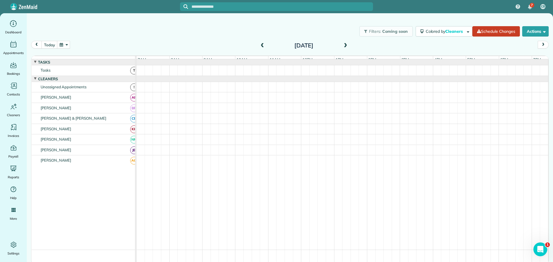
scroll to position [6, 0]
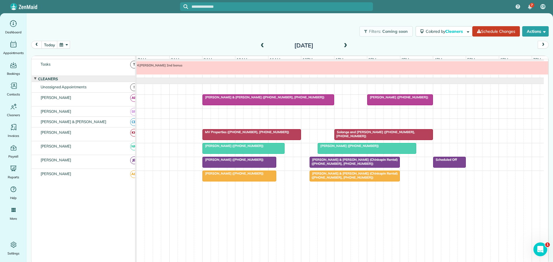
click at [345, 44] on span at bounding box center [345, 45] width 6 height 5
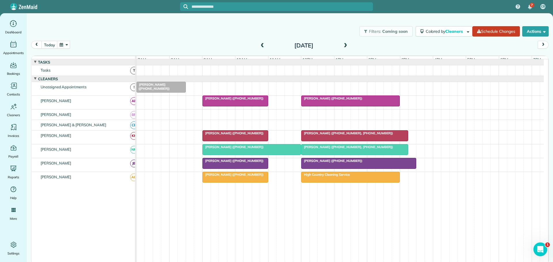
click at [166, 30] on div "Filters: Coming soon Colored by Cleaners Color by Cleaner Color by Team Color b…" at bounding box center [290, 31] width 526 height 19
click at [330, 101] on span "[PERSON_NAME] ([PHONE_NUMBER])" at bounding box center [332, 98] width 62 height 4
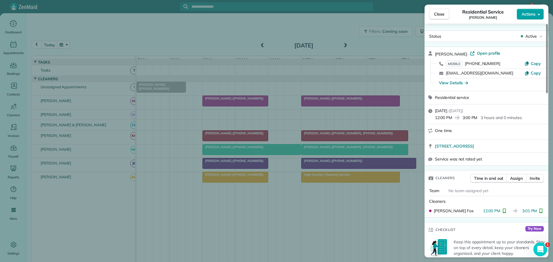
click at [536, 12] on button "Actions" at bounding box center [530, 14] width 27 height 11
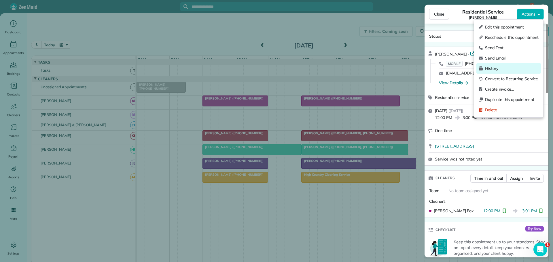
click at [493, 69] on span "History" at bounding box center [512, 69] width 54 height 6
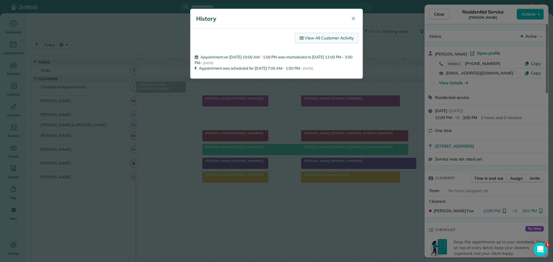
click at [317, 38] on link "View All Customer Activity" at bounding box center [326, 38] width 63 height 10
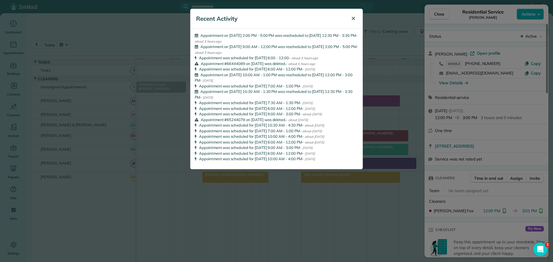
click at [354, 17] on span "✕" at bounding box center [353, 18] width 4 height 7
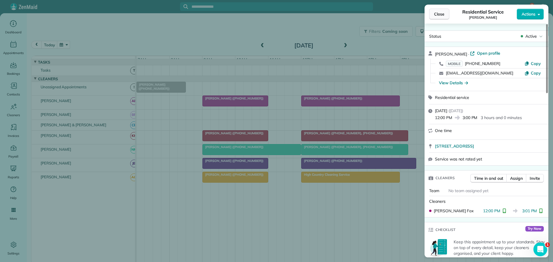
click at [440, 14] on span "Close" at bounding box center [439, 14] width 10 height 6
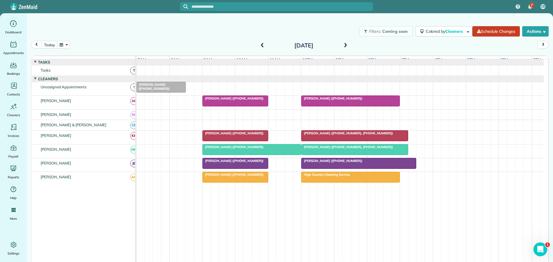
click at [189, 26] on div "Filters: Coming soon Colored by Cleaners Color by Cleaner Color by Team Color b…" at bounding box center [290, 31] width 526 height 19
click at [323, 101] on span "[PERSON_NAME] ([PHONE_NUMBER])" at bounding box center [332, 98] width 62 height 4
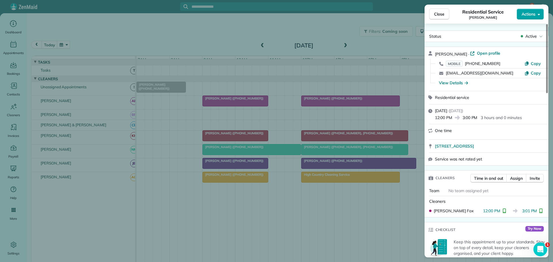
click at [537, 15] on button "Actions" at bounding box center [530, 14] width 27 height 11
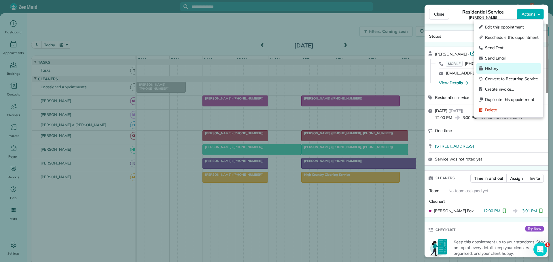
click at [497, 67] on span "History" at bounding box center [512, 69] width 54 height 6
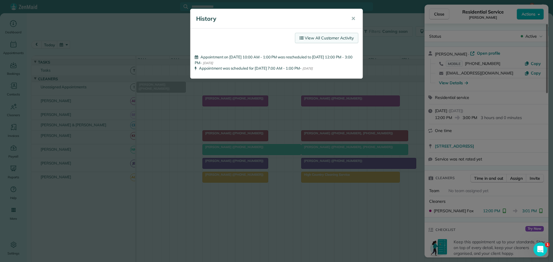
click at [335, 37] on link "View All Customer Activity" at bounding box center [326, 38] width 63 height 10
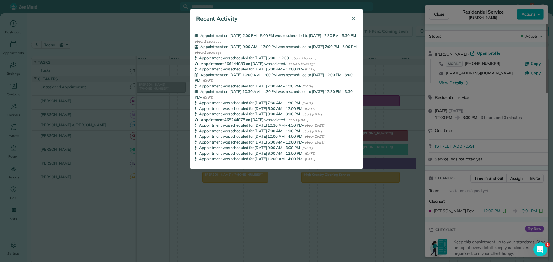
click at [354, 17] on span "✕" at bounding box center [353, 18] width 4 height 7
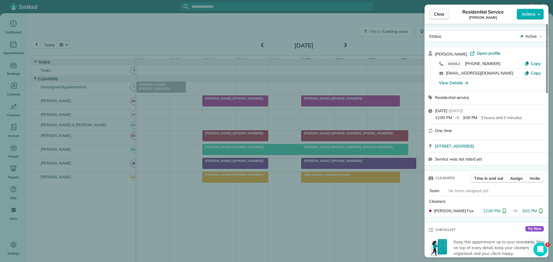
click at [445, 12] on button "Close" at bounding box center [439, 14] width 20 height 11
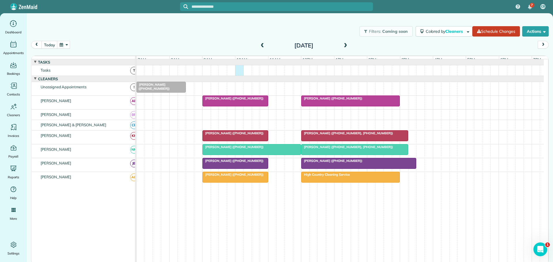
click at [239, 74] on div at bounding box center [340, 70] width 407 height 10
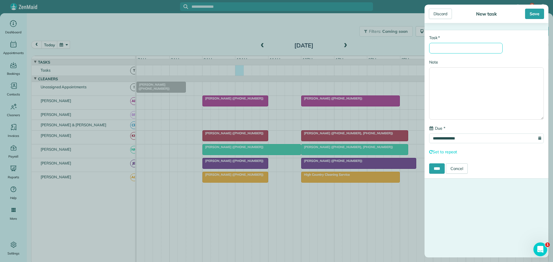
click at [439, 45] on input "* Task" at bounding box center [465, 48] width 73 height 11
type input "**********"
click at [438, 168] on input "****" at bounding box center [437, 169] width 16 height 10
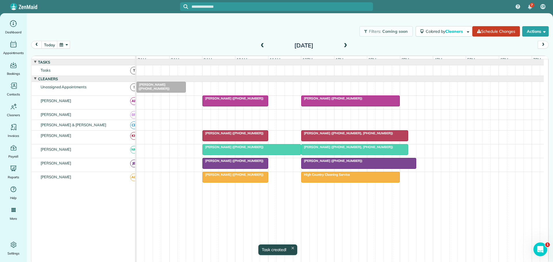
click at [262, 44] on span at bounding box center [262, 45] width 6 height 5
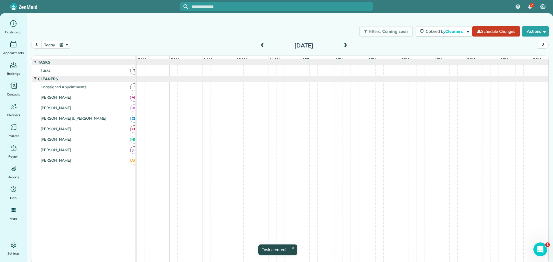
scroll to position [6, 0]
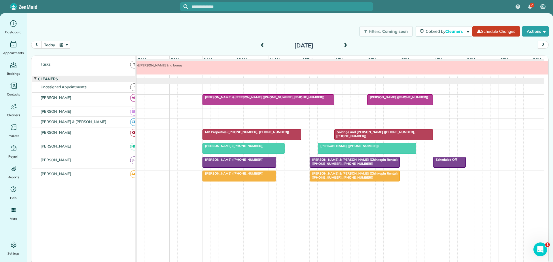
click at [366, 134] on span "Solange and [PERSON_NAME] ([PHONE_NUMBER], [PHONE_NUMBER])" at bounding box center [374, 134] width 81 height 8
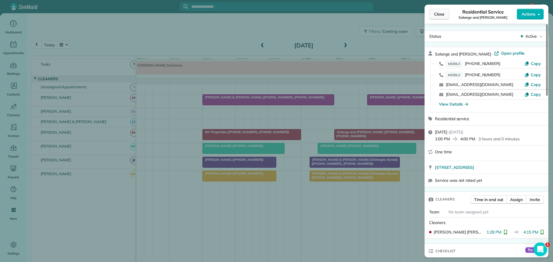
click at [436, 11] on button "Close" at bounding box center [439, 14] width 20 height 11
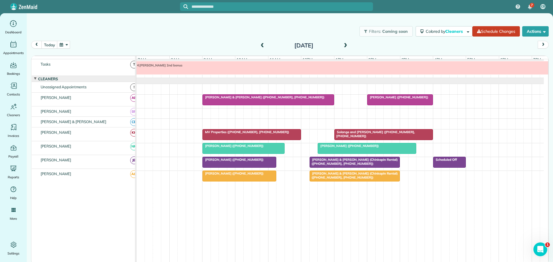
click at [258, 78] on div "[PERSON_NAME] 2nd bonus" at bounding box center [340, 69] width 407 height 16
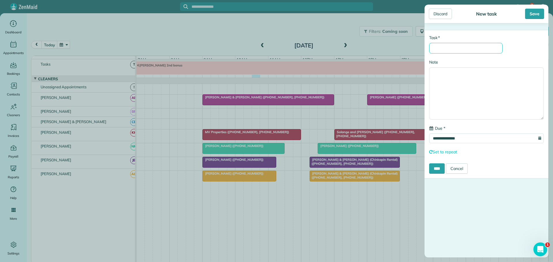
click at [450, 50] on input "* Task" at bounding box center [465, 48] width 73 height 11
type input "********"
click at [438, 170] on input "****" at bounding box center [437, 169] width 16 height 10
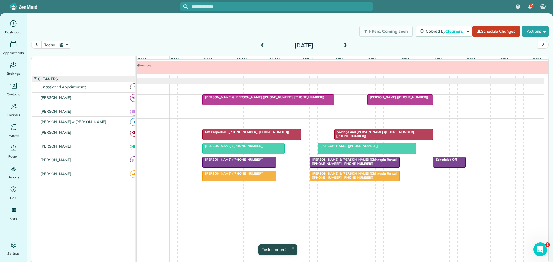
click at [263, 45] on span at bounding box center [262, 45] width 6 height 5
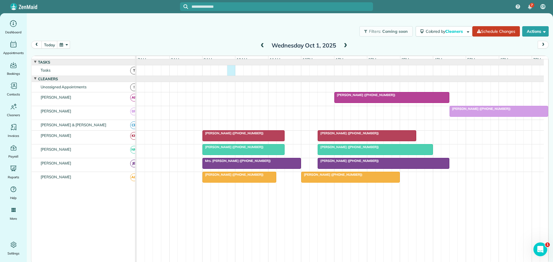
click at [233, 74] on div at bounding box center [340, 70] width 407 height 10
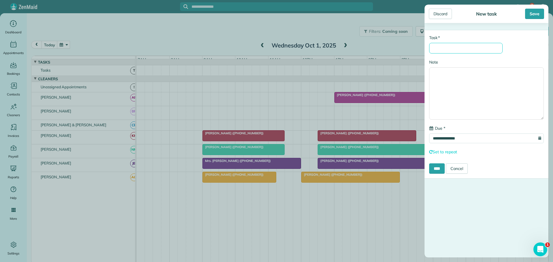
click at [453, 51] on input "* Task" at bounding box center [465, 48] width 73 height 11
type input "********"
click at [440, 168] on input "****" at bounding box center [437, 169] width 16 height 10
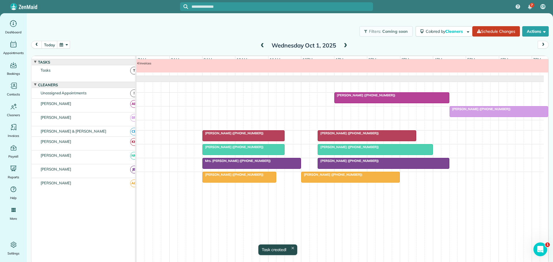
scroll to position [6, 0]
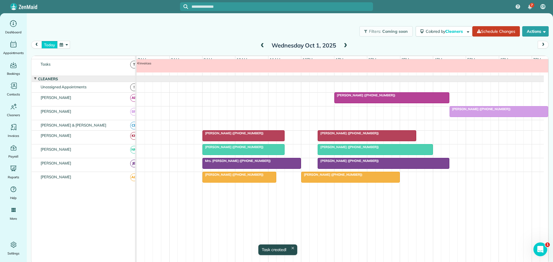
click at [48, 44] on button "today" at bounding box center [49, 45] width 16 height 8
